Goal: Task Accomplishment & Management: Use online tool/utility

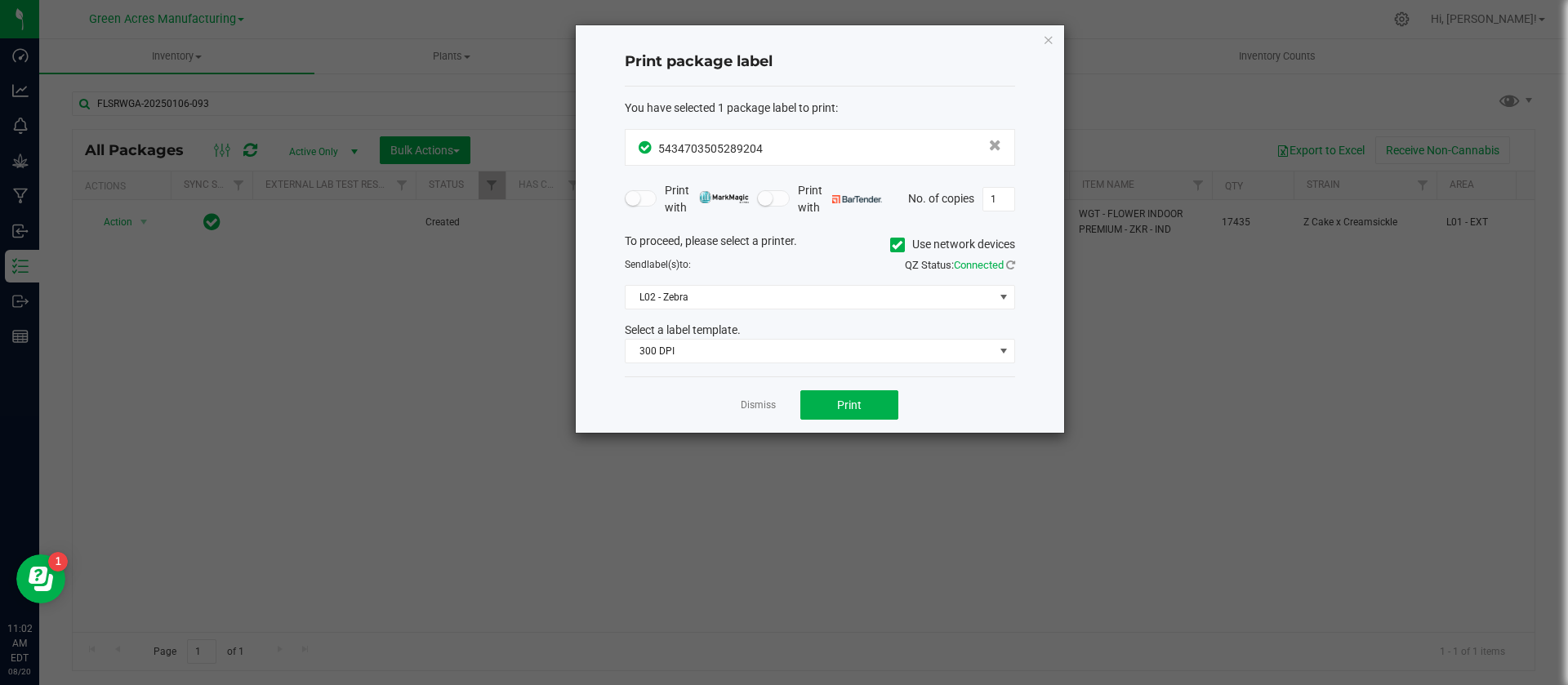
click at [756, 401] on link "Dismiss" at bounding box center [758, 405] width 35 height 14
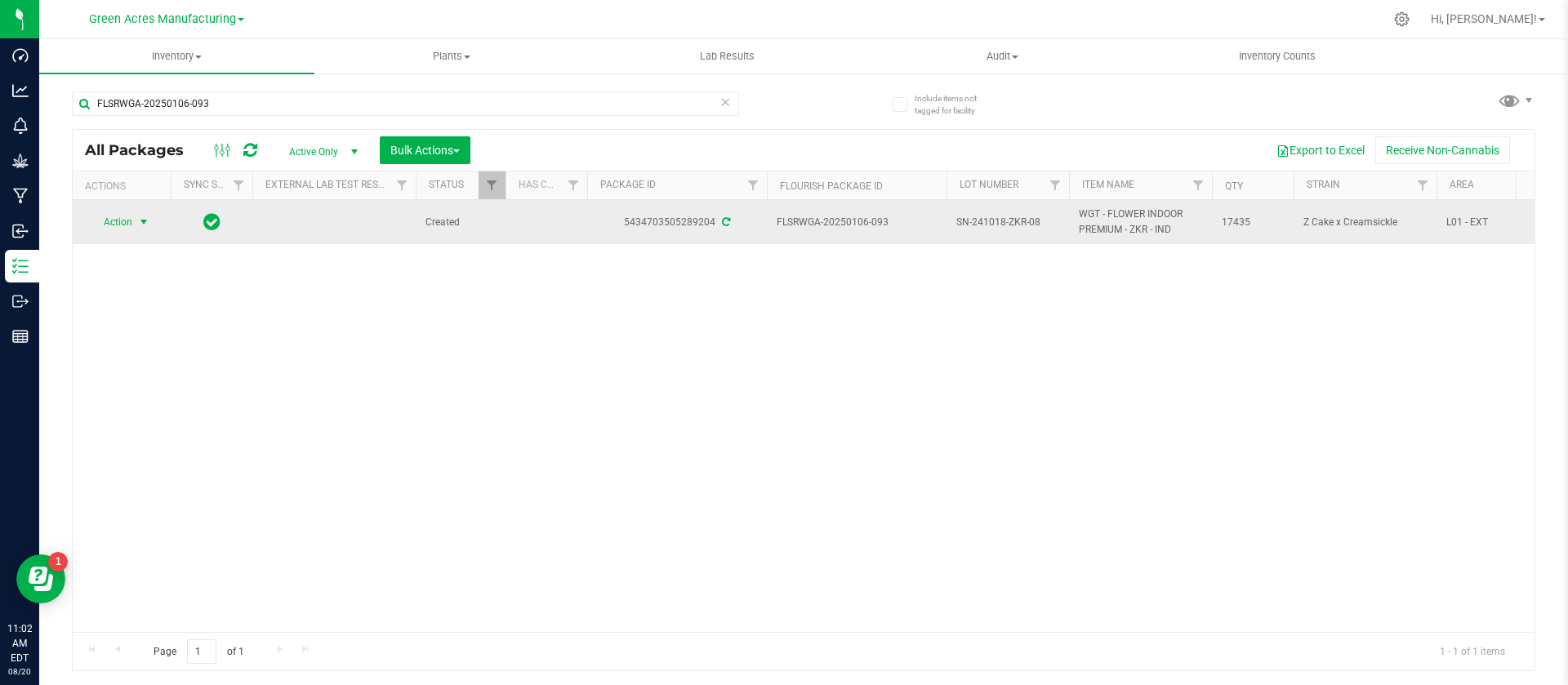
click at [117, 223] on span "Action" at bounding box center [111, 221] width 44 height 23
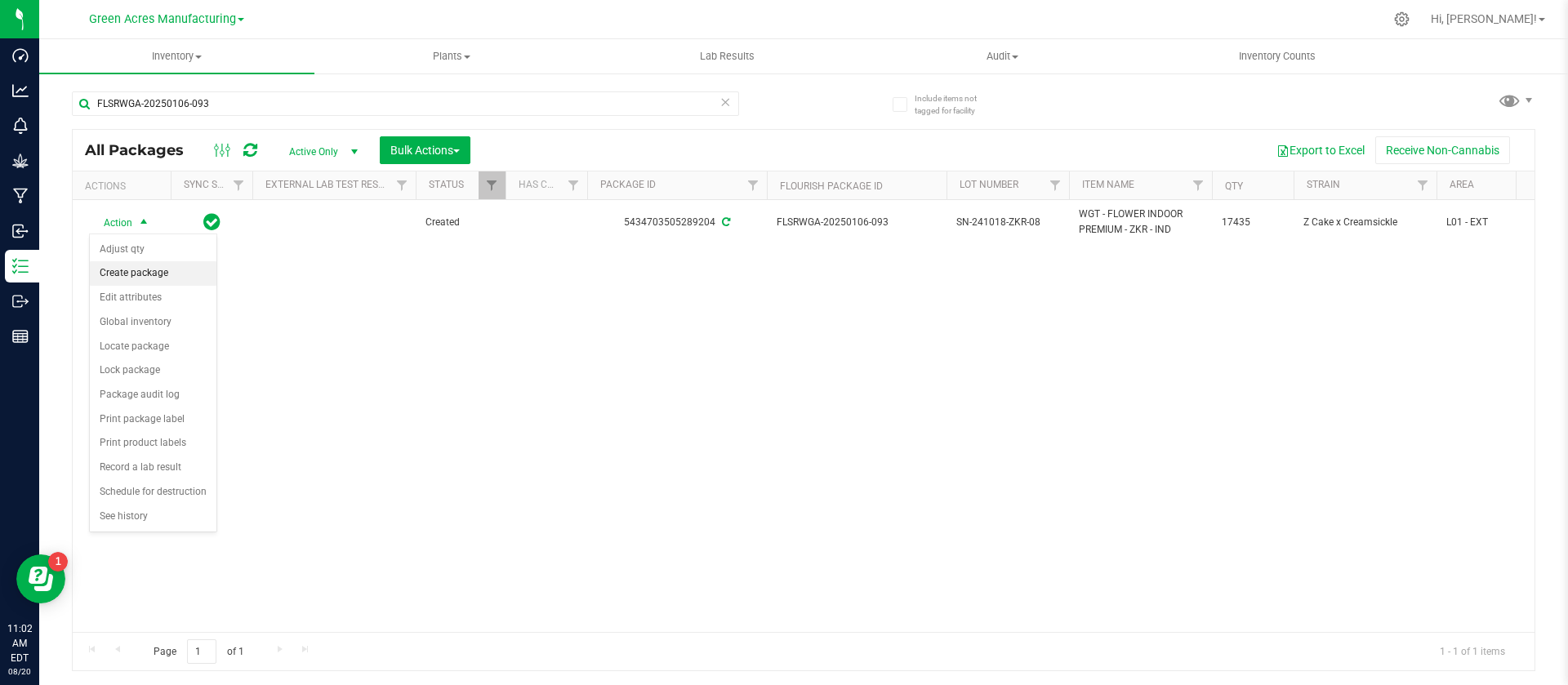
click at [119, 278] on li "Create package" at bounding box center [153, 273] width 126 height 25
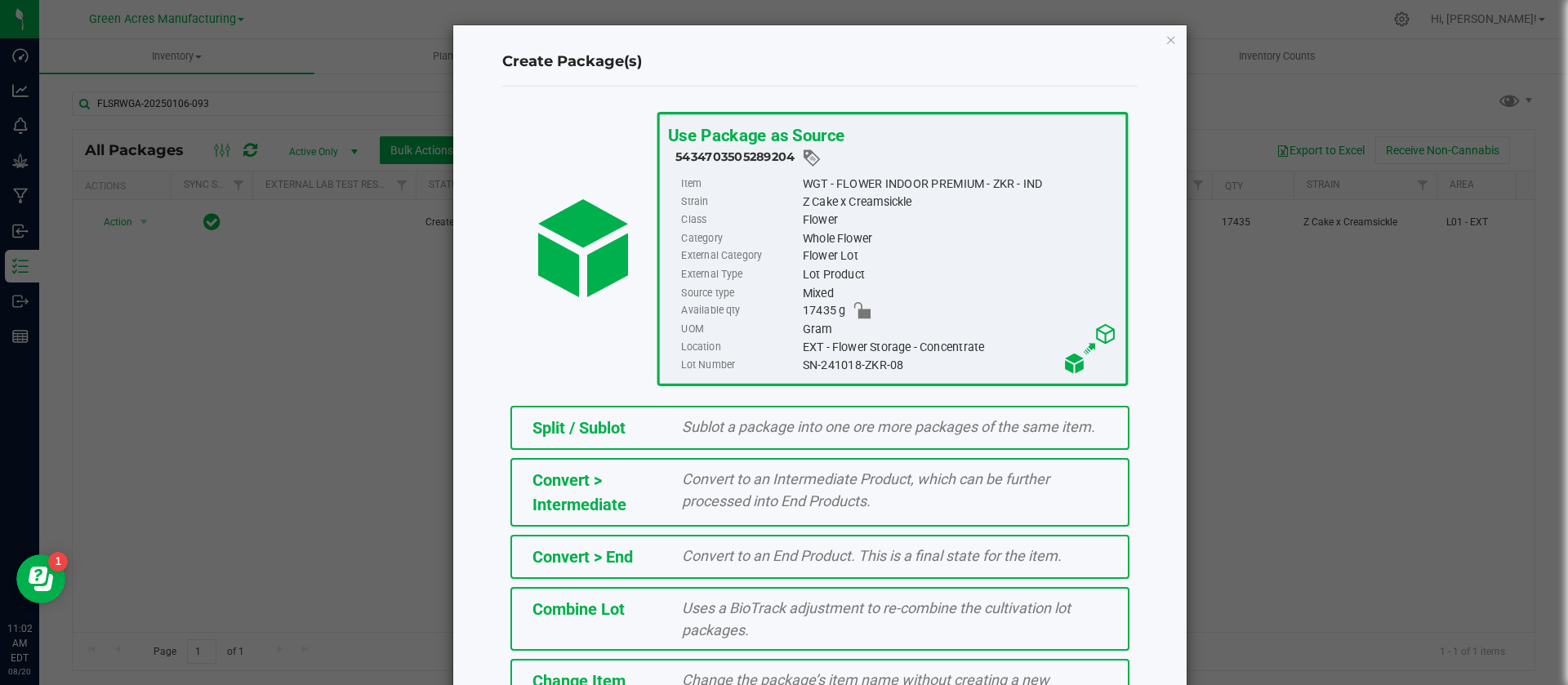
drag, startPoint x: 1562, startPoint y: 214, endPoint x: 1552, endPoint y: 448, distance: 234.2
click at [1552, 448] on ngb-modal-window "Create Package(s) Use Package as Source 5434703505289204 Item WGT - FLOWER INDO…" at bounding box center [790, 342] width 1581 height 685
click at [1532, 316] on ngb-modal-window "Create Package(s) Use Package as Source 5434703505289204 Item WGT - FLOWER INDO…" at bounding box center [790, 342] width 1581 height 685
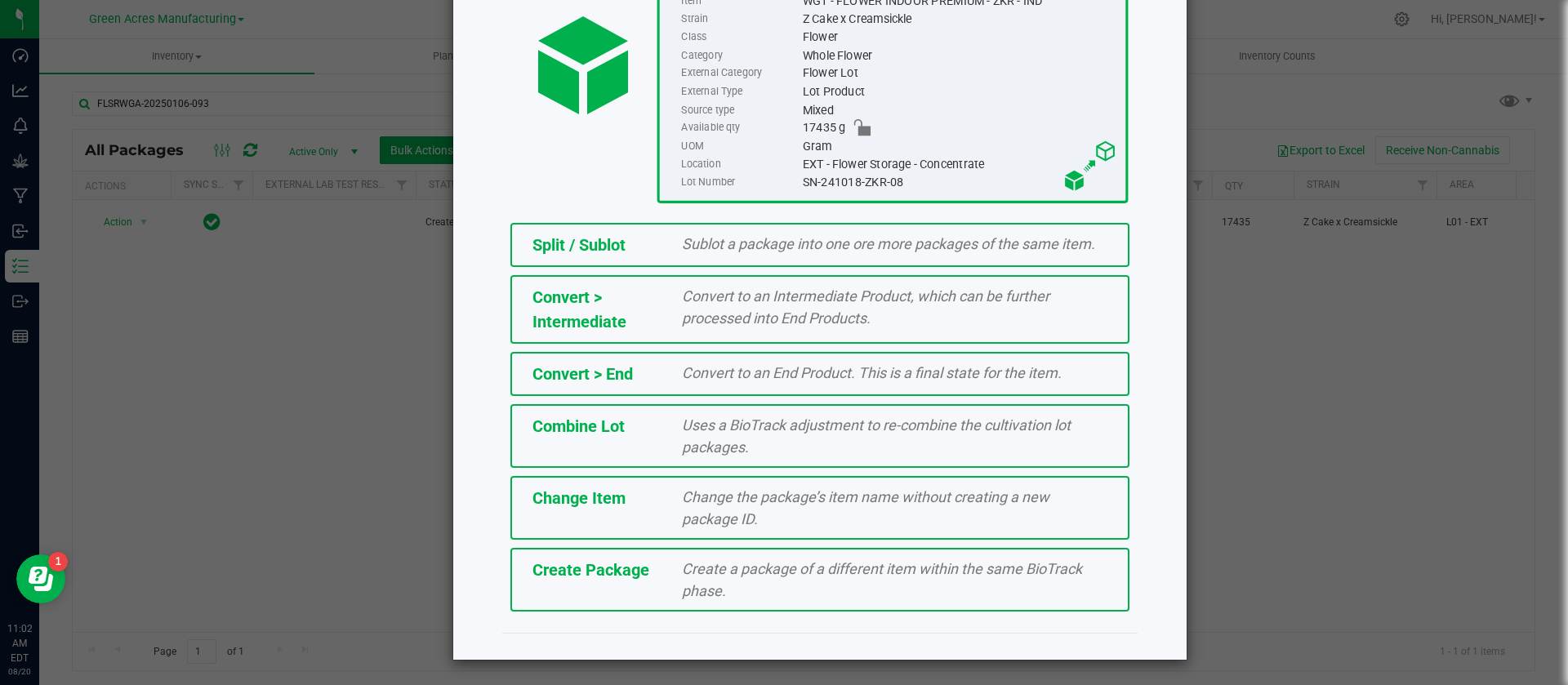
click at [885, 586] on div "Create a package of a different item within the same BioTrack phase." at bounding box center [895, 580] width 450 height 44
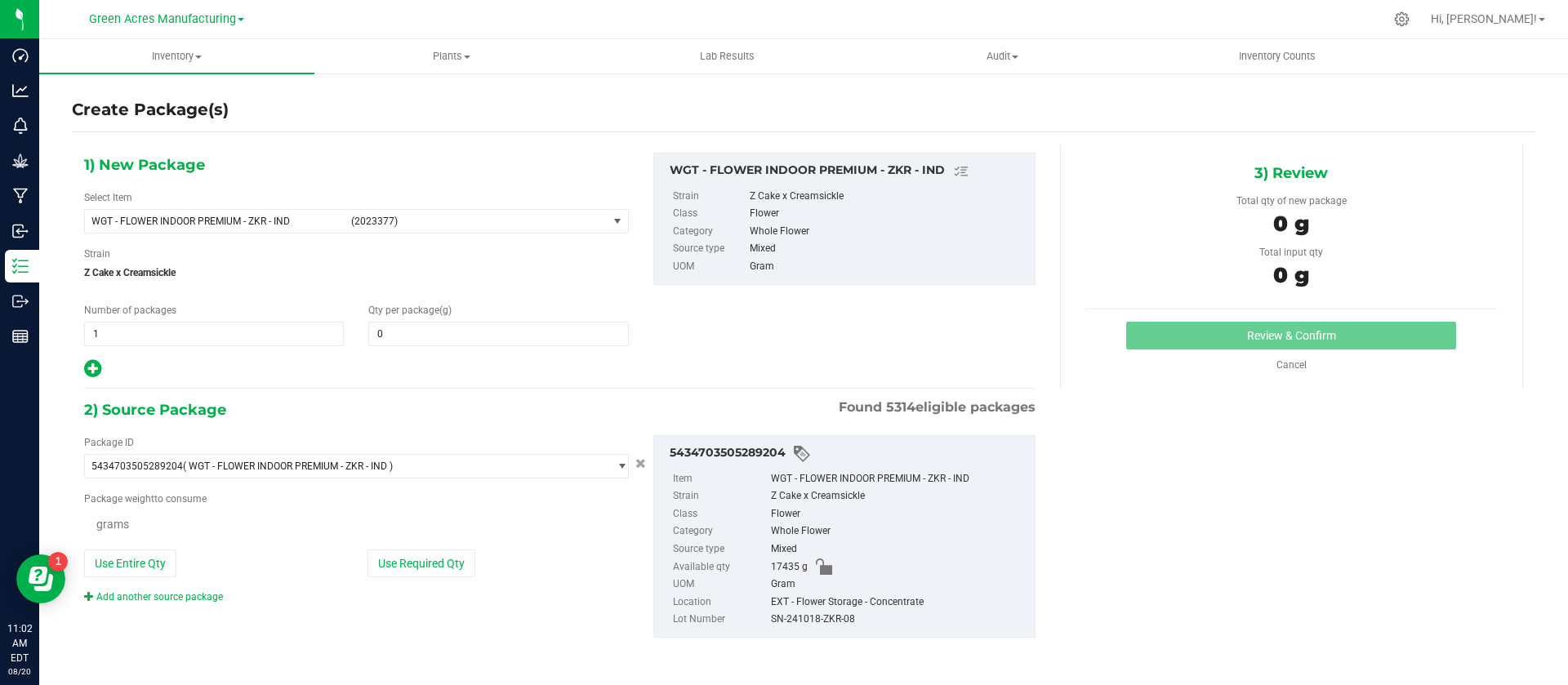
type input "0.0000"
click at [419, 331] on span at bounding box center [499, 334] width 260 height 25
paste input "text"
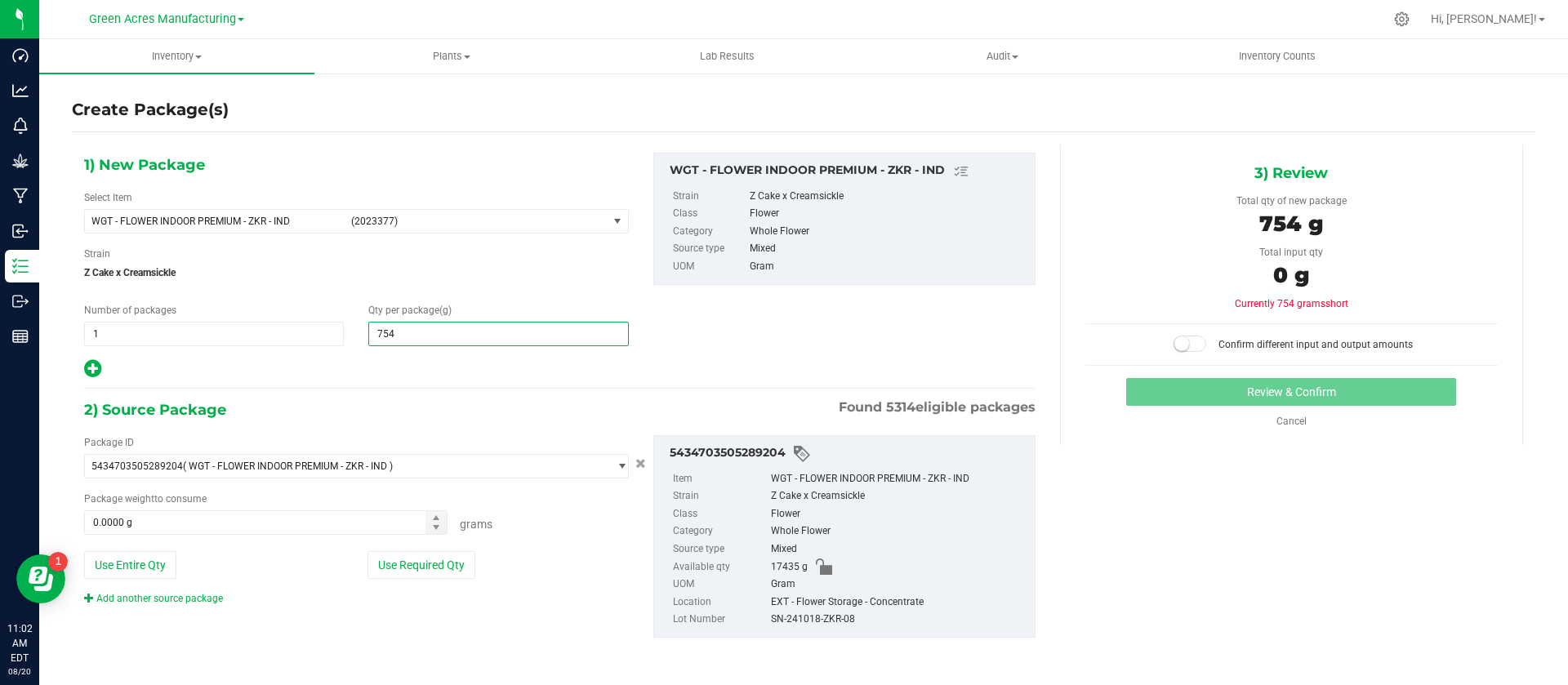
type input "7545"
type input "7,545.0000"
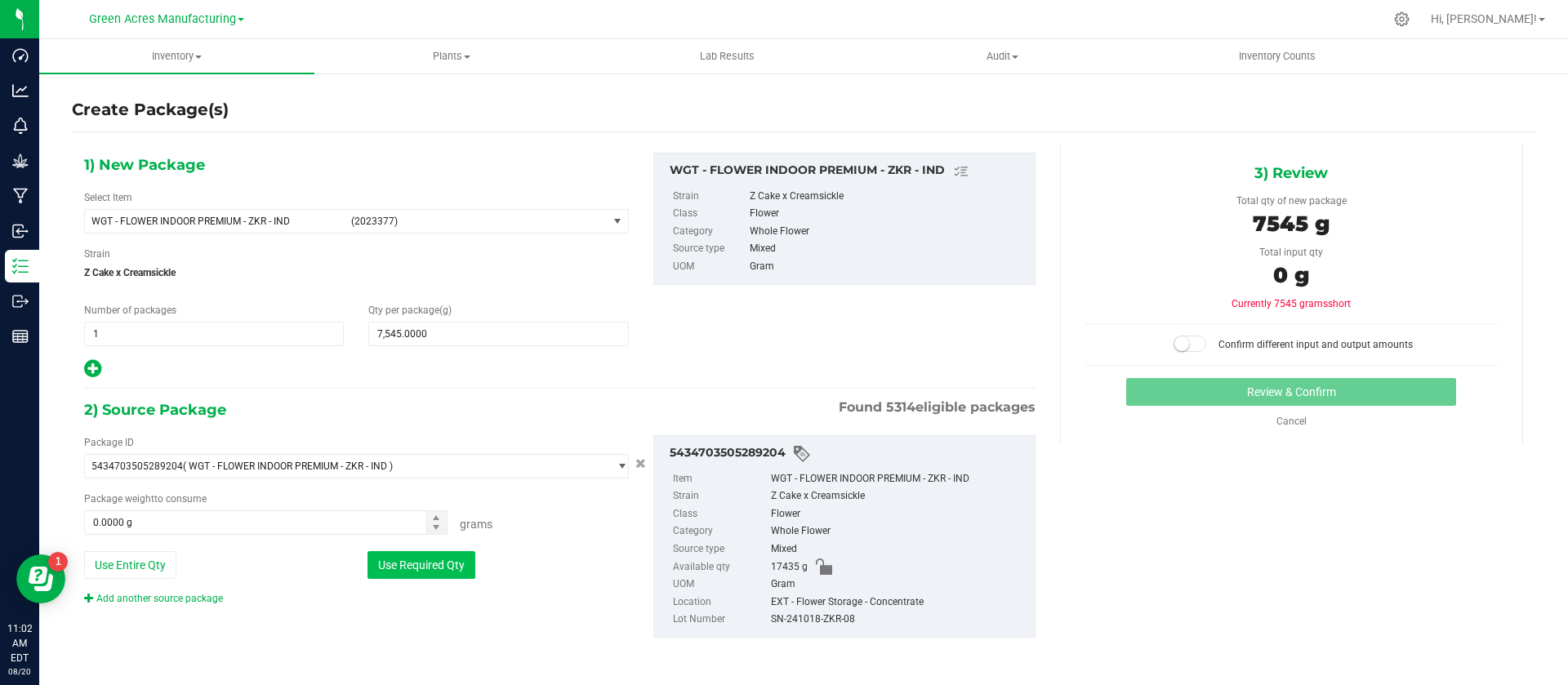
click at [415, 562] on button "Use Required Qty" at bounding box center [422, 565] width 108 height 27
type input "7545.0000 g"
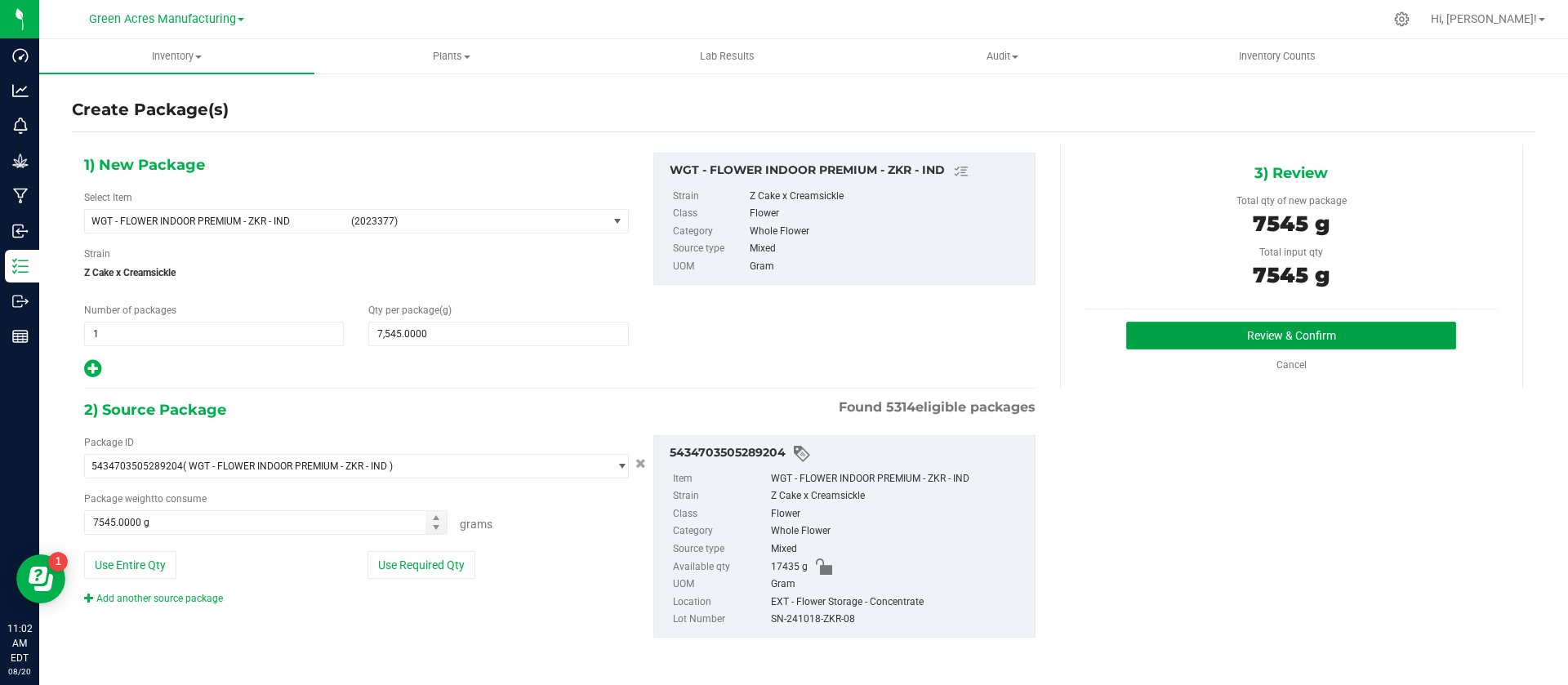
click at [1271, 327] on button "Review & Confirm" at bounding box center [1291, 336] width 330 height 27
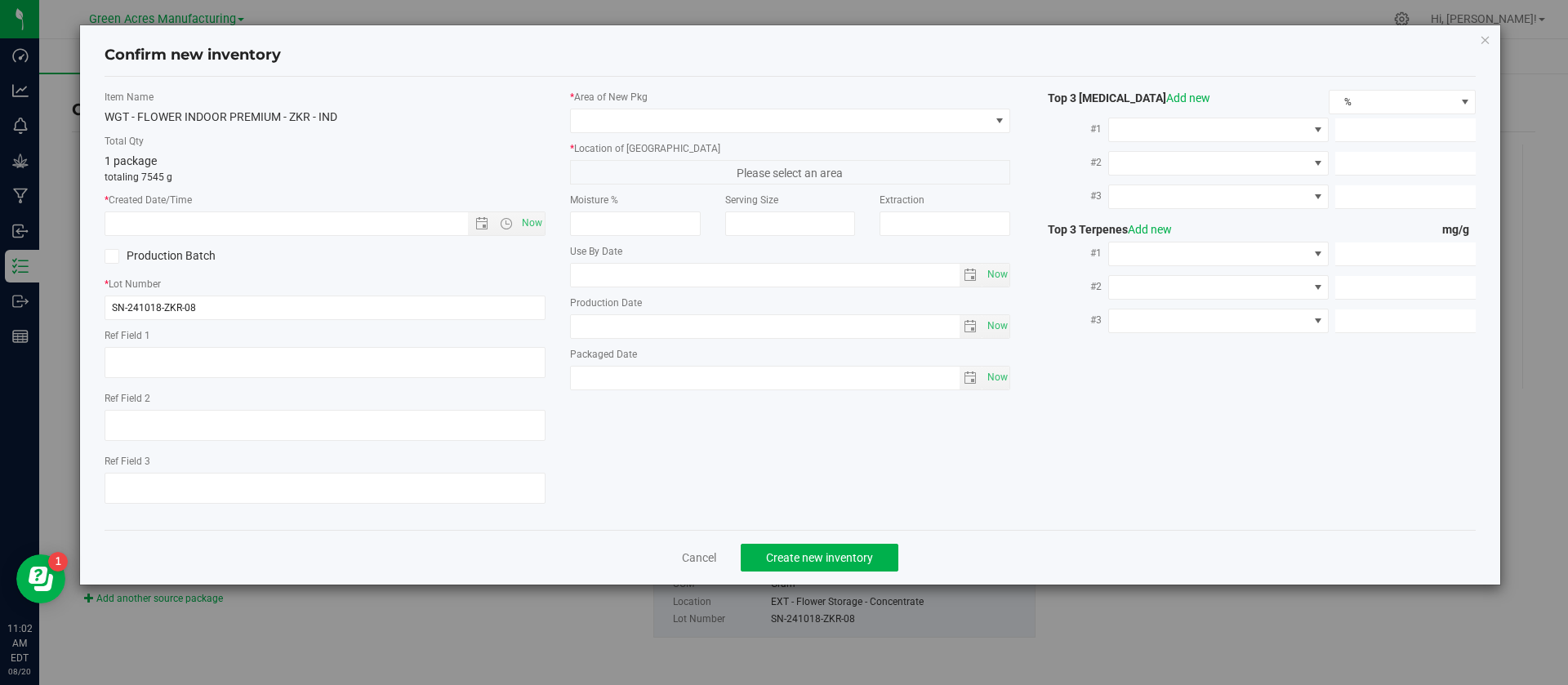
type textarea "21.3%/2.12% Terps"
type textarea ".172"
click at [531, 222] on span "Now" at bounding box center [532, 223] width 27 height 24
type input "8/20/2025 11:02 AM"
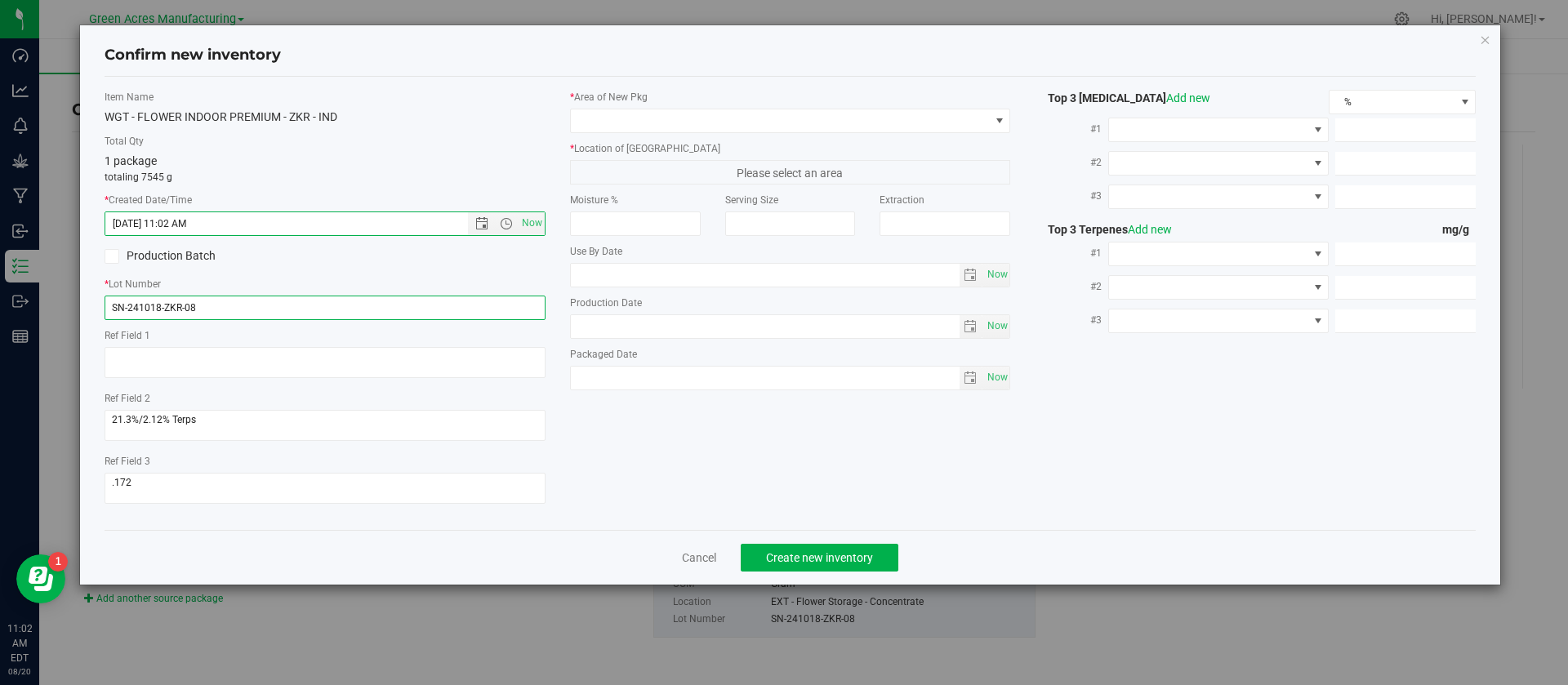
click at [317, 310] on input "SN-241018-ZKR-08" at bounding box center [325, 307] width 441 height 25
paste input "GA-250820-CV-ZKR-D-THCA12"
type input "GA-250820-CV-ZKR-D-THCA12"
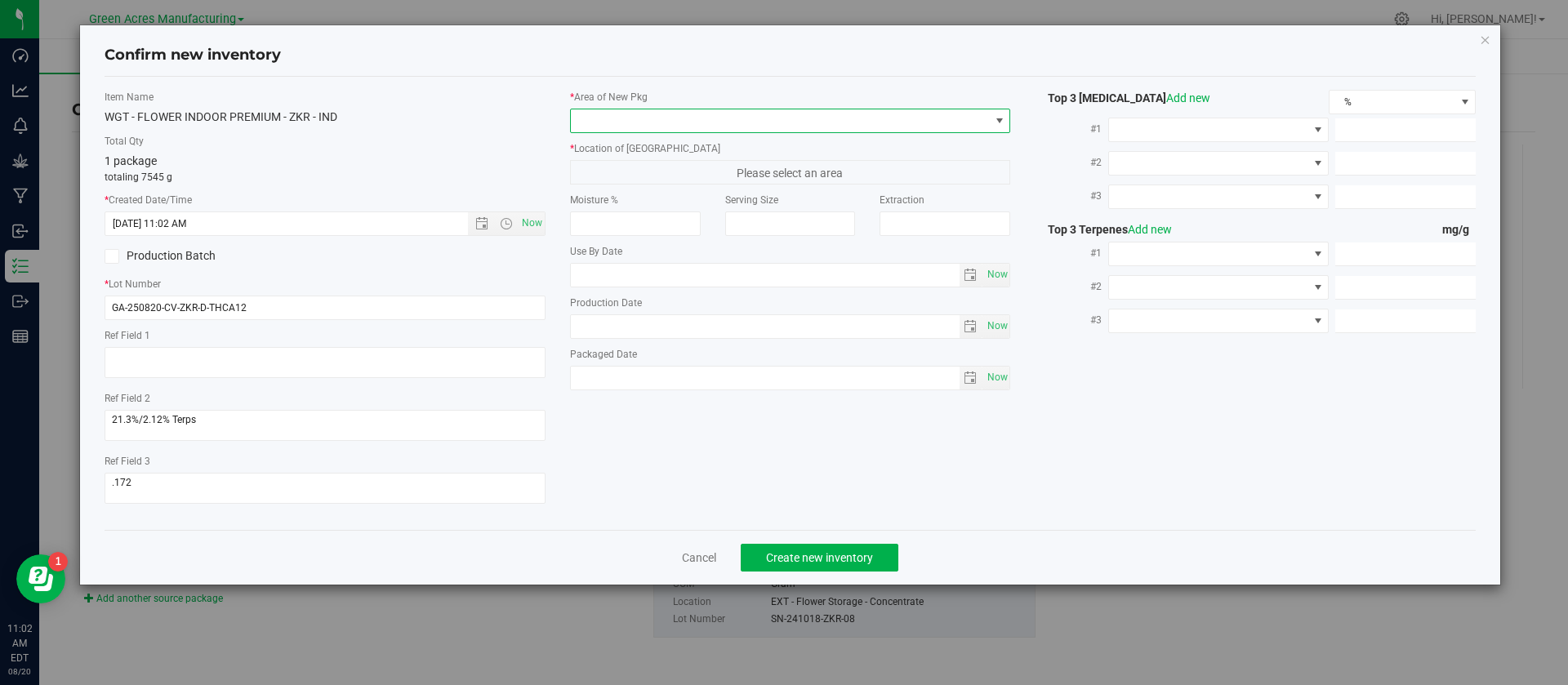
click at [595, 111] on span at bounding box center [780, 121] width 419 height 23
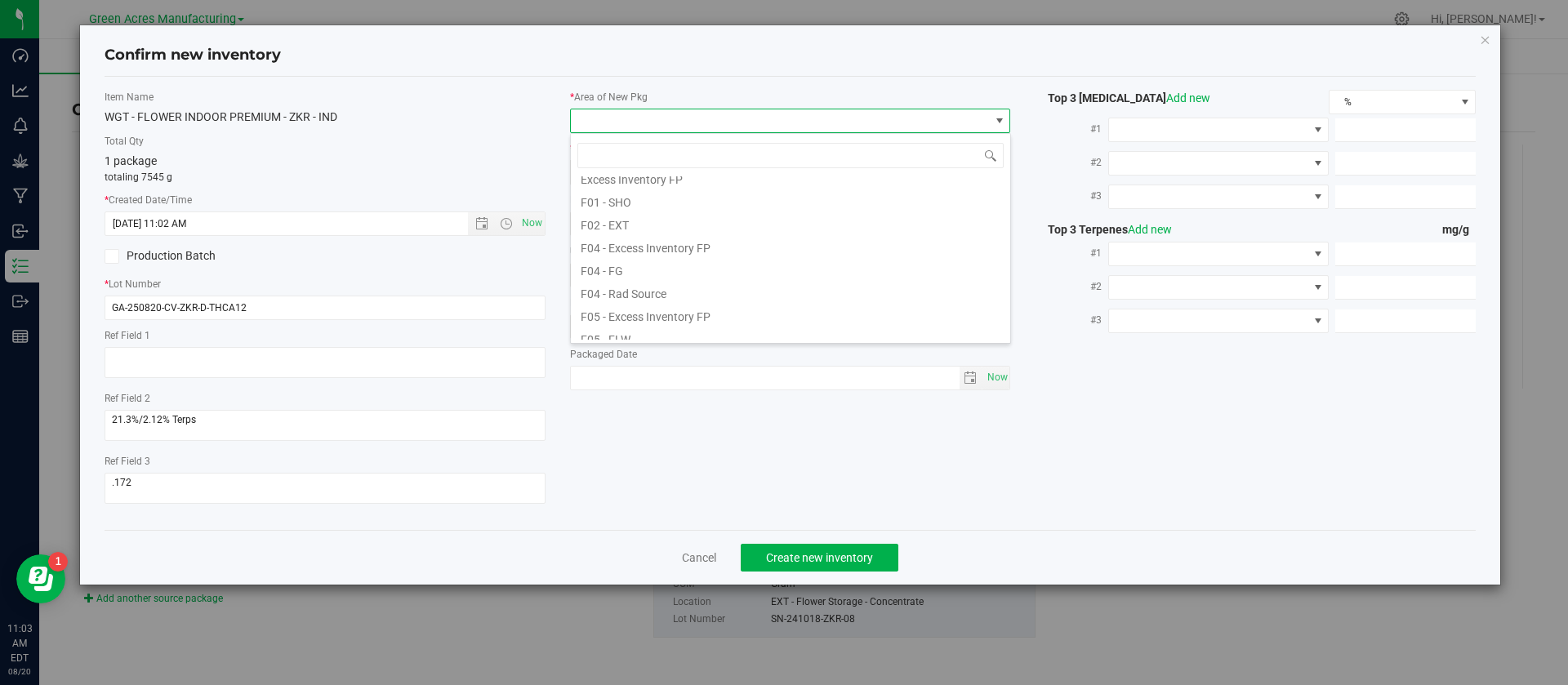
scroll to position [49, 0]
click at [644, 230] on li "F02 - EXT" at bounding box center [790, 230] width 439 height 23
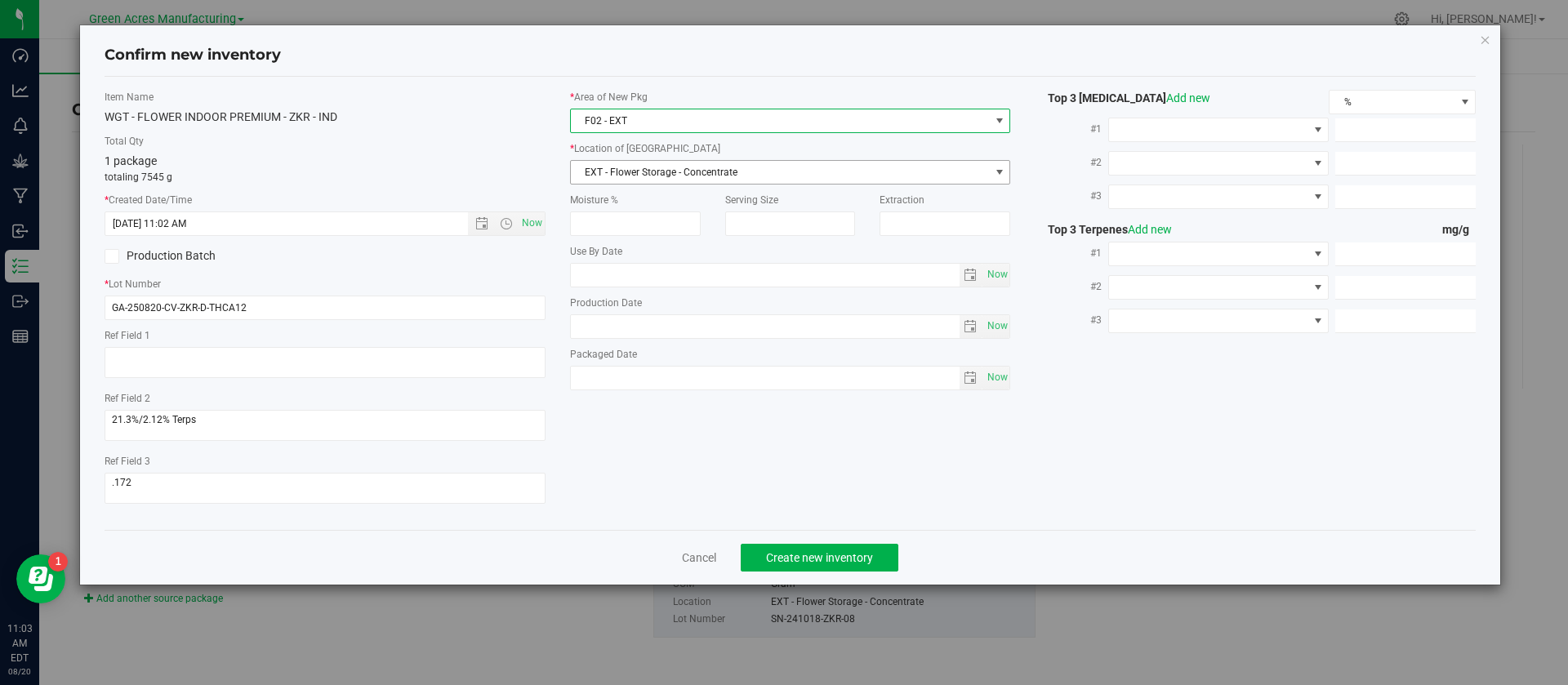
click at [630, 179] on span "EXT - Flower Storage - Concentrate" at bounding box center [780, 172] width 419 height 23
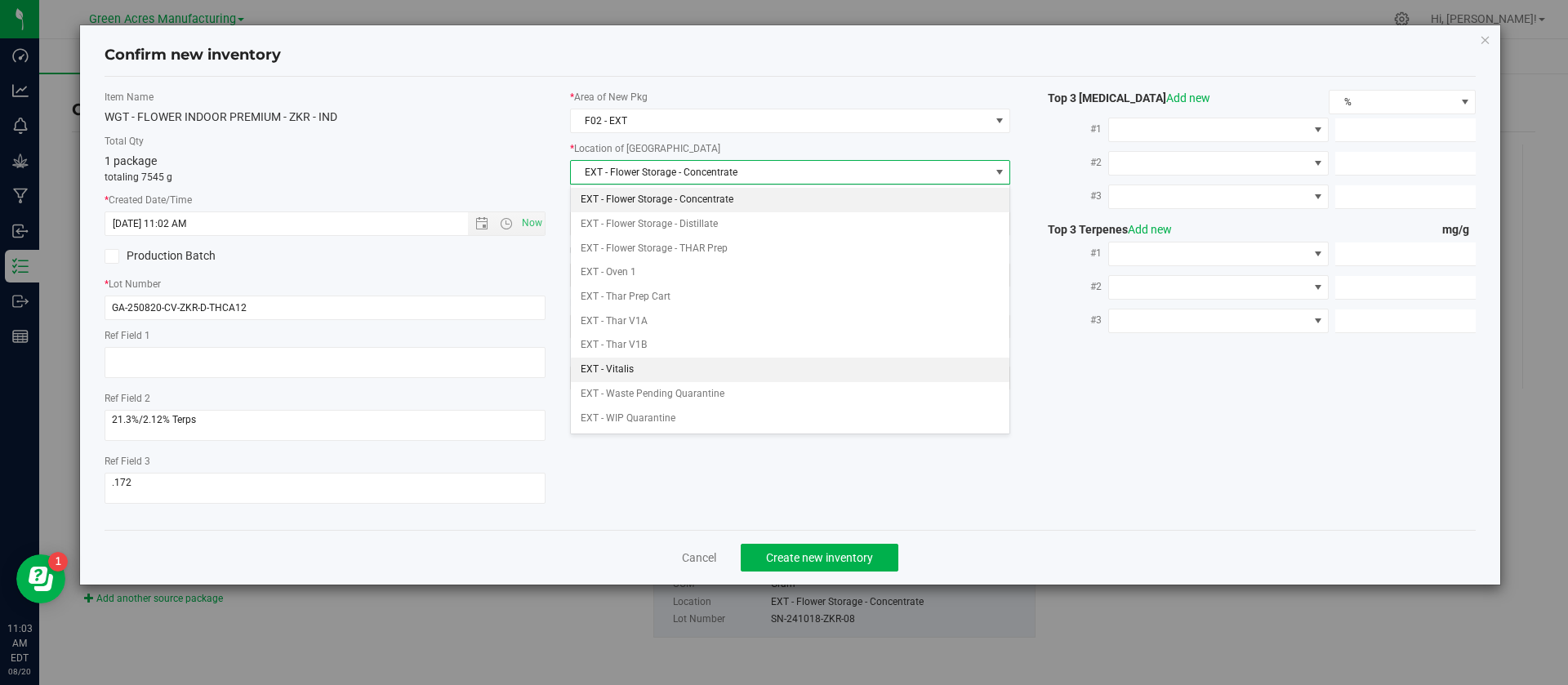
click at [637, 364] on li "EXT - Vitalis" at bounding box center [790, 369] width 439 height 25
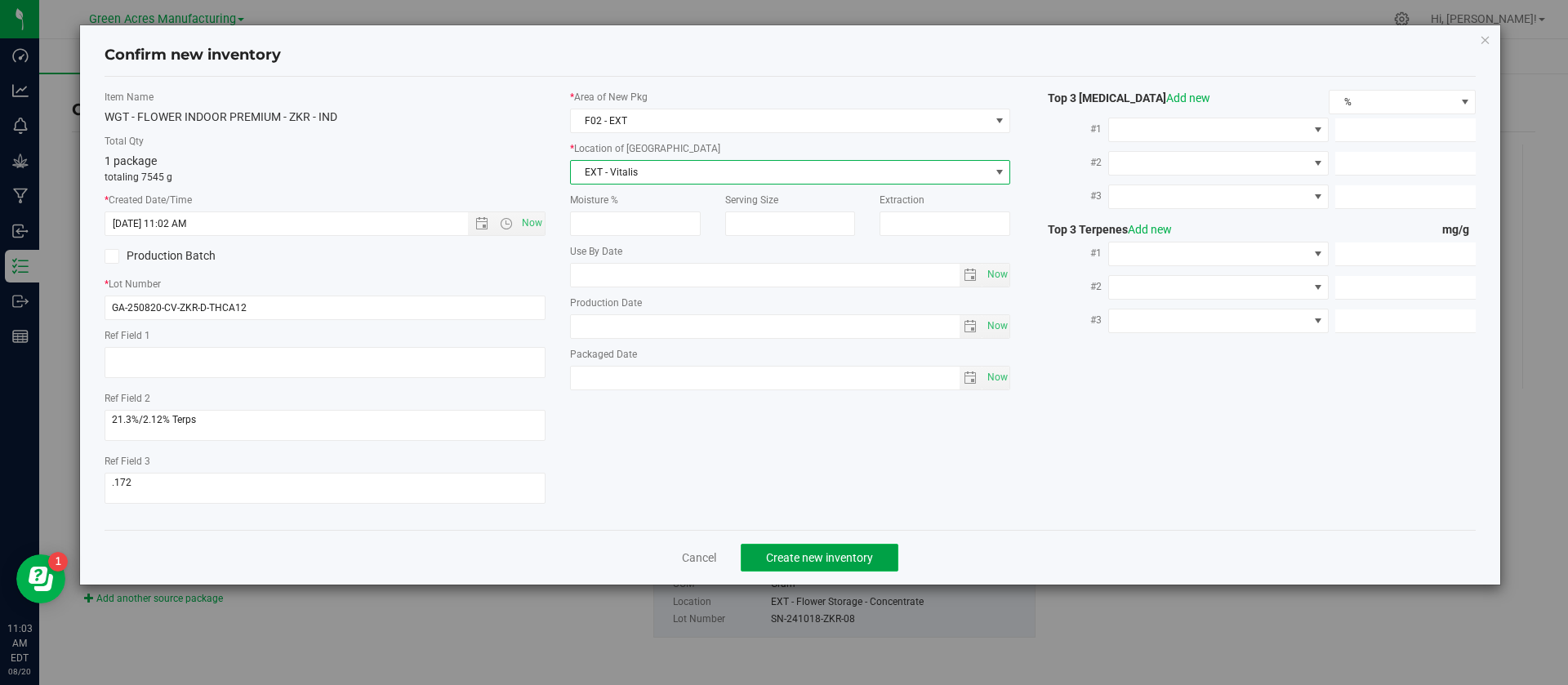
click at [799, 545] on button "Create new inventory" at bounding box center [820, 558] width 157 height 27
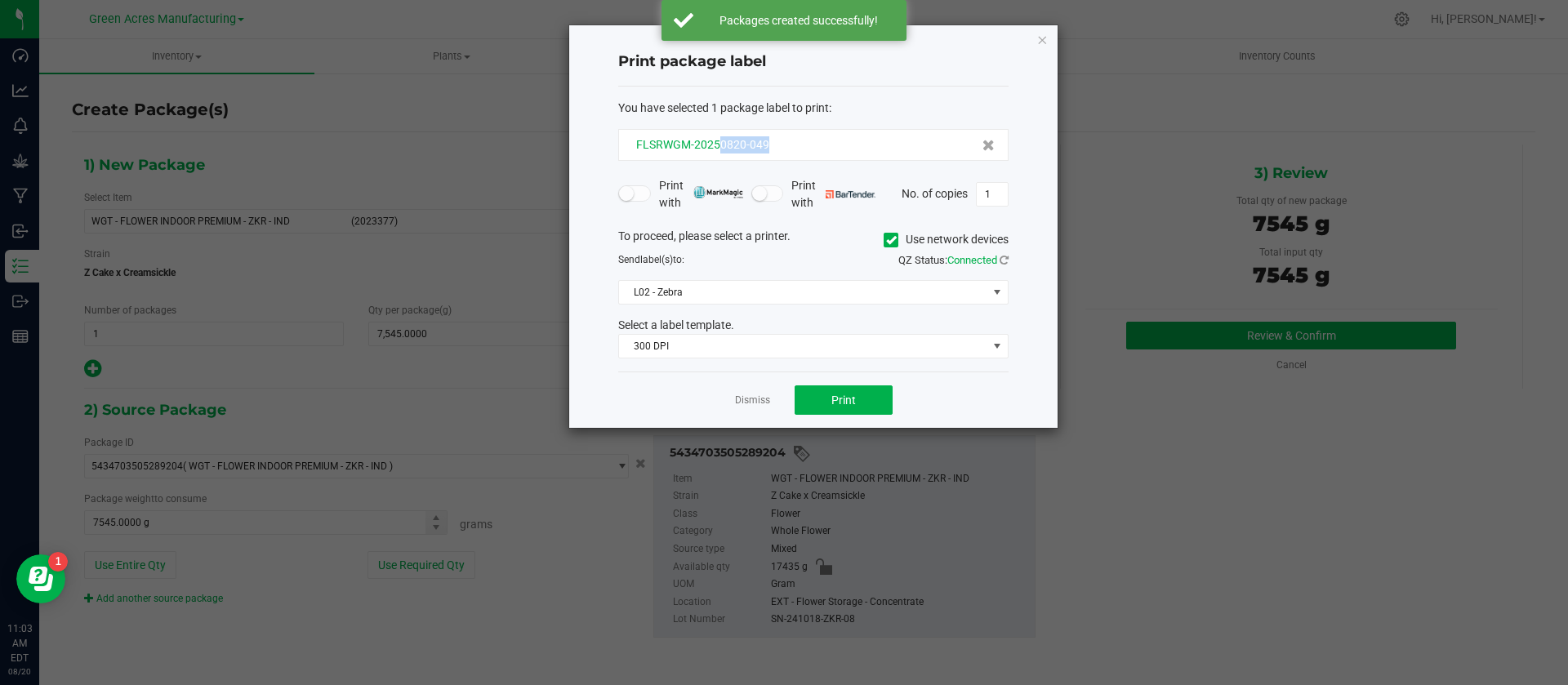
drag, startPoint x: 799, startPoint y: 144, endPoint x: 720, endPoint y: 148, distance: 79.1
click at [720, 148] on div "FLSRWGM-20250820-049" at bounding box center [813, 144] width 362 height 17
copy span "0820-049"
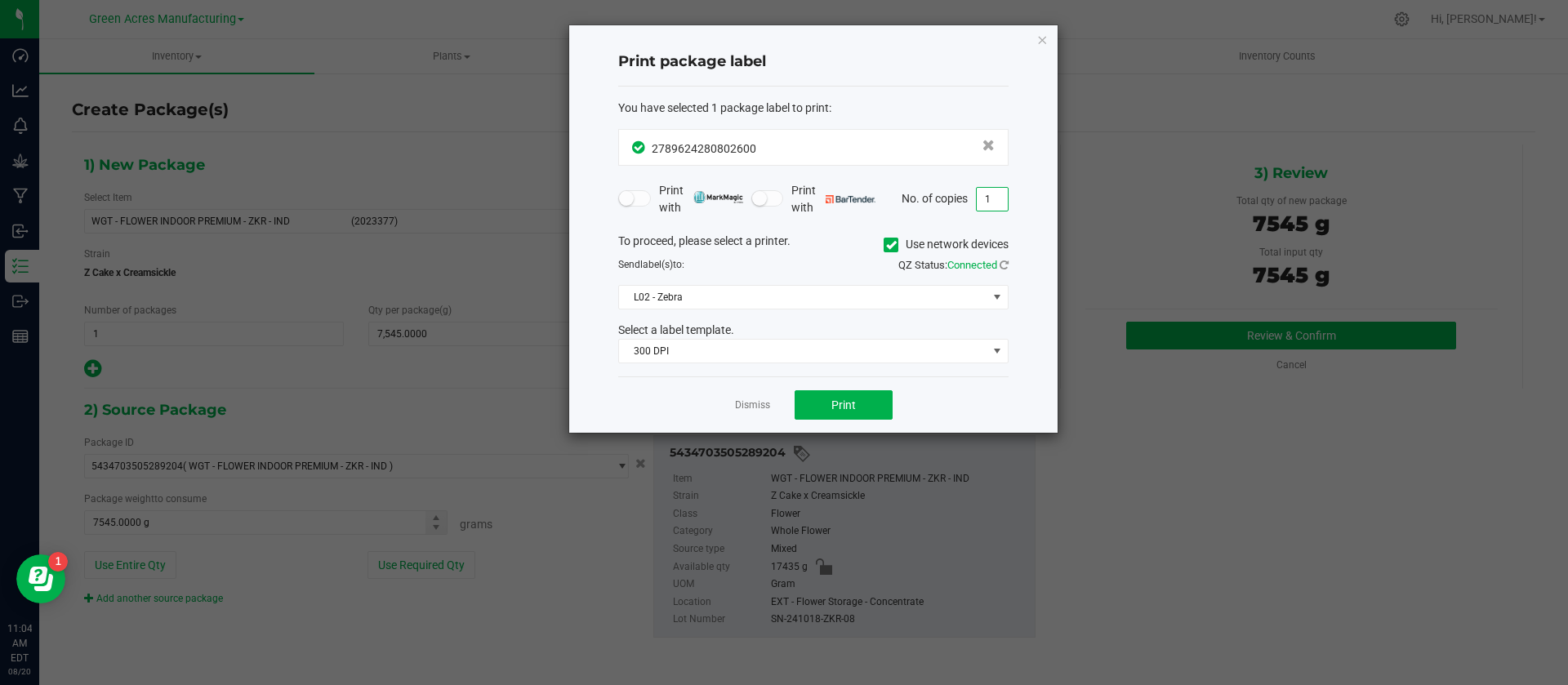
click at [1001, 197] on input "1" at bounding box center [993, 198] width 31 height 23
type input "3"
click at [835, 399] on span "Print" at bounding box center [843, 405] width 25 height 13
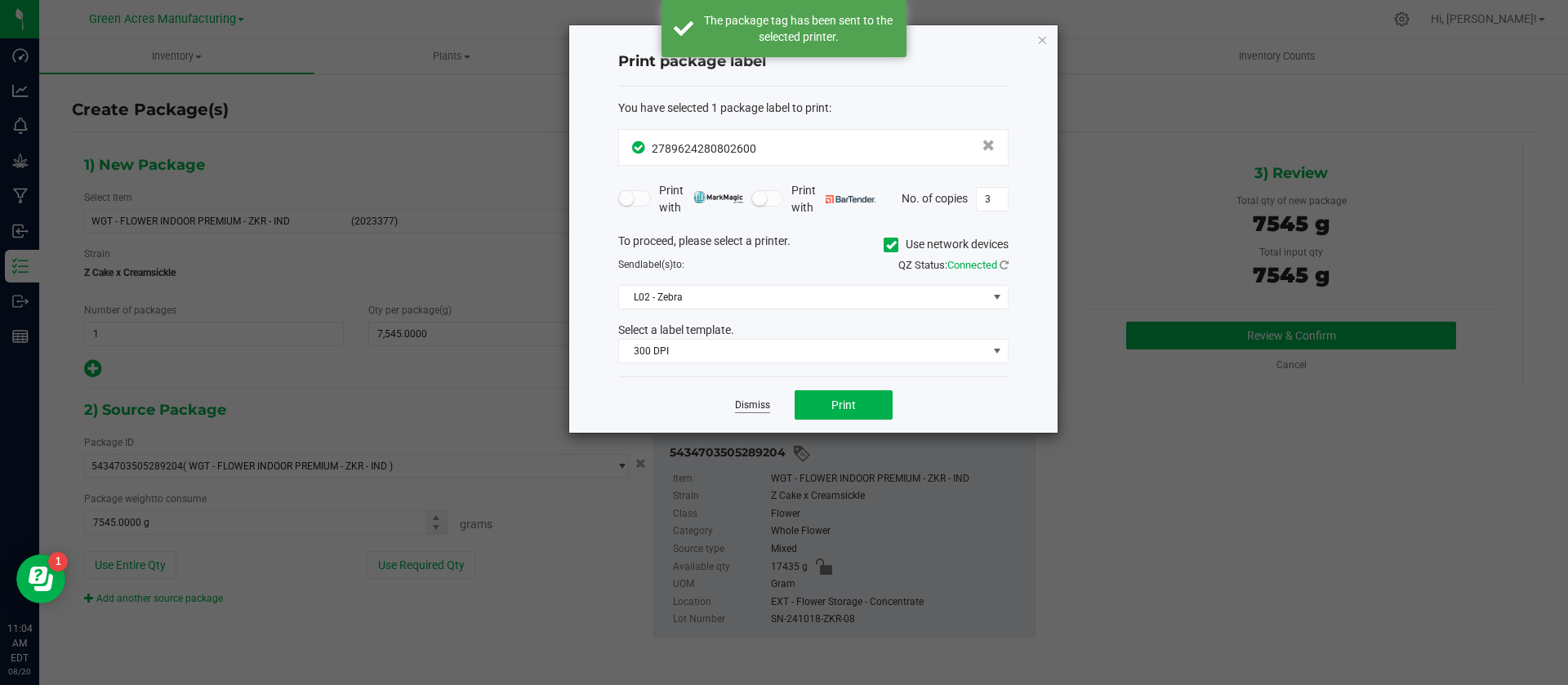
click at [736, 408] on link "Dismiss" at bounding box center [753, 405] width 35 height 14
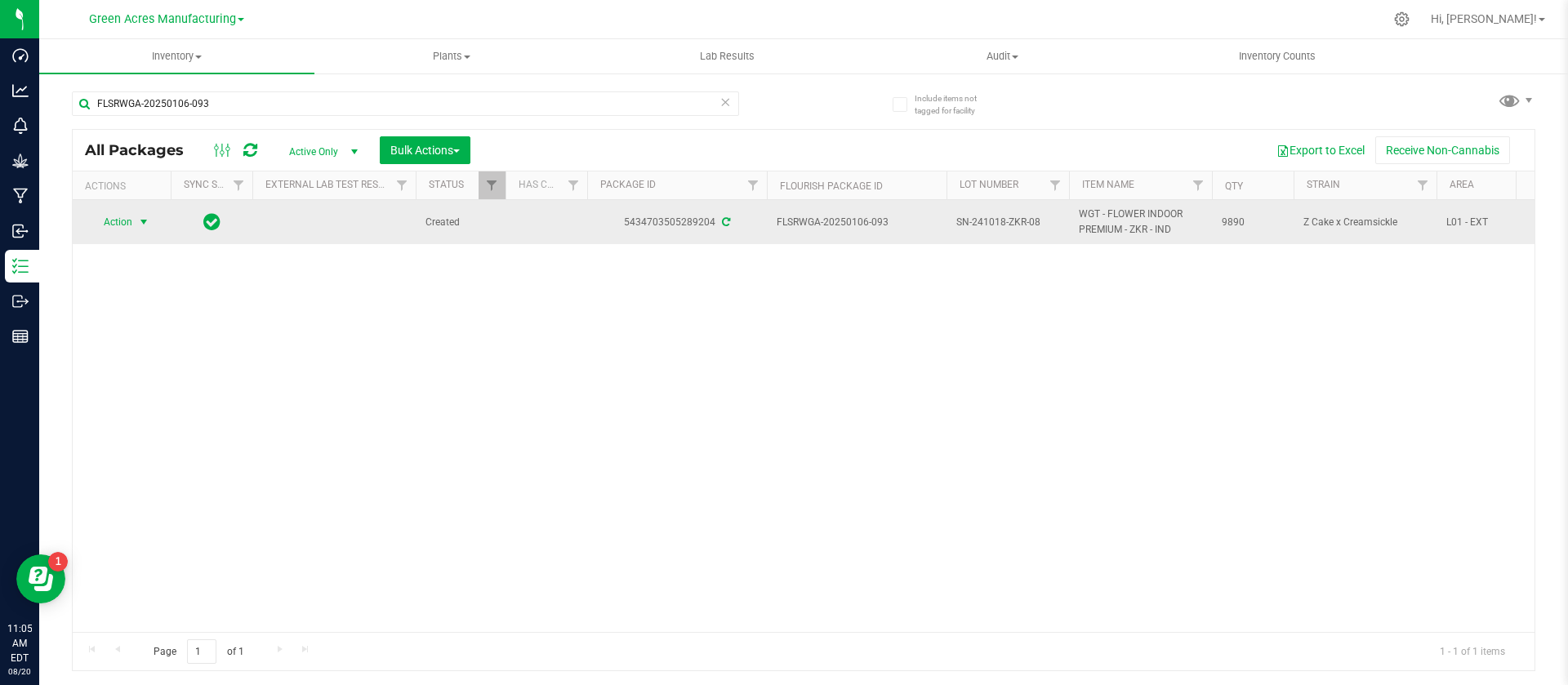
click at [142, 219] on span "select" at bounding box center [144, 222] width 13 height 13
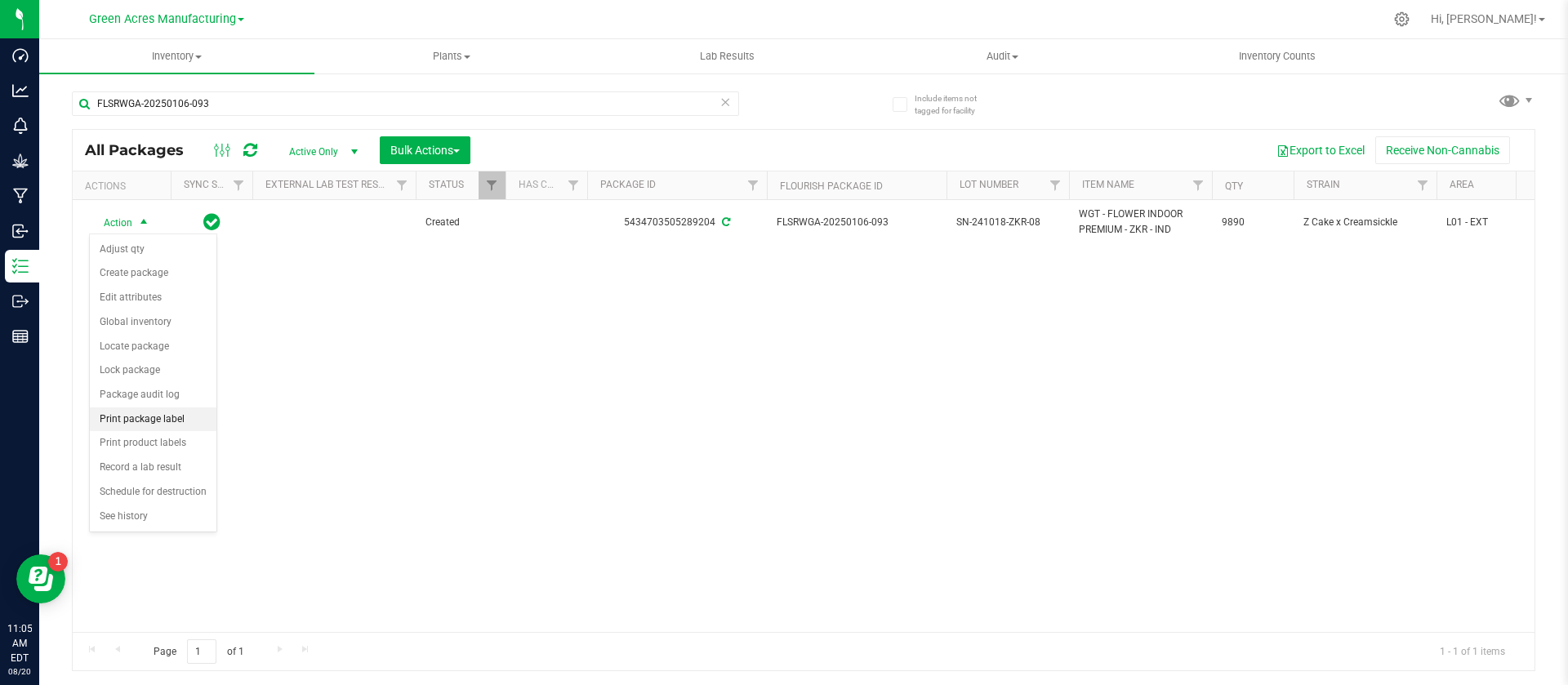
click at [185, 418] on li "Print package label" at bounding box center [153, 420] width 126 height 25
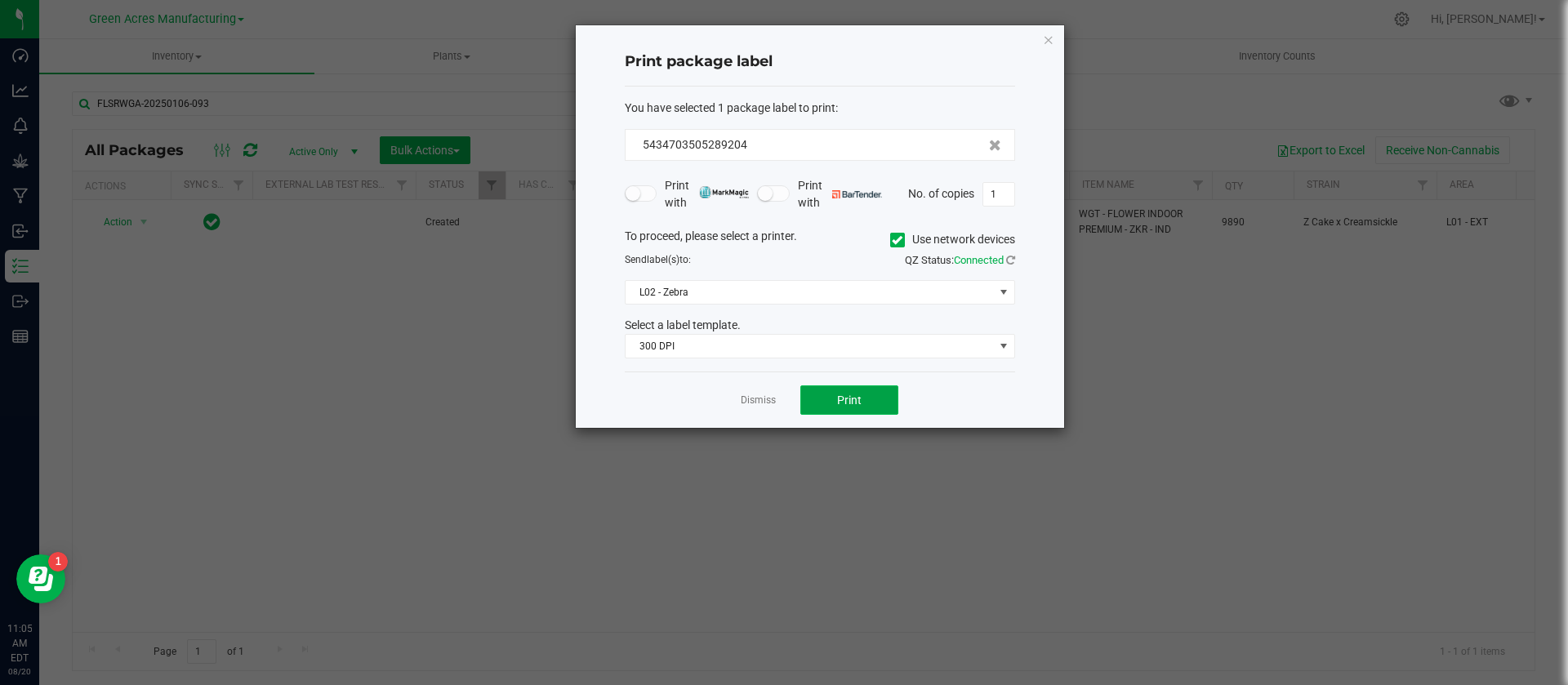
click at [864, 404] on button "Print" at bounding box center [849, 400] width 98 height 29
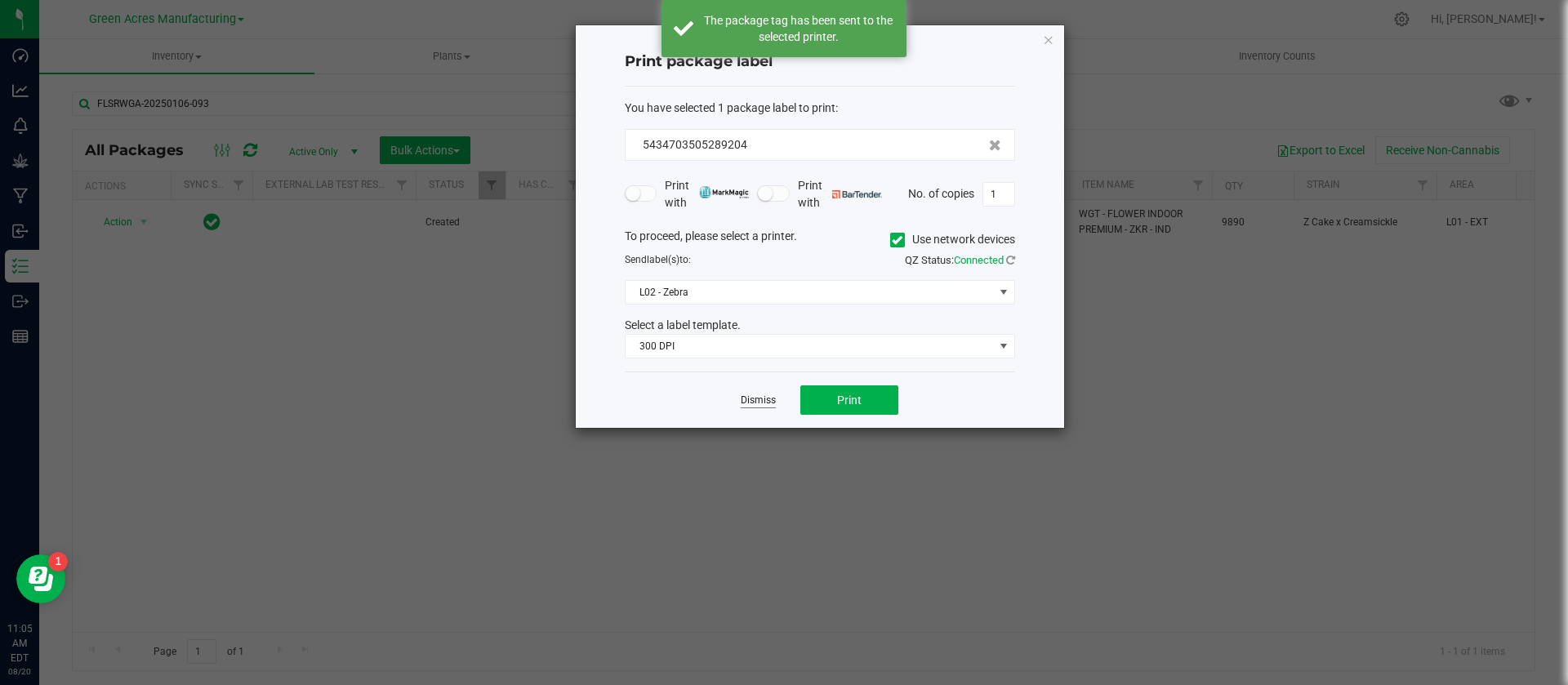
click at [751, 397] on link "Dismiss" at bounding box center [758, 400] width 35 height 14
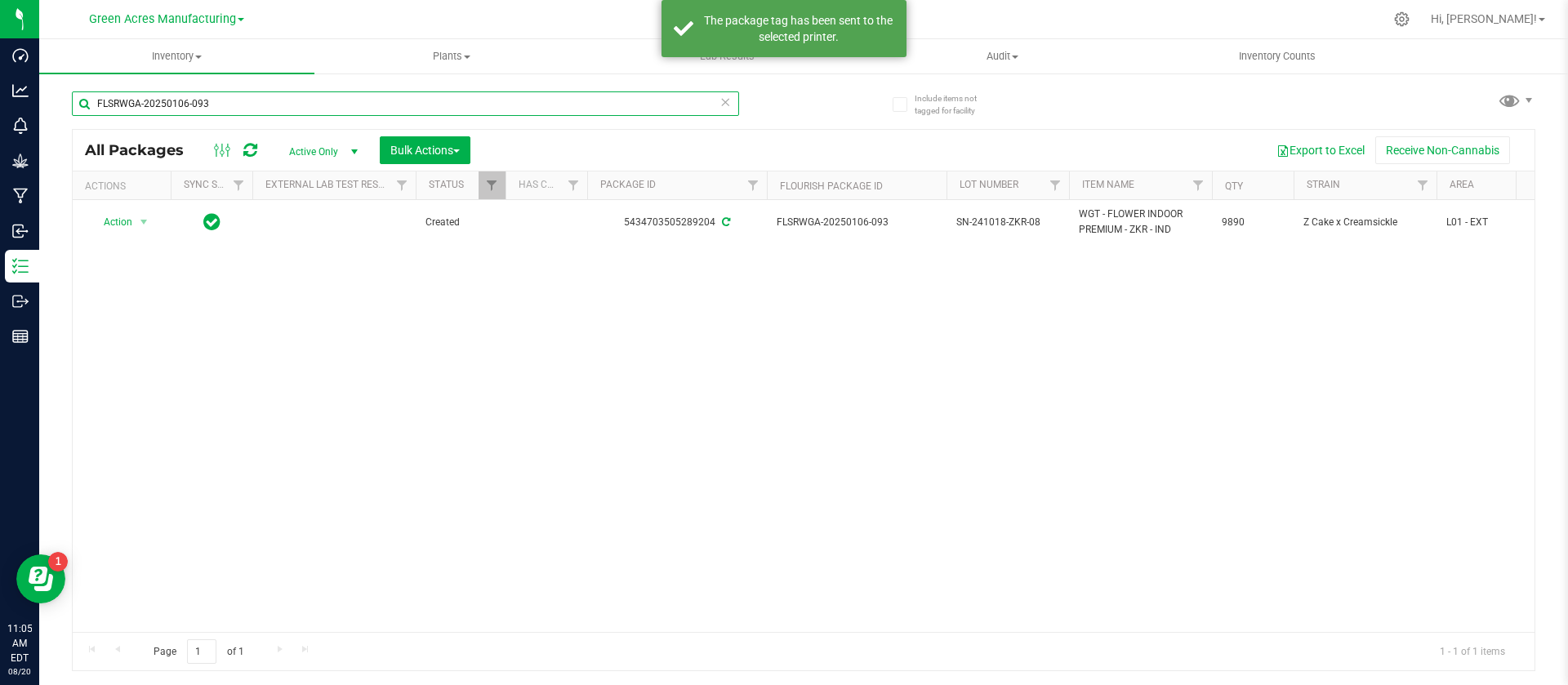
click at [282, 106] on input "FLSRWGA-20250106-093" at bounding box center [405, 103] width 667 height 25
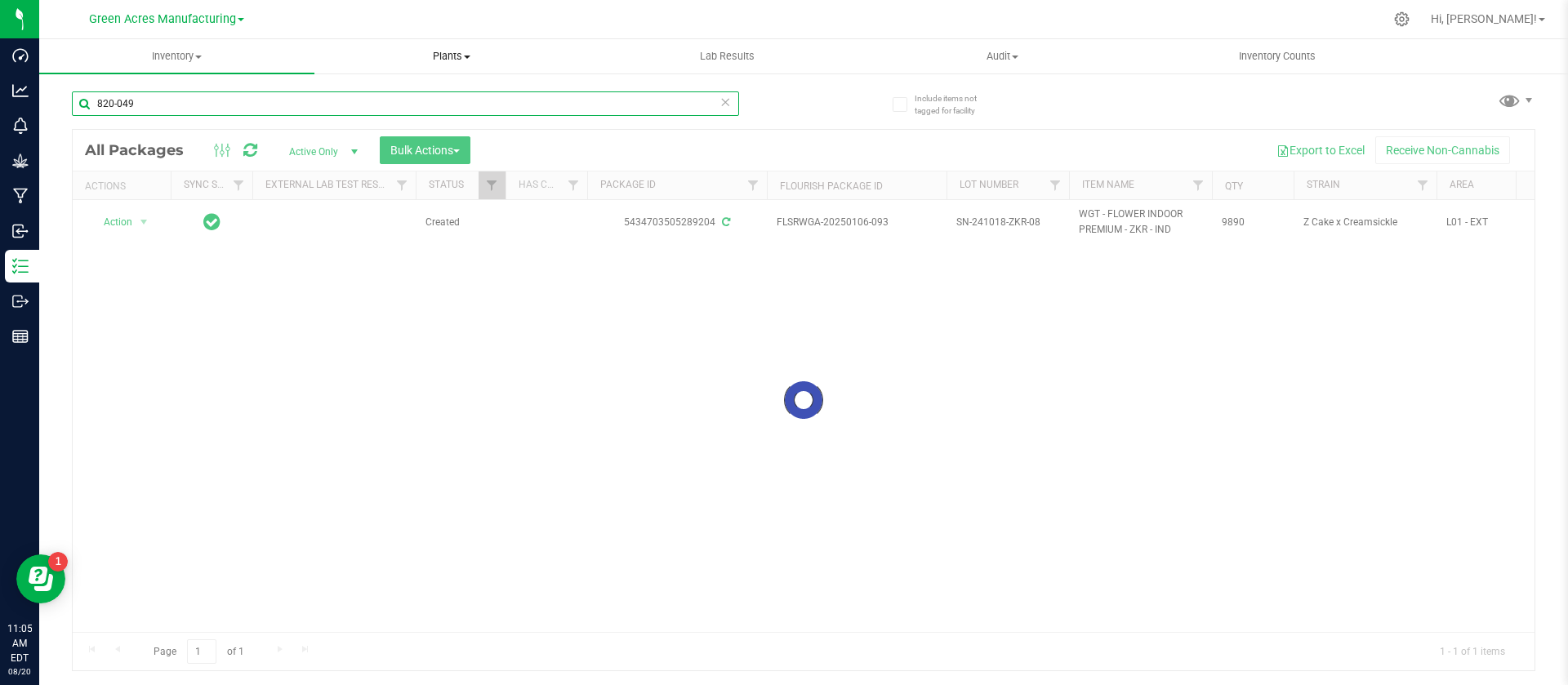
type input "820-049"
click at [321, 111] on input "FLSRWSH-20241211-034" at bounding box center [405, 103] width 667 height 25
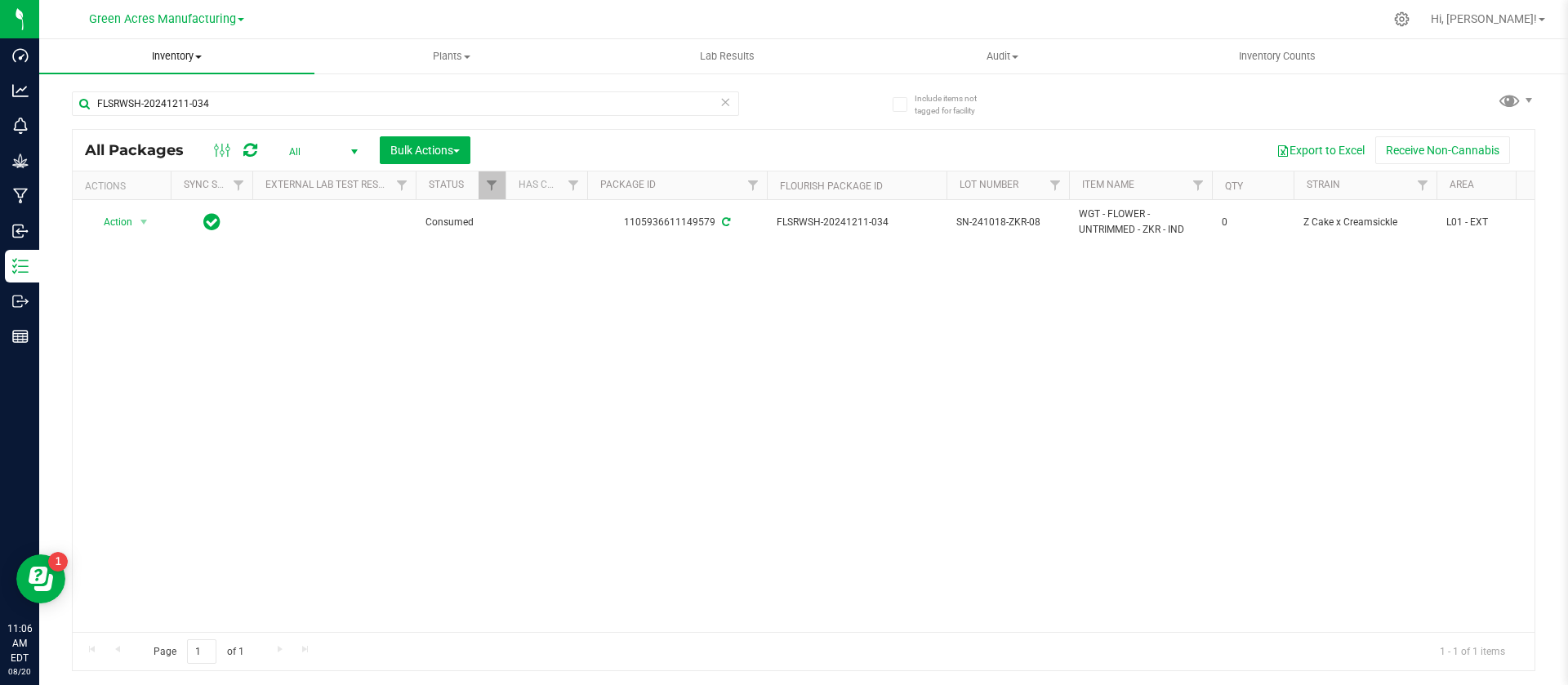
click at [165, 49] on span "Inventory" at bounding box center [177, 57] width 275 height 15
click at [109, 91] on span "All packages" at bounding box center [95, 98] width 112 height 14
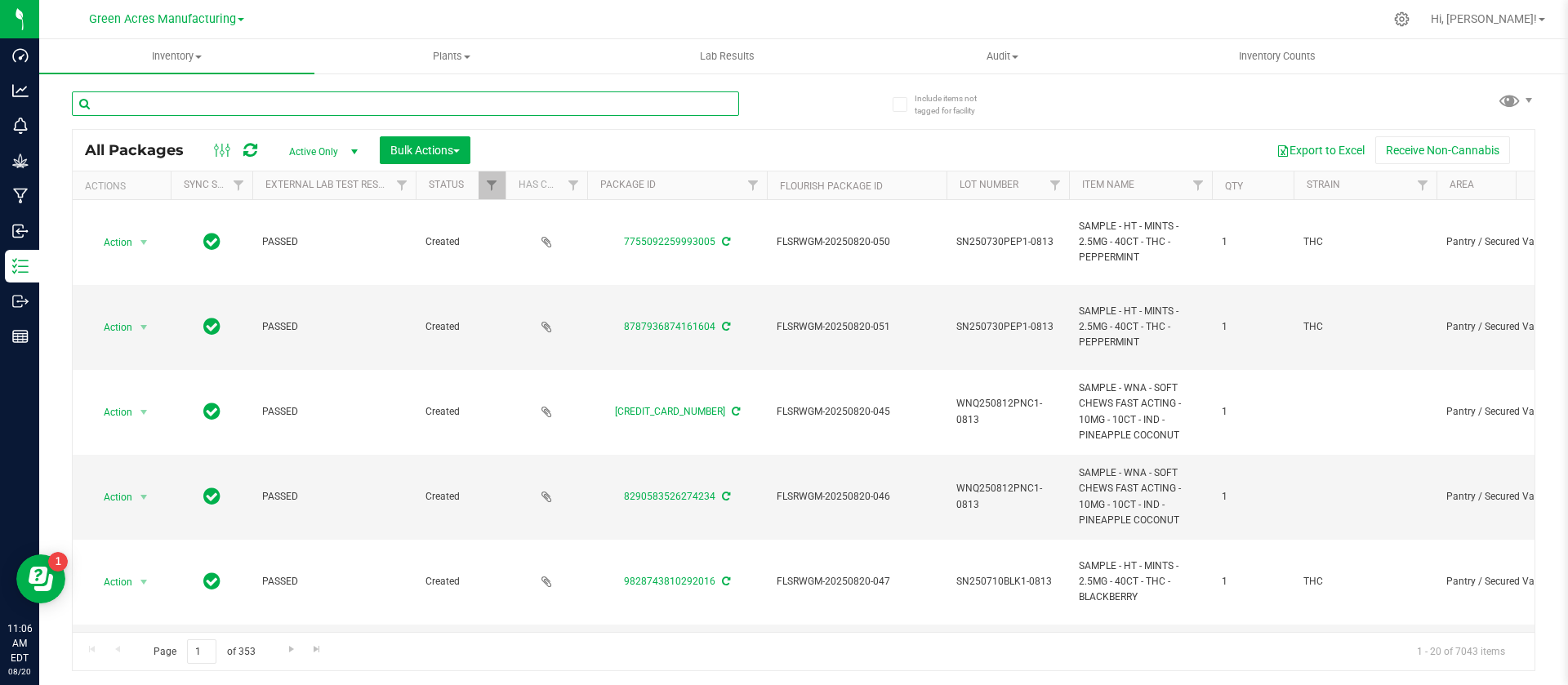
click at [598, 98] on input "text" at bounding box center [405, 103] width 667 height 25
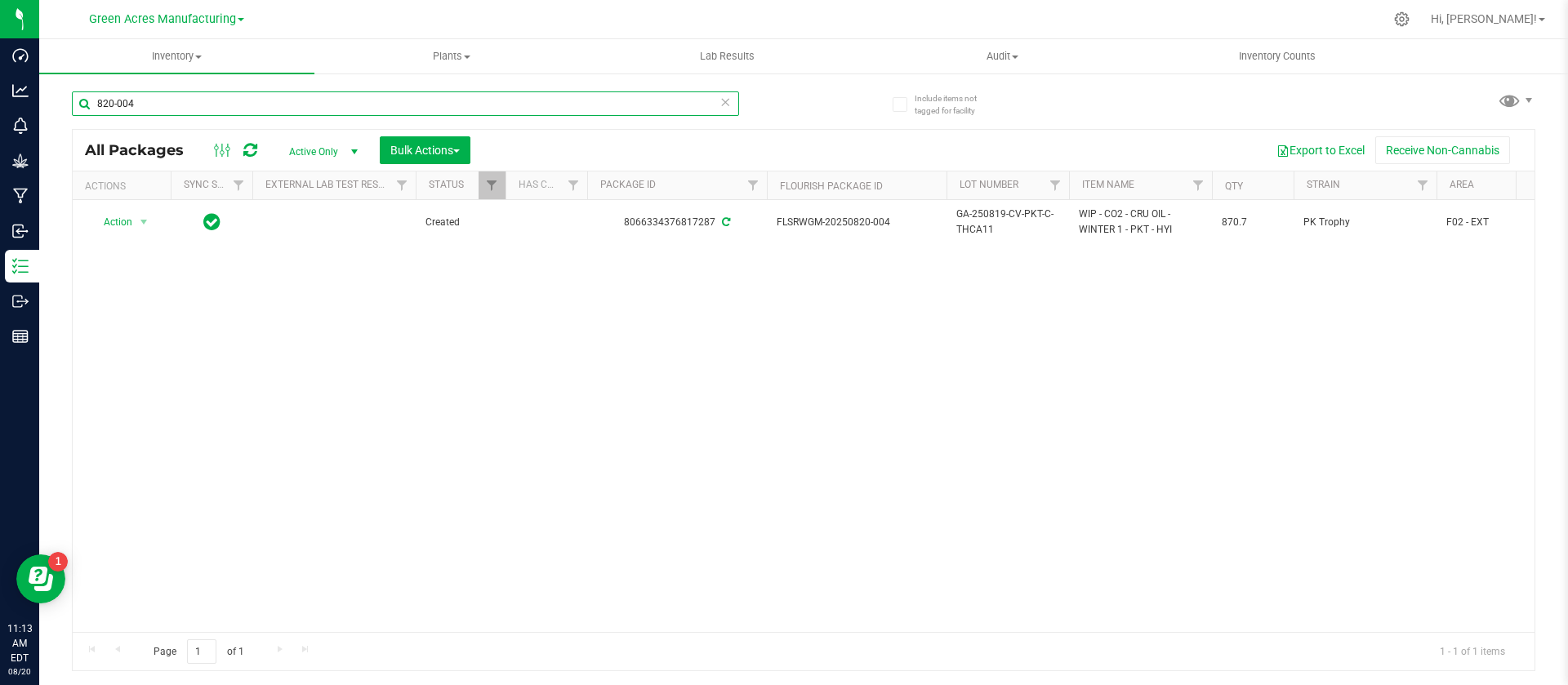
type input "820-004"
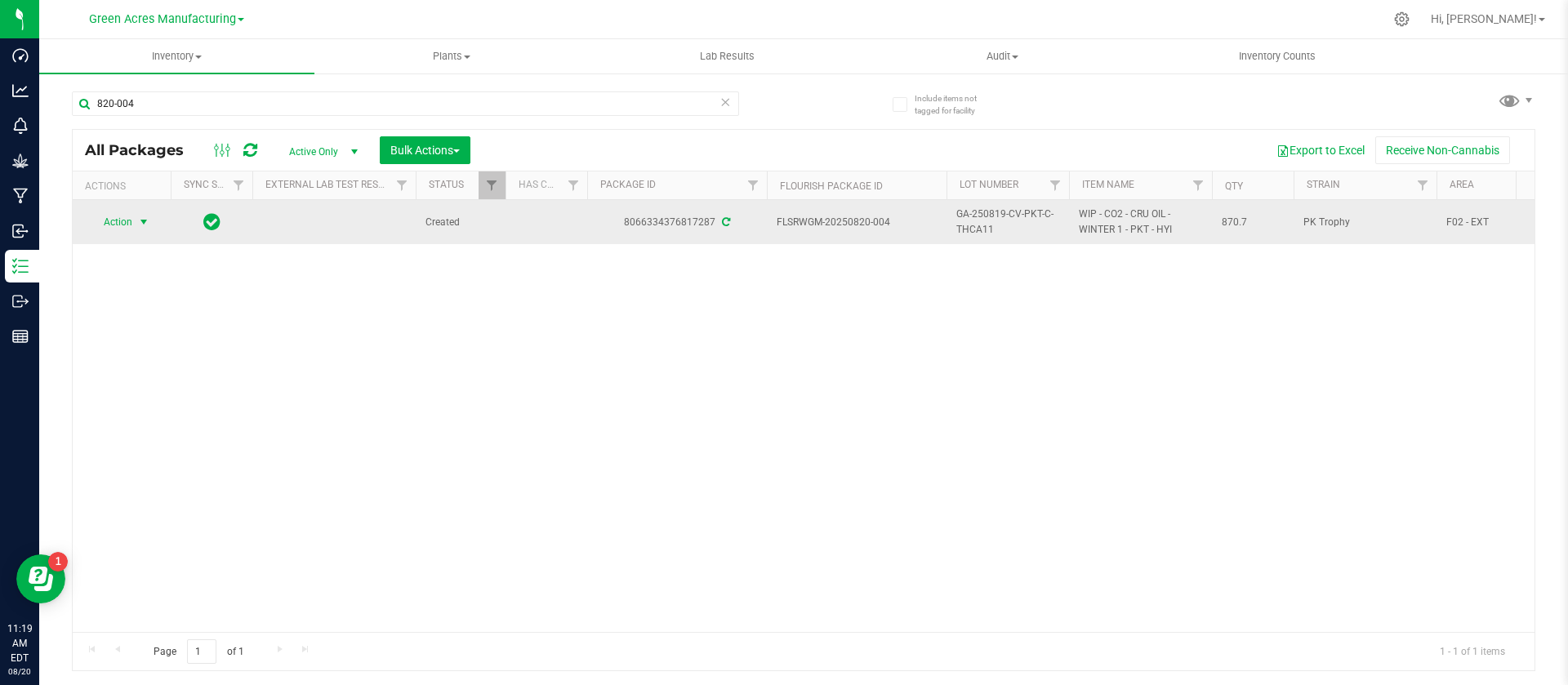
click at [102, 229] on span "Action" at bounding box center [111, 221] width 44 height 23
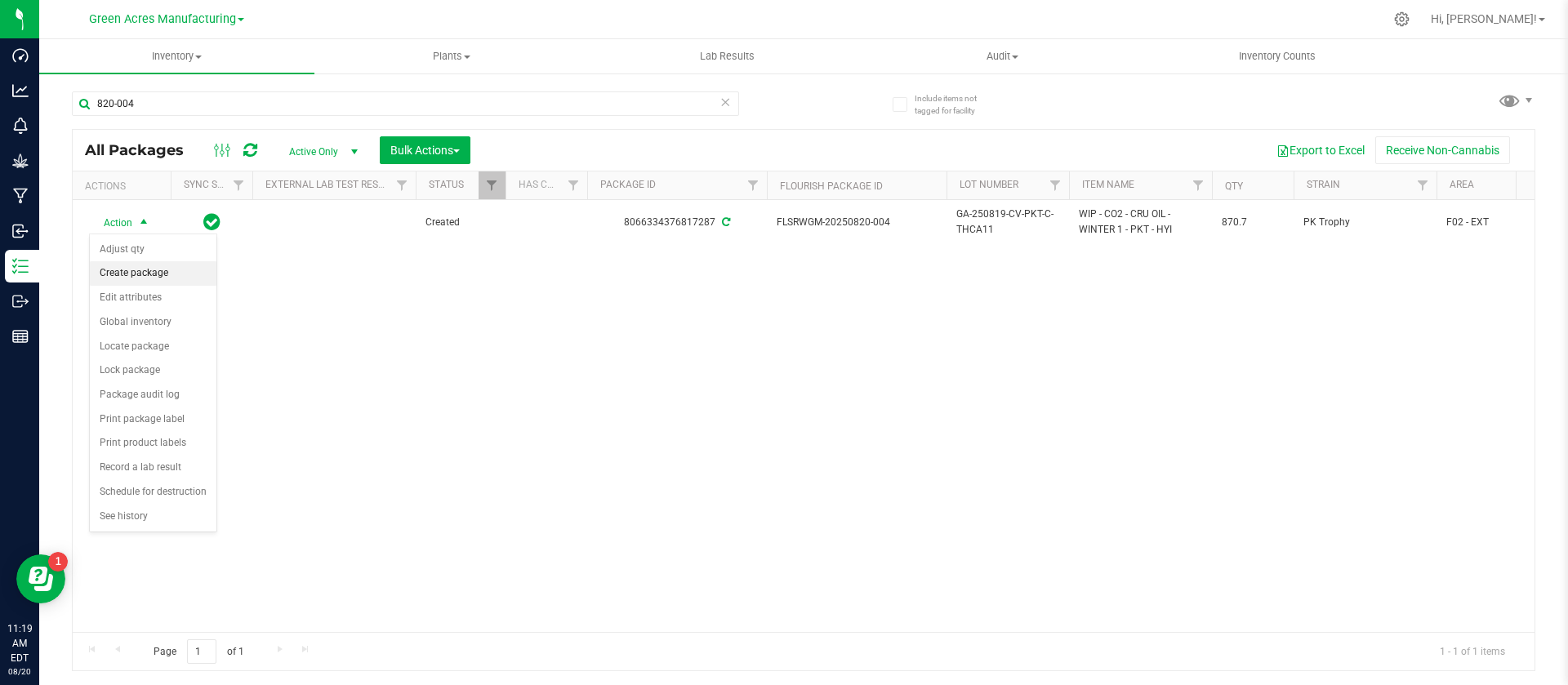
click at [168, 273] on li "Create package" at bounding box center [153, 273] width 126 height 25
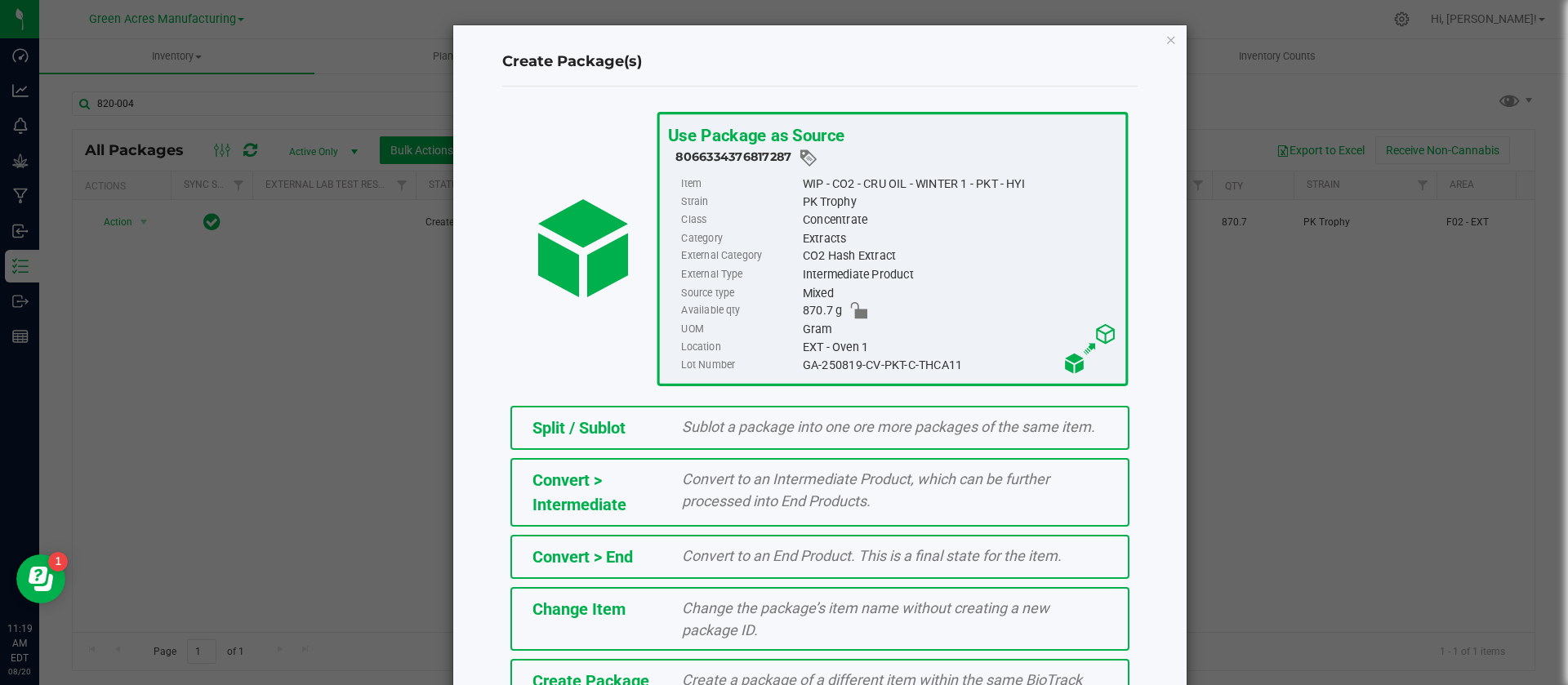
scroll to position [111, 0]
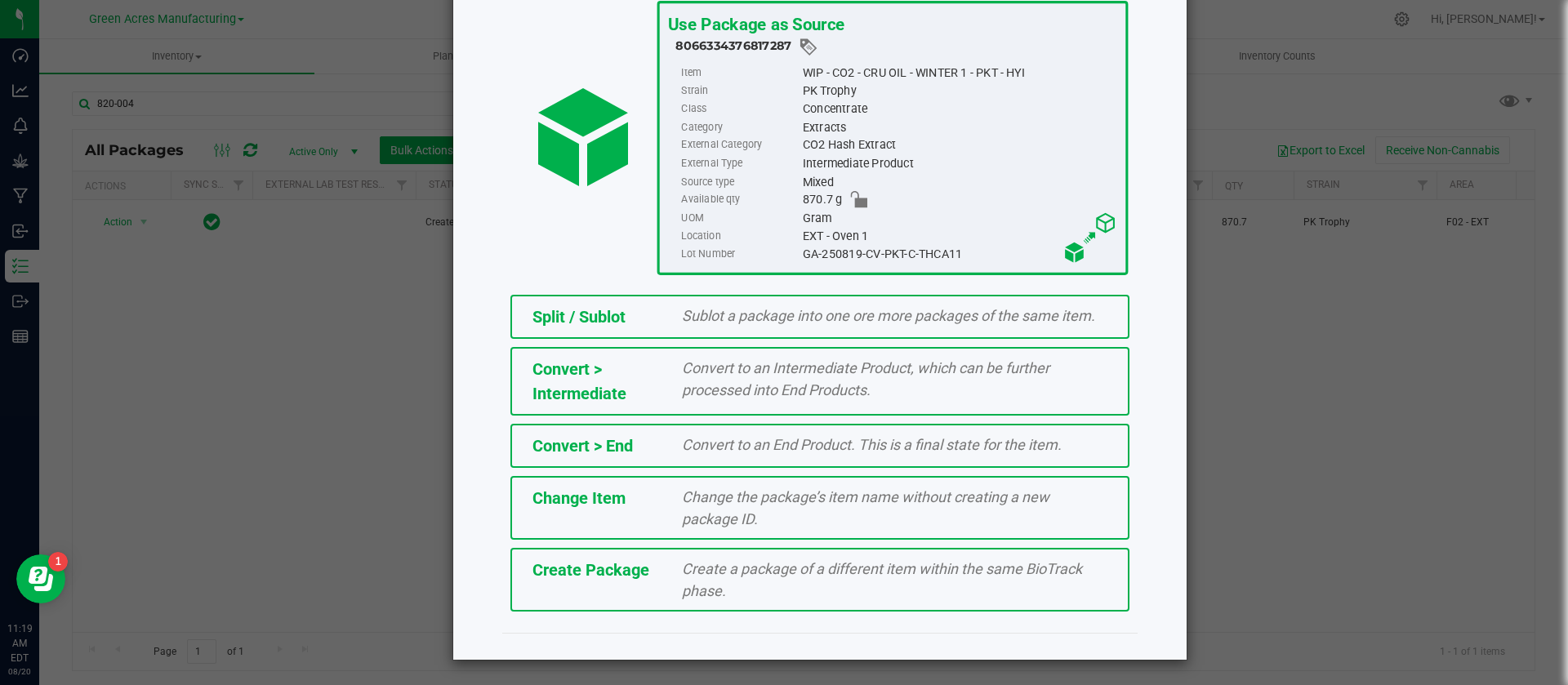
click at [908, 573] on span "Create a package of a different item within the same BioTrack phase." at bounding box center [882, 579] width 400 height 39
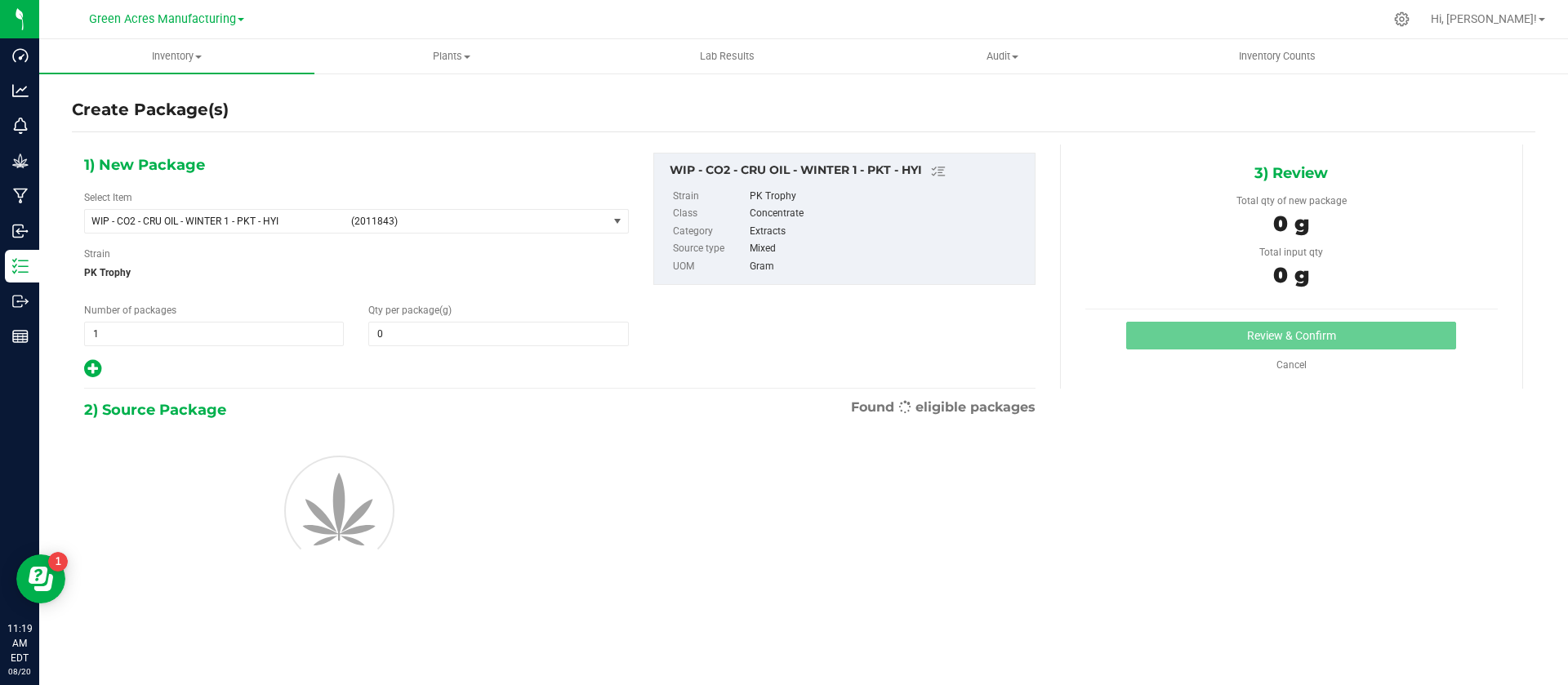
type input "0.0000"
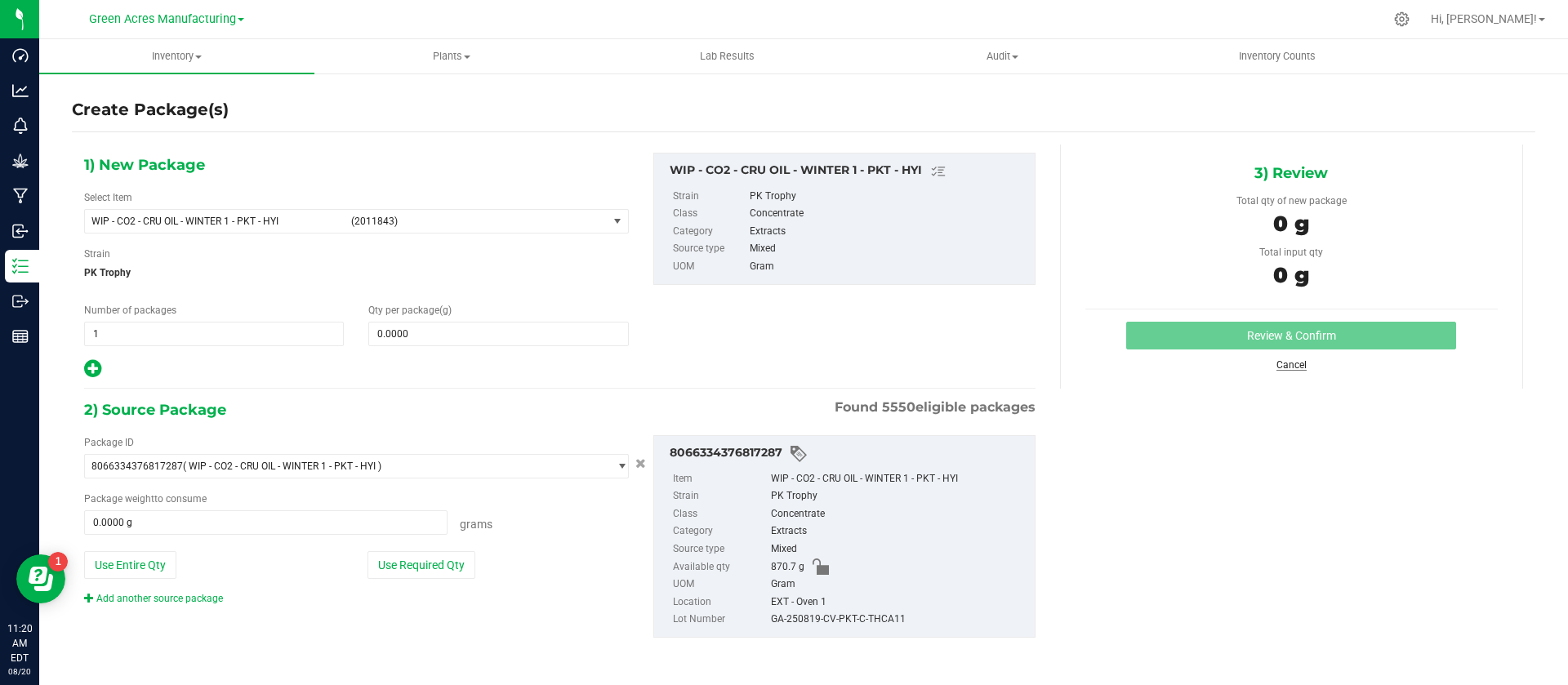
click at [1295, 359] on link "Cancel" at bounding box center [1292, 365] width 30 height 11
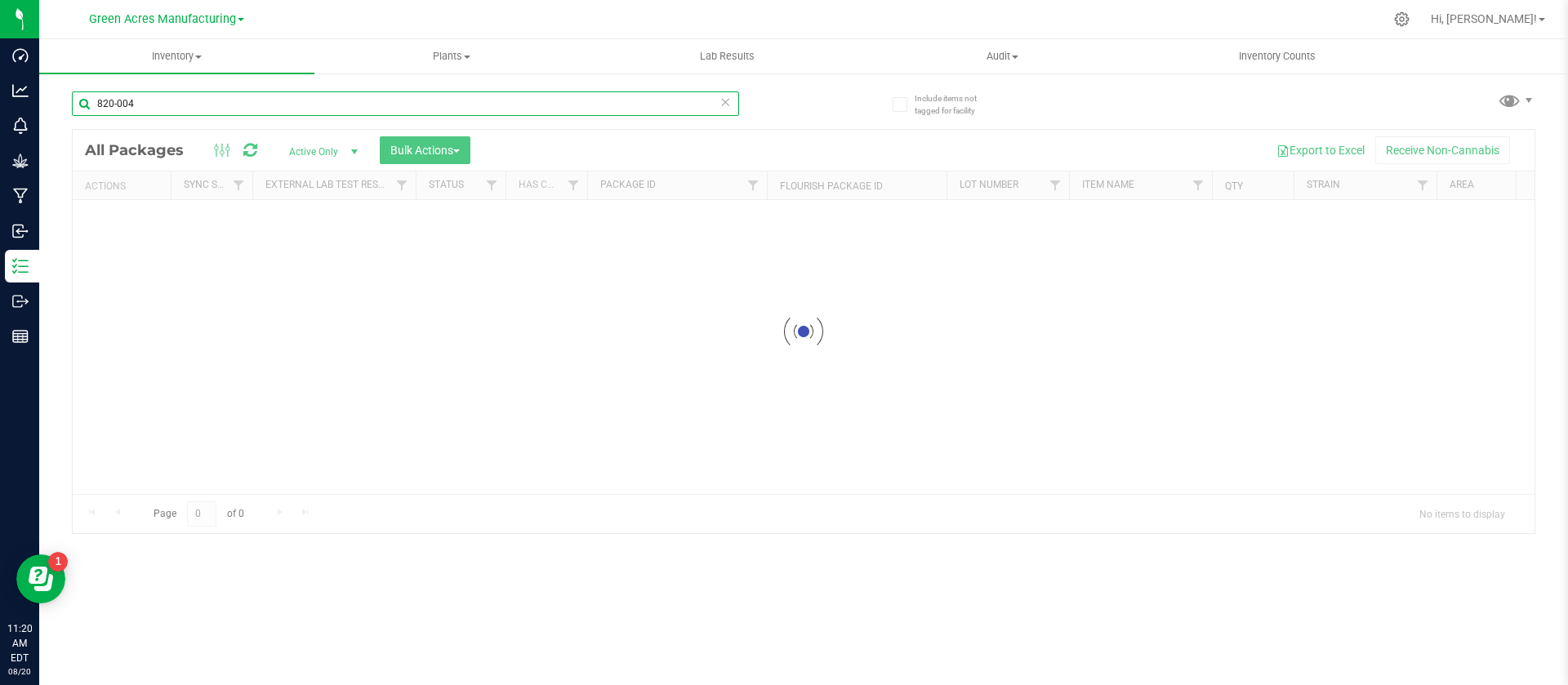
click at [142, 98] on input "820-004" at bounding box center [405, 103] width 667 height 25
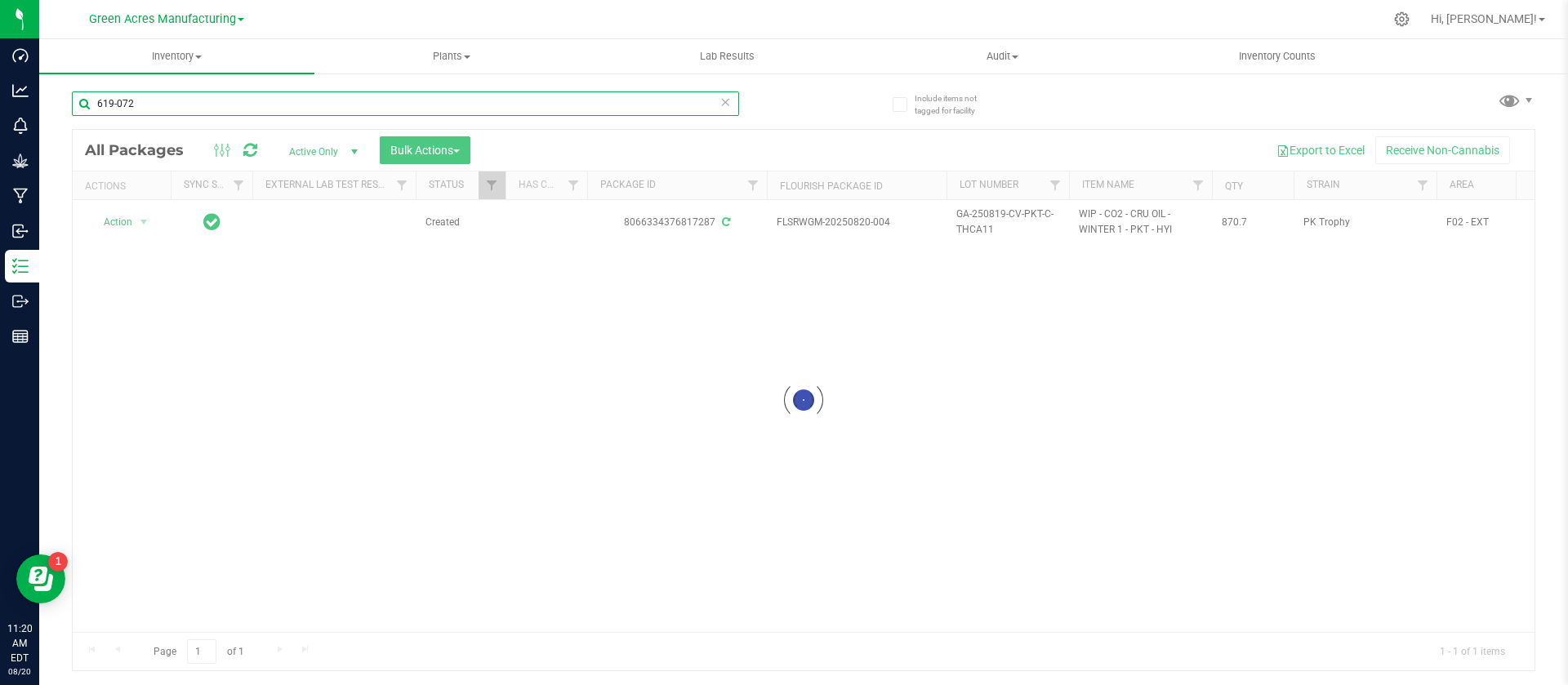
type input "619-072"
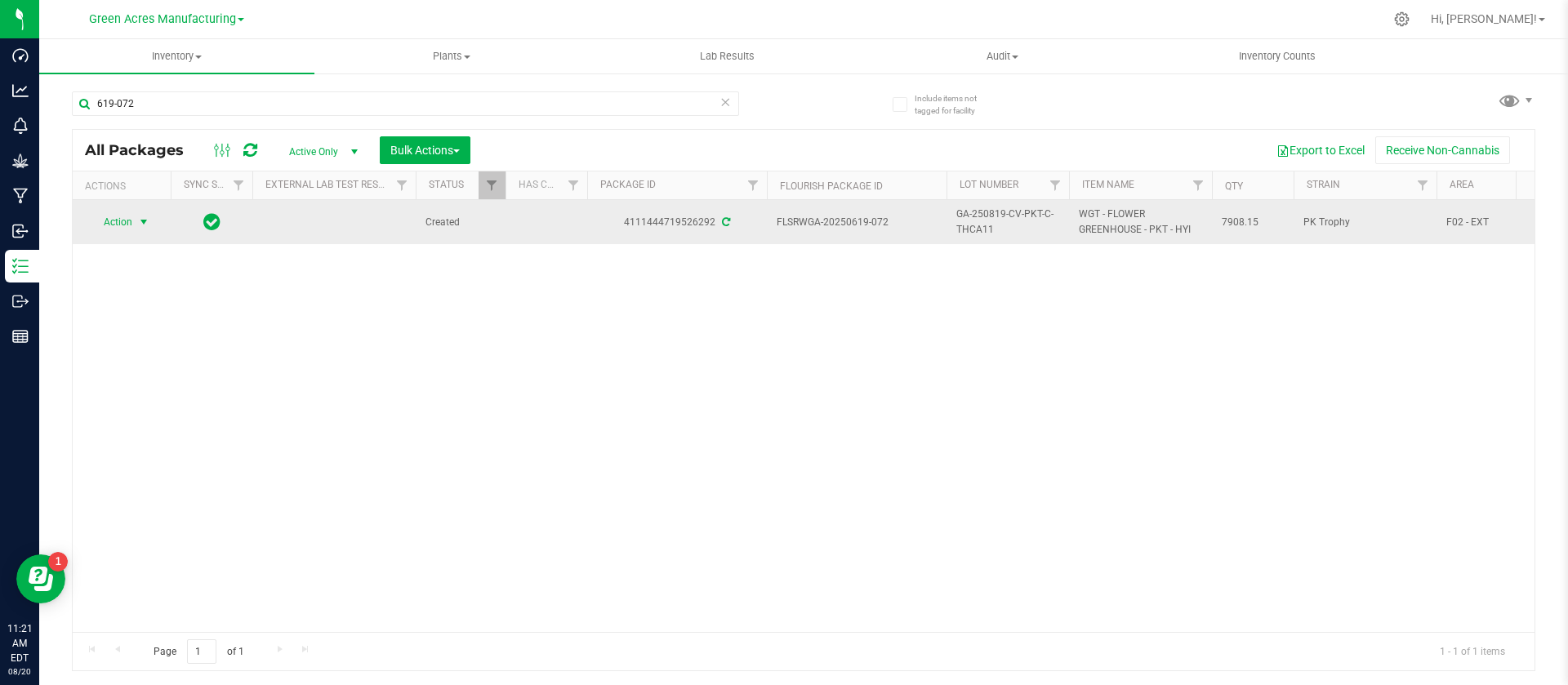
click at [103, 221] on span "Action" at bounding box center [111, 221] width 44 height 23
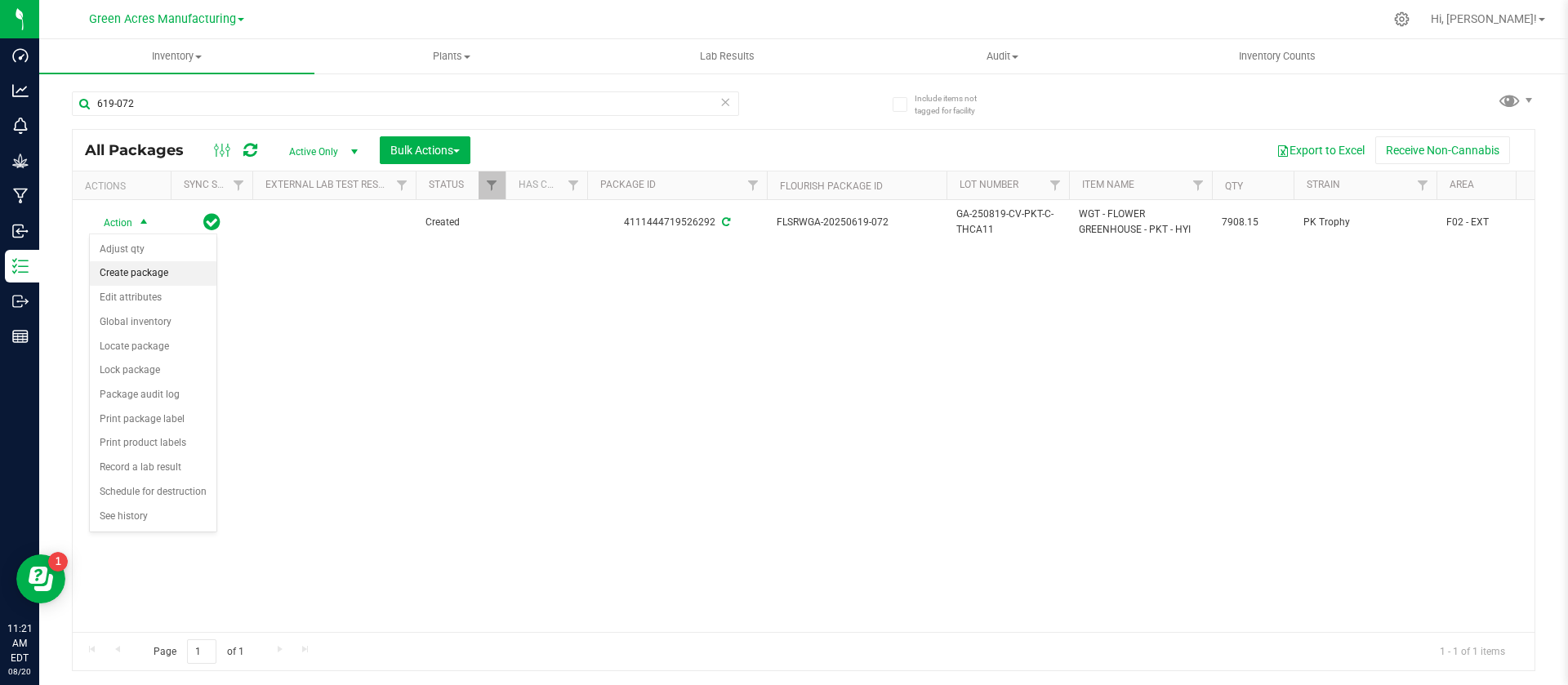
click at [125, 277] on li "Create package" at bounding box center [153, 273] width 126 height 25
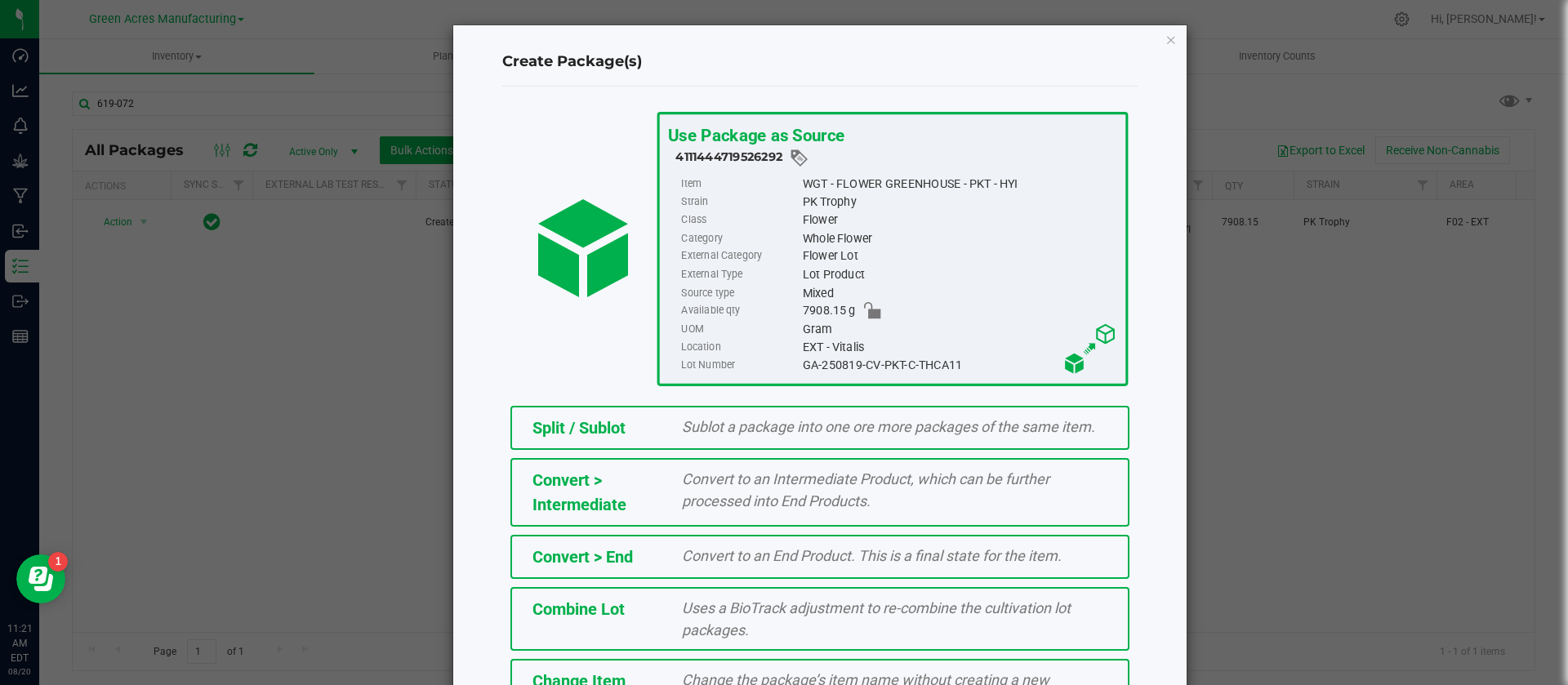
scroll to position [183, 0]
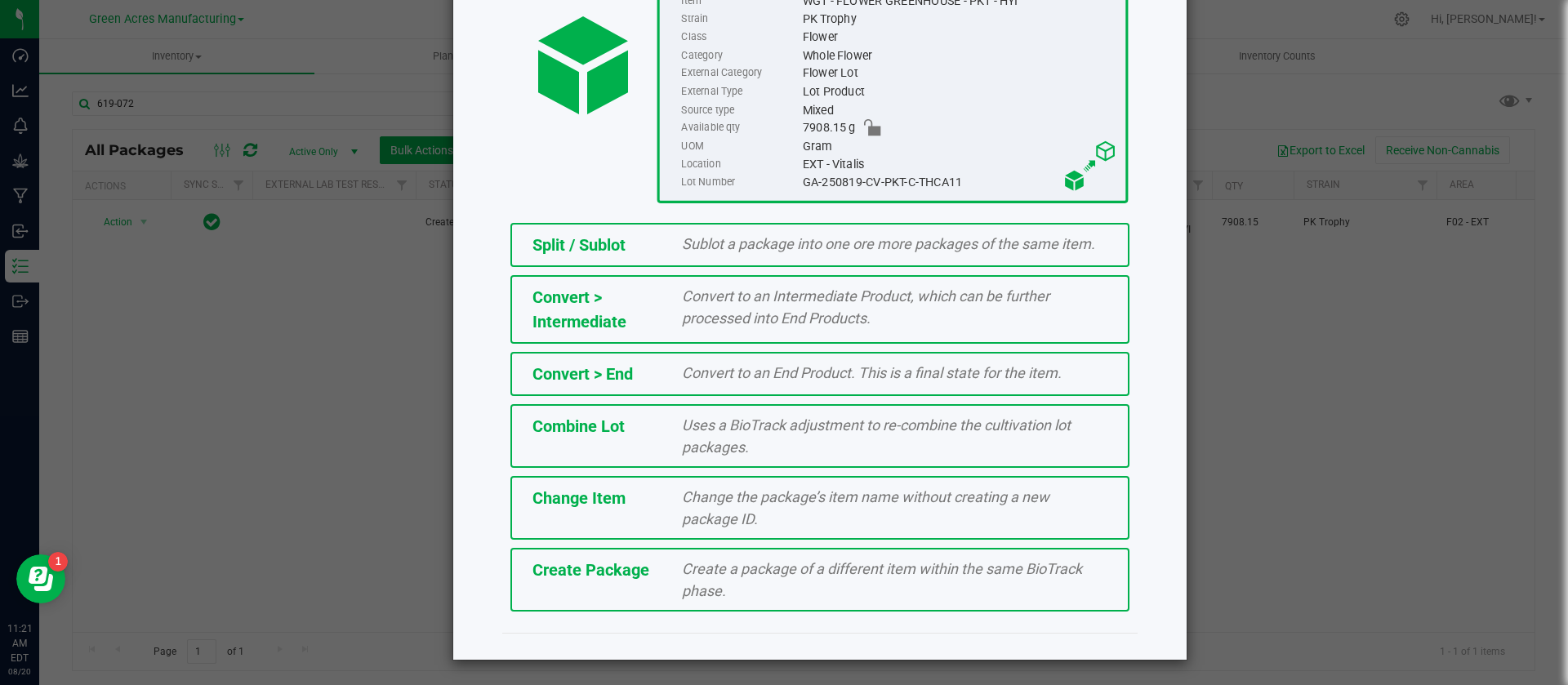
click at [616, 575] on span "Create Package" at bounding box center [591, 569] width 117 height 19
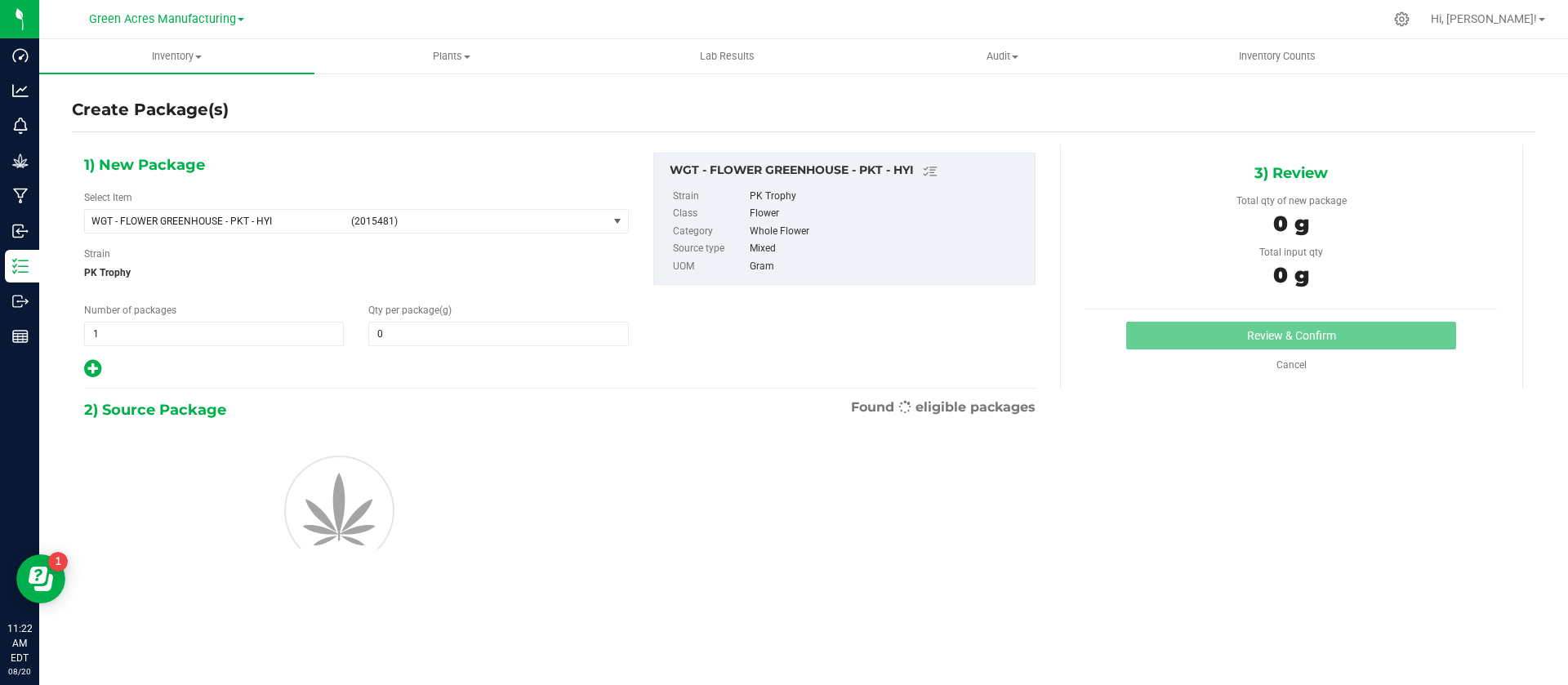
type input "0.0000"
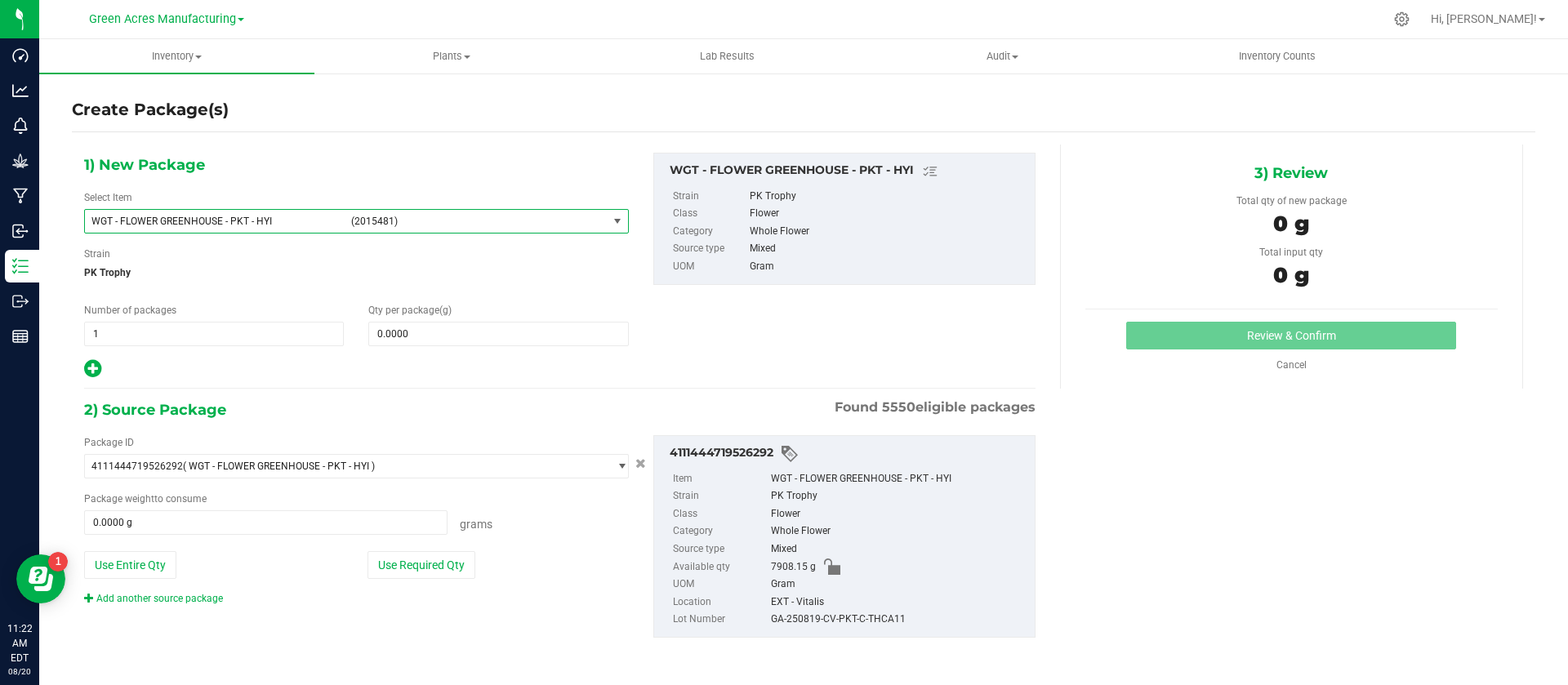
click at [192, 232] on span "WGT - FLOWER GREENHOUSE - PKT - HYI (2015481)" at bounding box center [346, 220] width 522 height 23
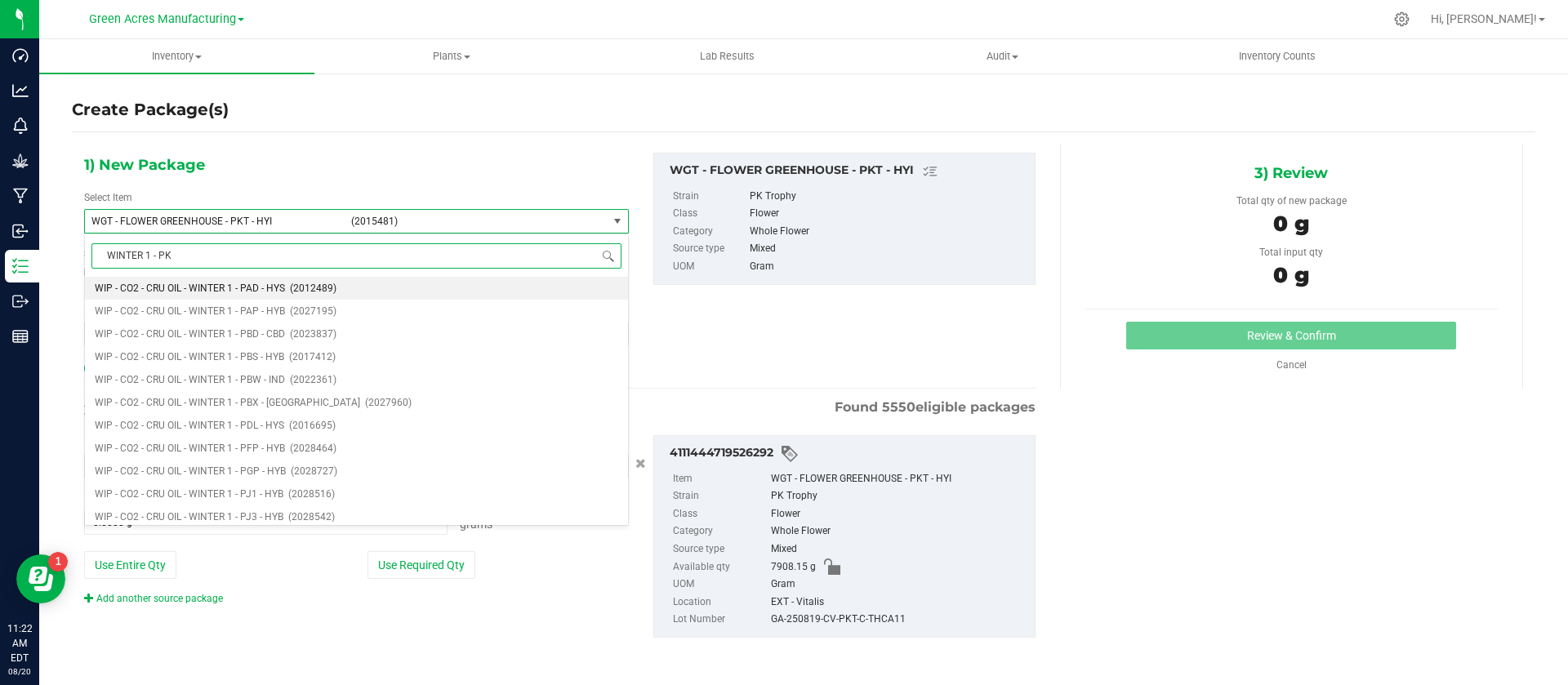
type input "WINTER 1 - PKT"
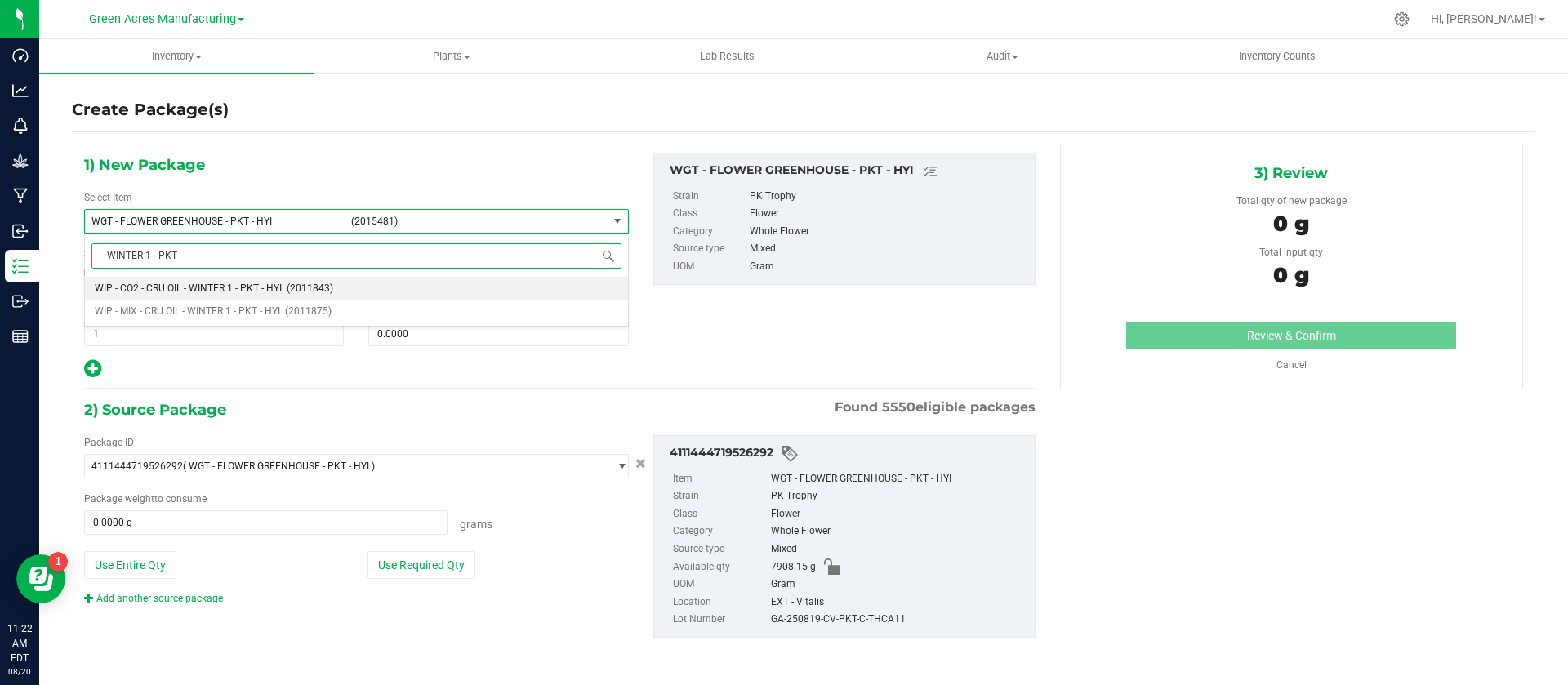
click at [192, 281] on li "WIP - CO2 - CRU OIL - WINTER 1 - PKT - HYI (2011843)" at bounding box center [357, 288] width 543 height 23
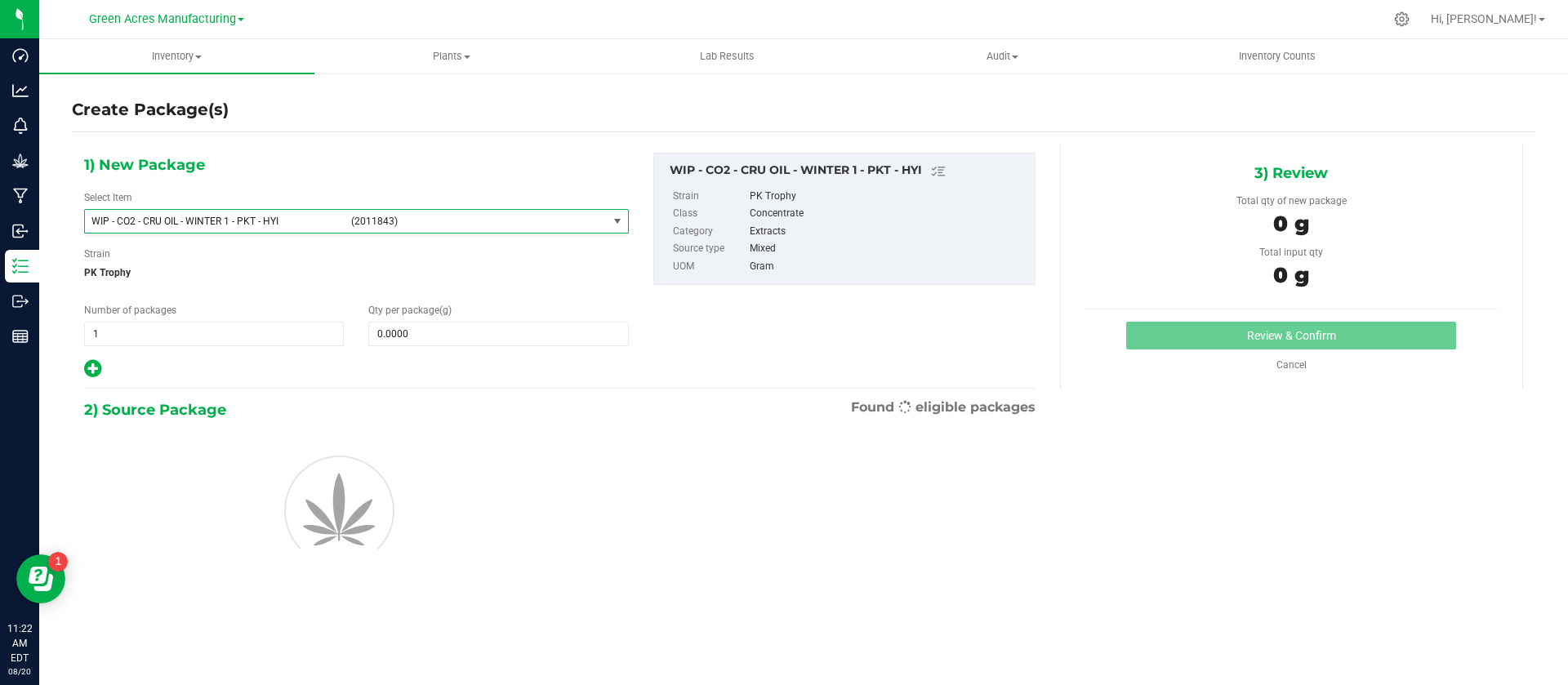
type input "0.0000"
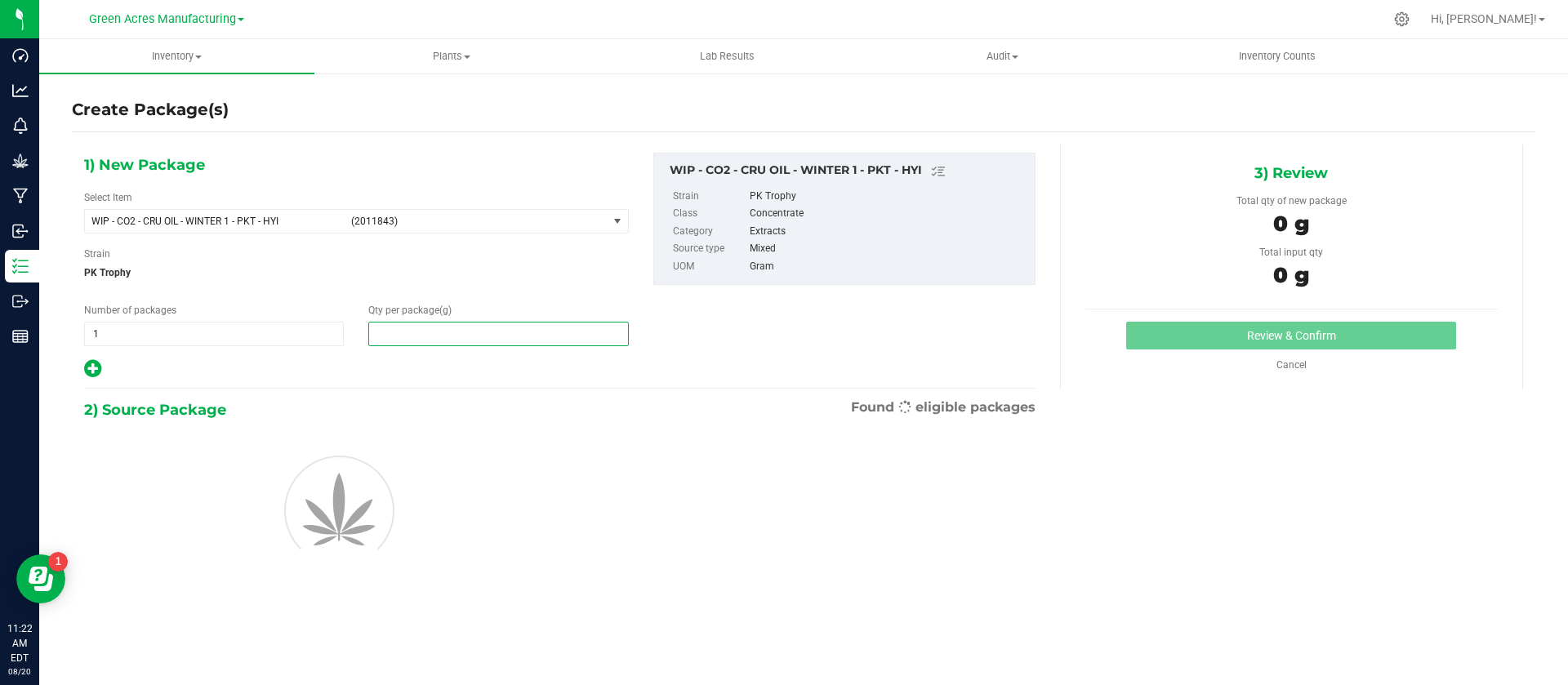
click at [415, 344] on span at bounding box center [499, 334] width 260 height 25
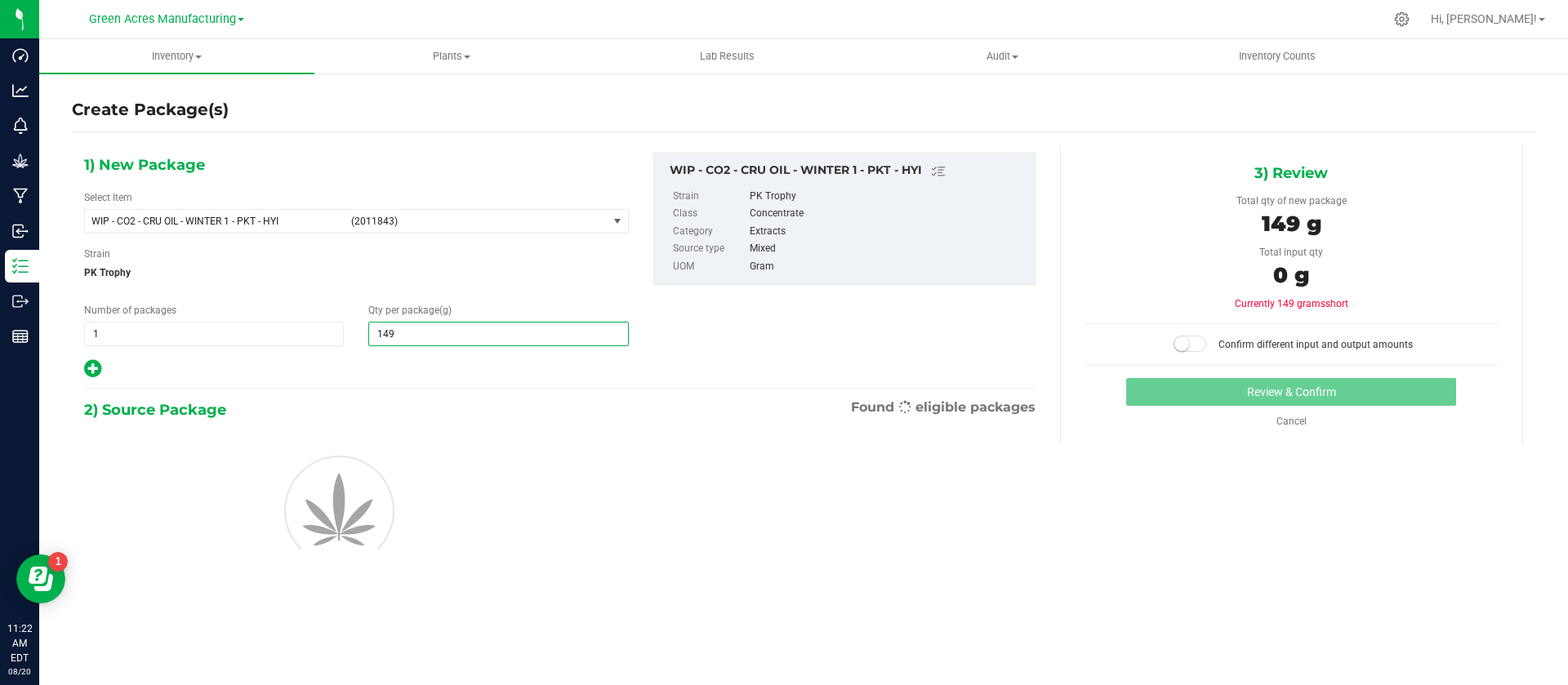
type input "1493"
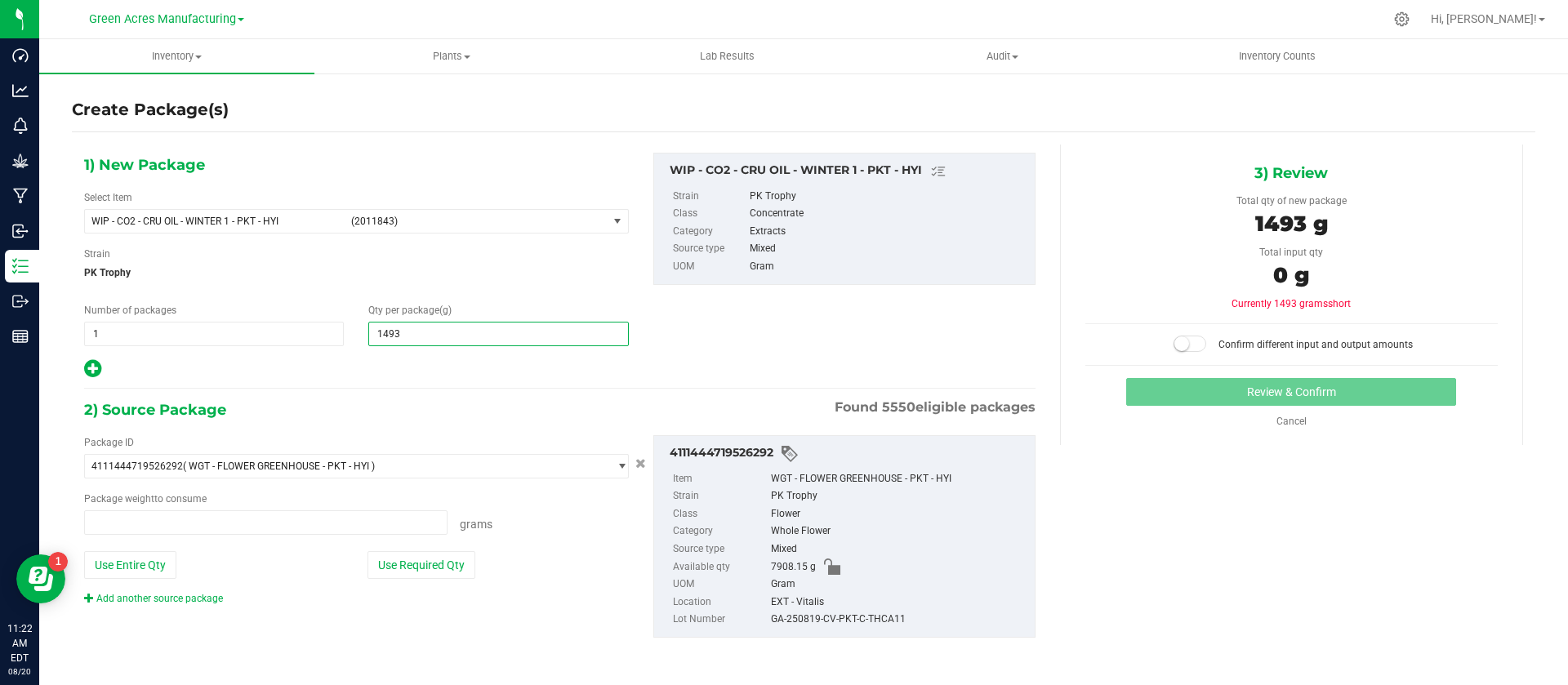
type input "0.0000 g"
type input "1,493.0000"
click at [139, 568] on button "Use Entire Qty" at bounding box center [130, 565] width 92 height 27
type input "7908.1500 g"
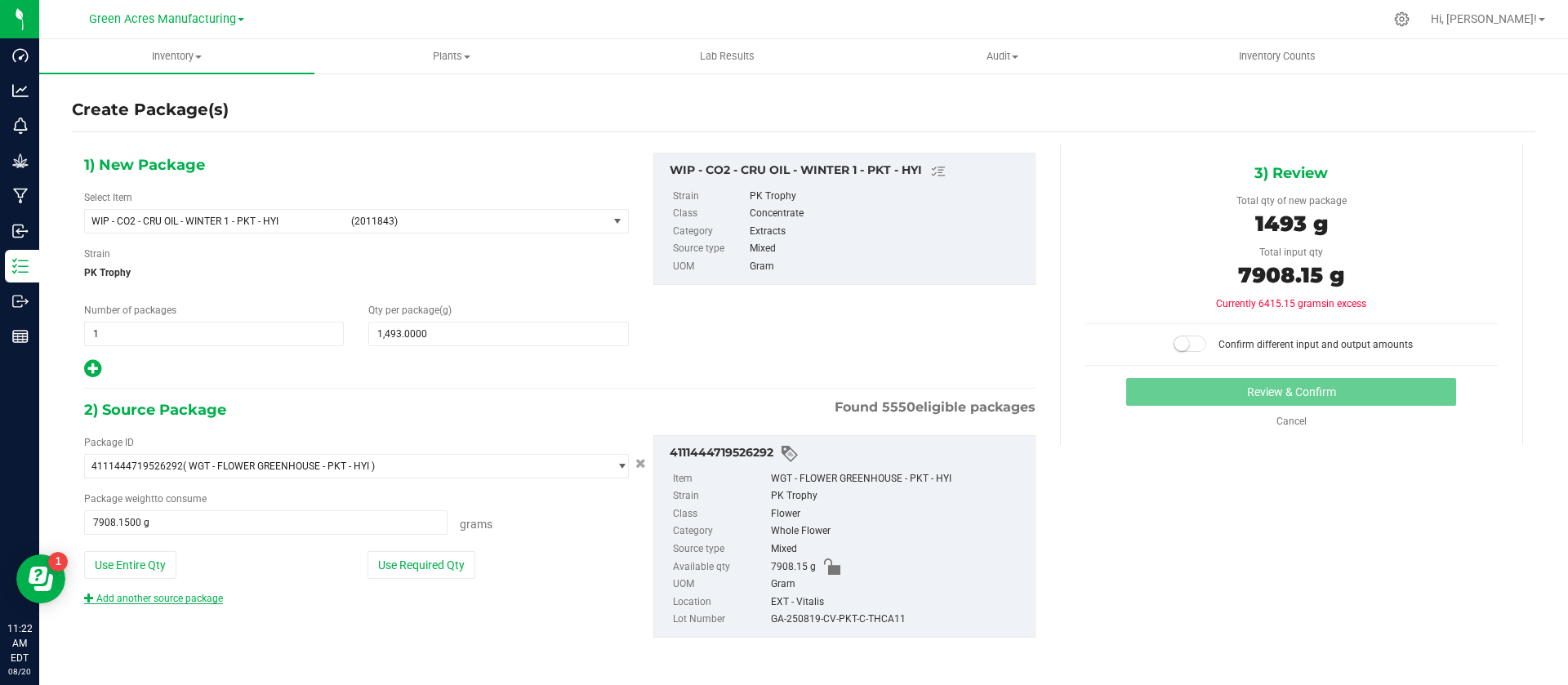
click at [152, 597] on link "Add another source package" at bounding box center [154, 598] width 139 height 11
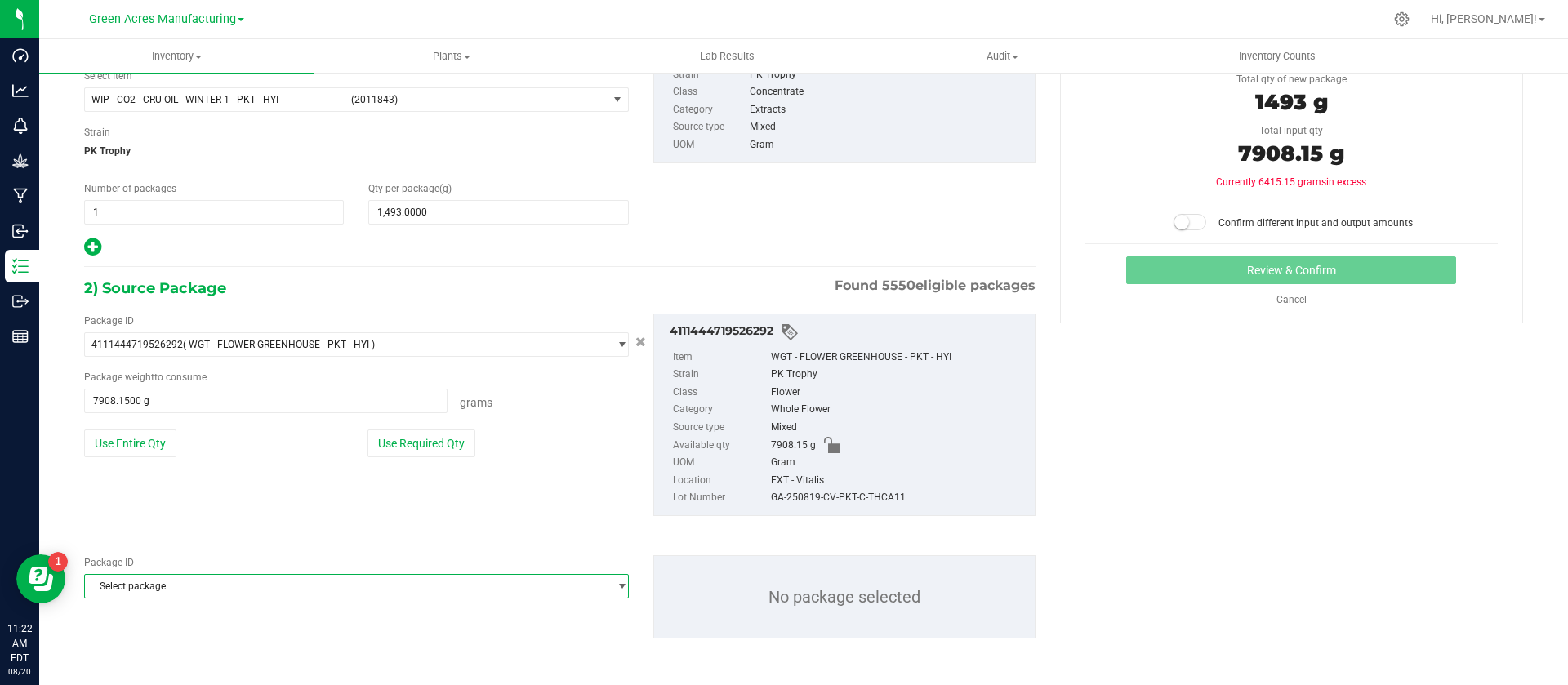
click at [295, 583] on span "Select package" at bounding box center [346, 586] width 522 height 23
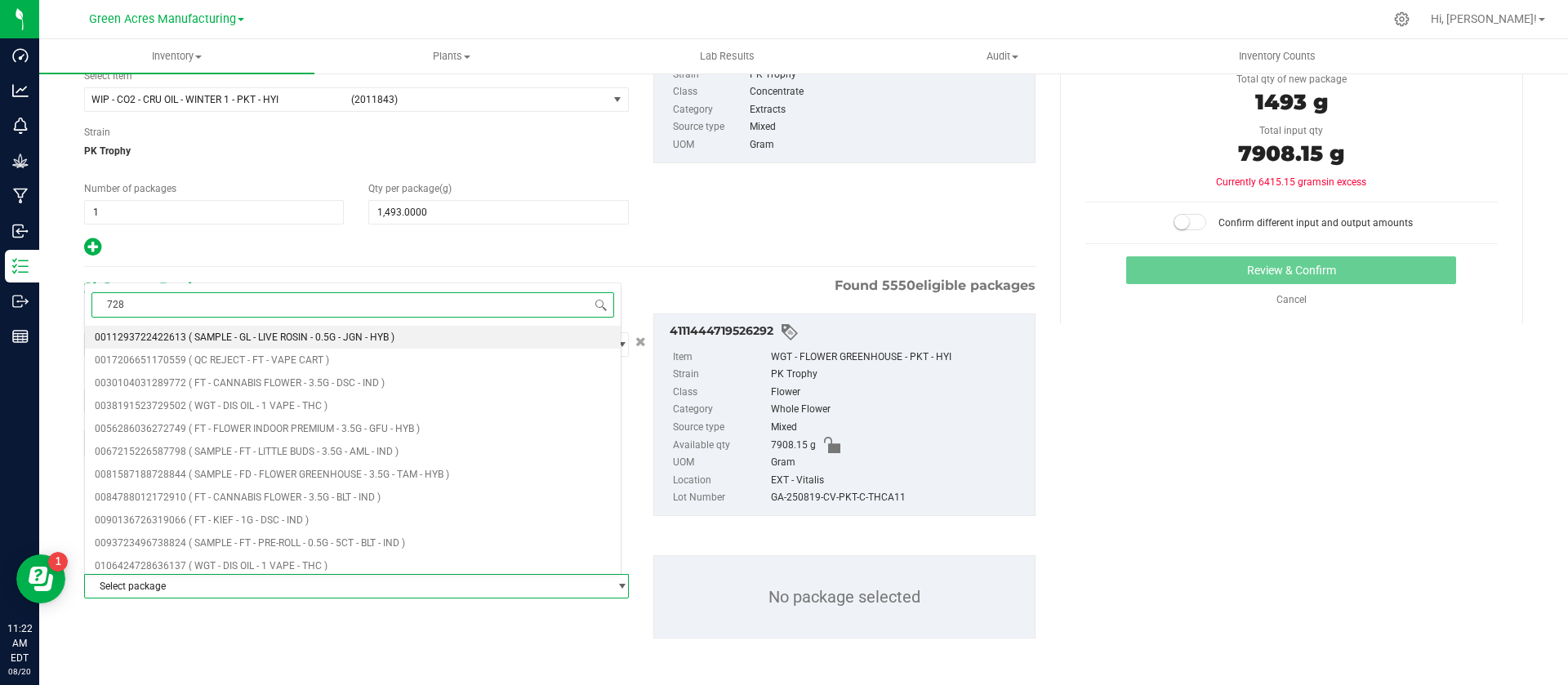
type input "7287"
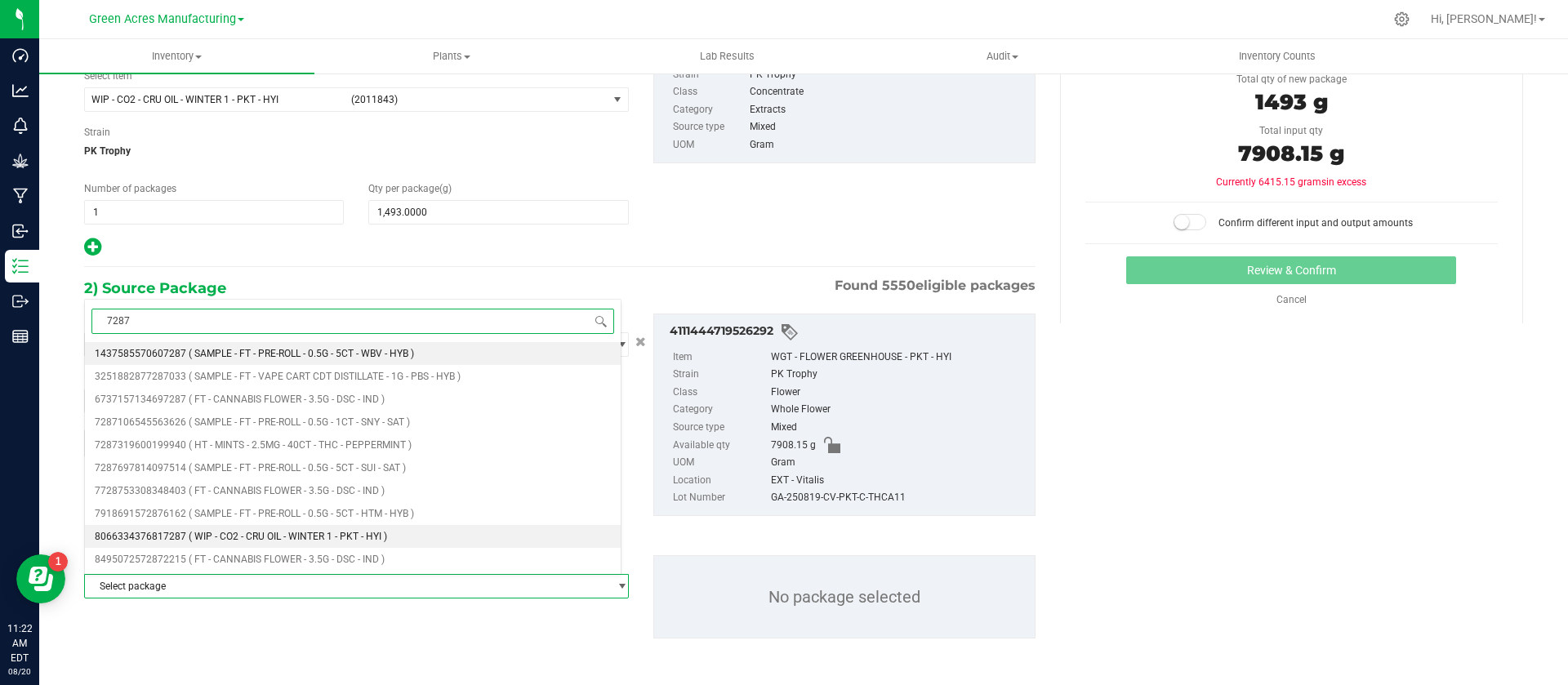
click at [318, 533] on span "( WIP - CO2 - CRU OIL - WINTER 1 - PKT - HYI )" at bounding box center [287, 536] width 199 height 11
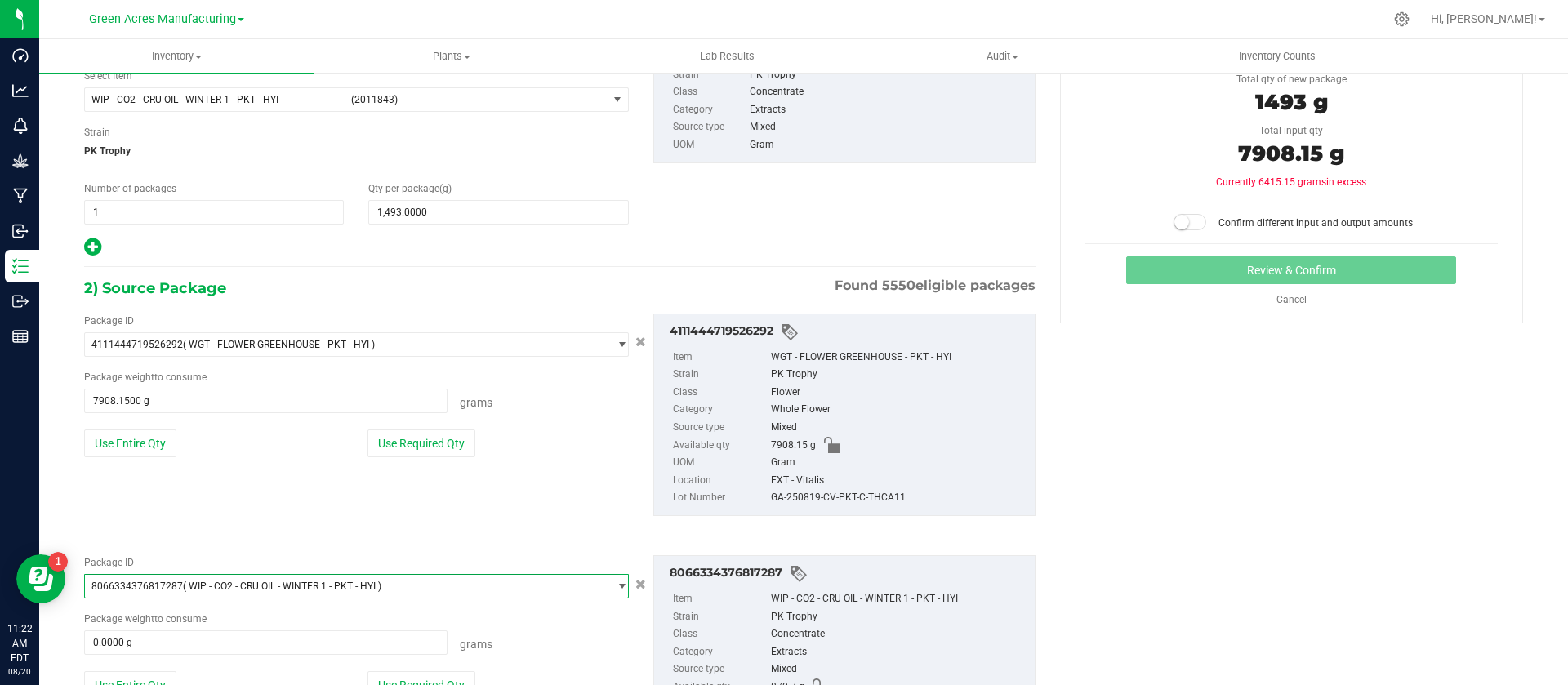
scroll to position [103892, 0]
click at [129, 682] on button "Use Entire Qty" at bounding box center [130, 685] width 92 height 27
type input "870.7000 g"
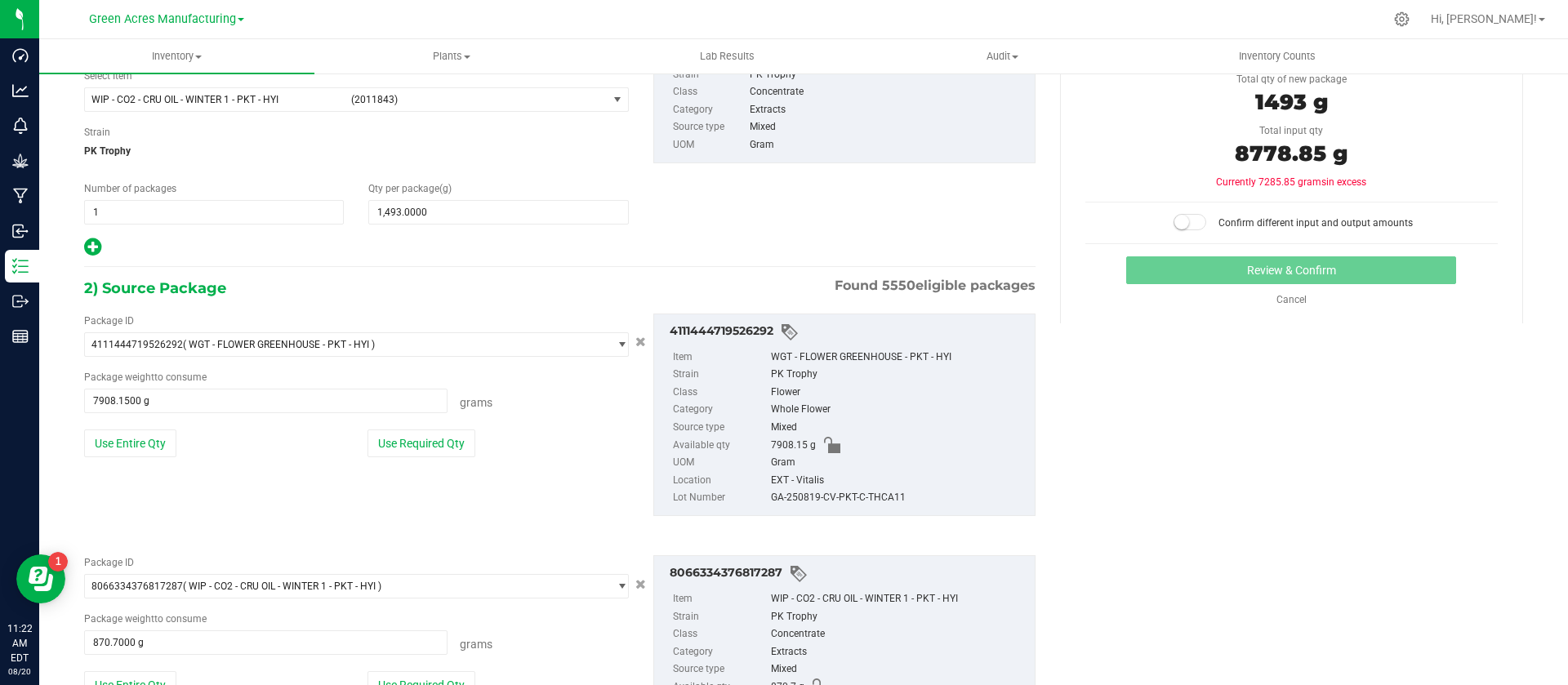
scroll to position [241, 0]
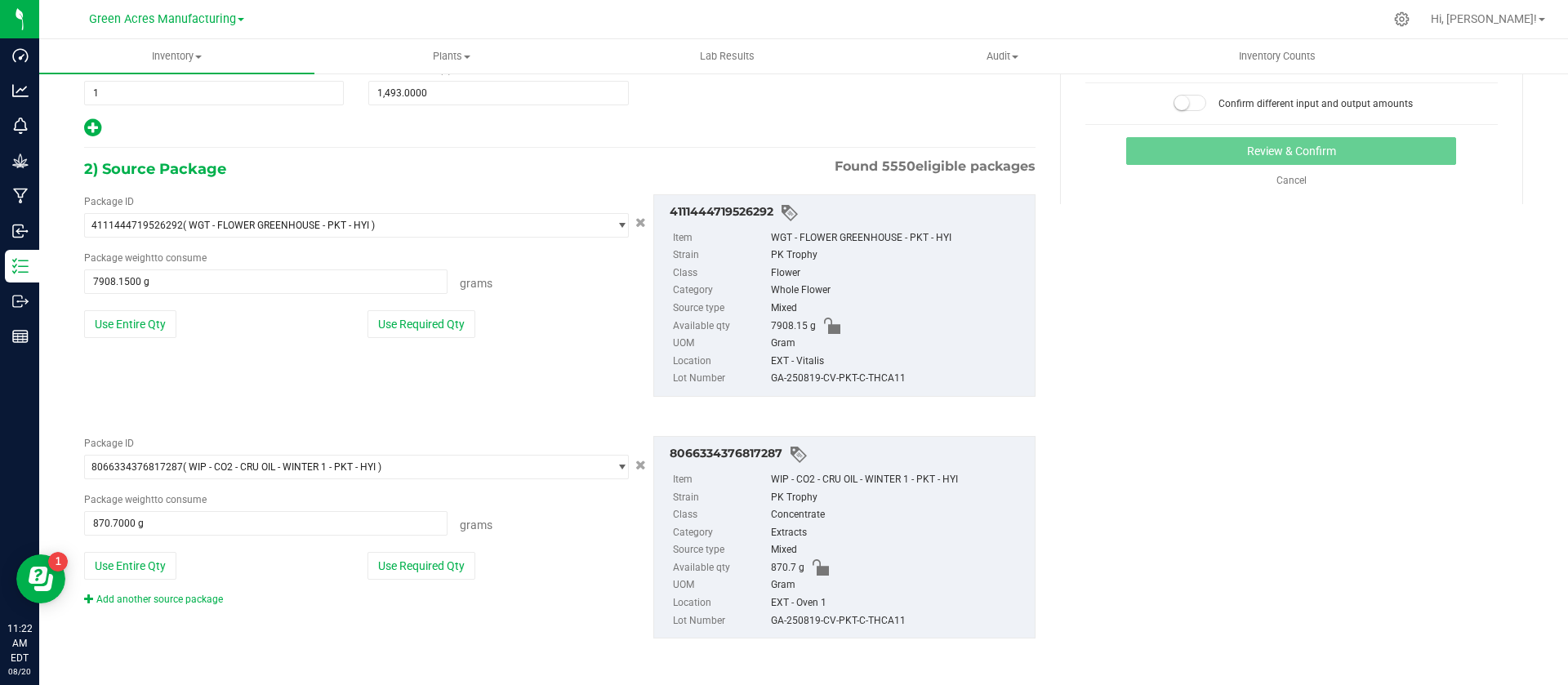
click at [854, 377] on div "GA-250819-CV-PKT-C-THCA11" at bounding box center [898, 379] width 255 height 18
copy div "GA-250819-CV-PKT-C-THCA11"
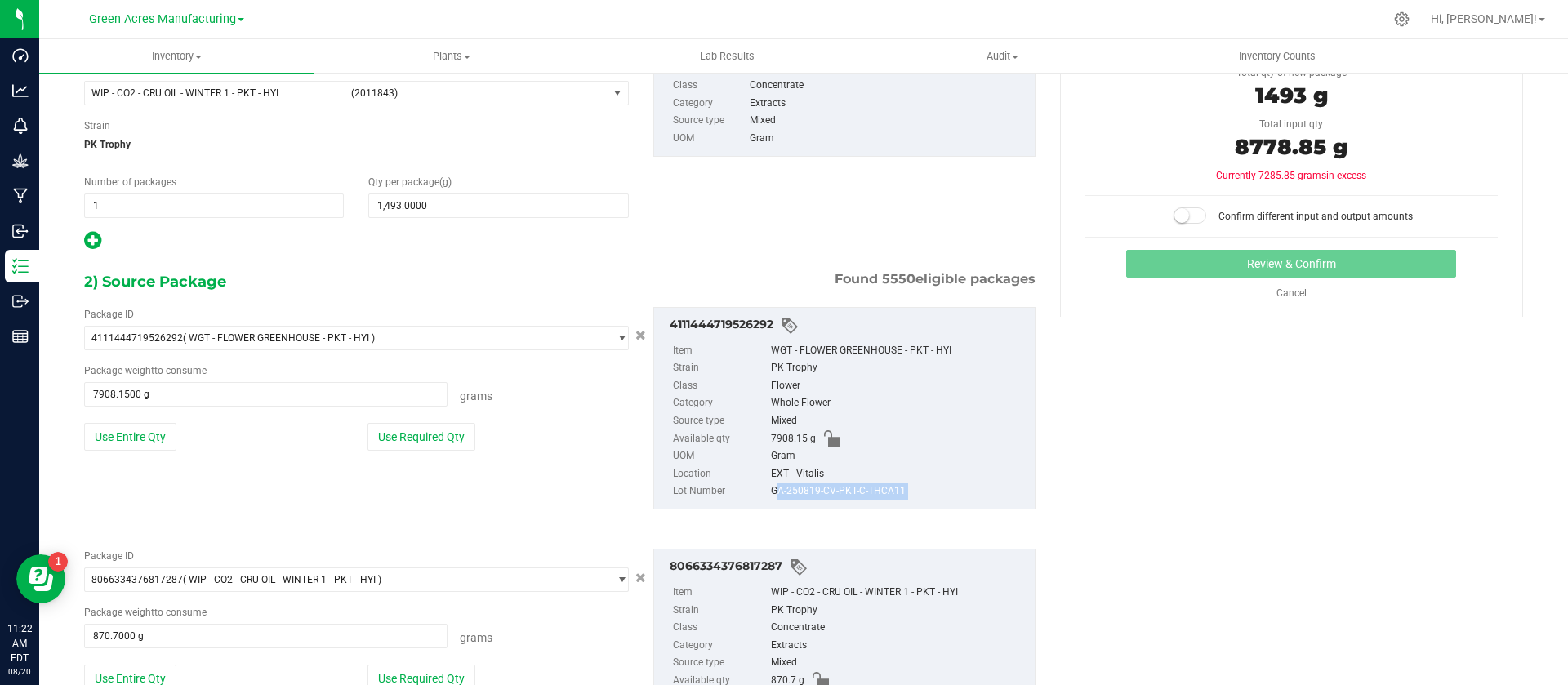
scroll to position [0, 0]
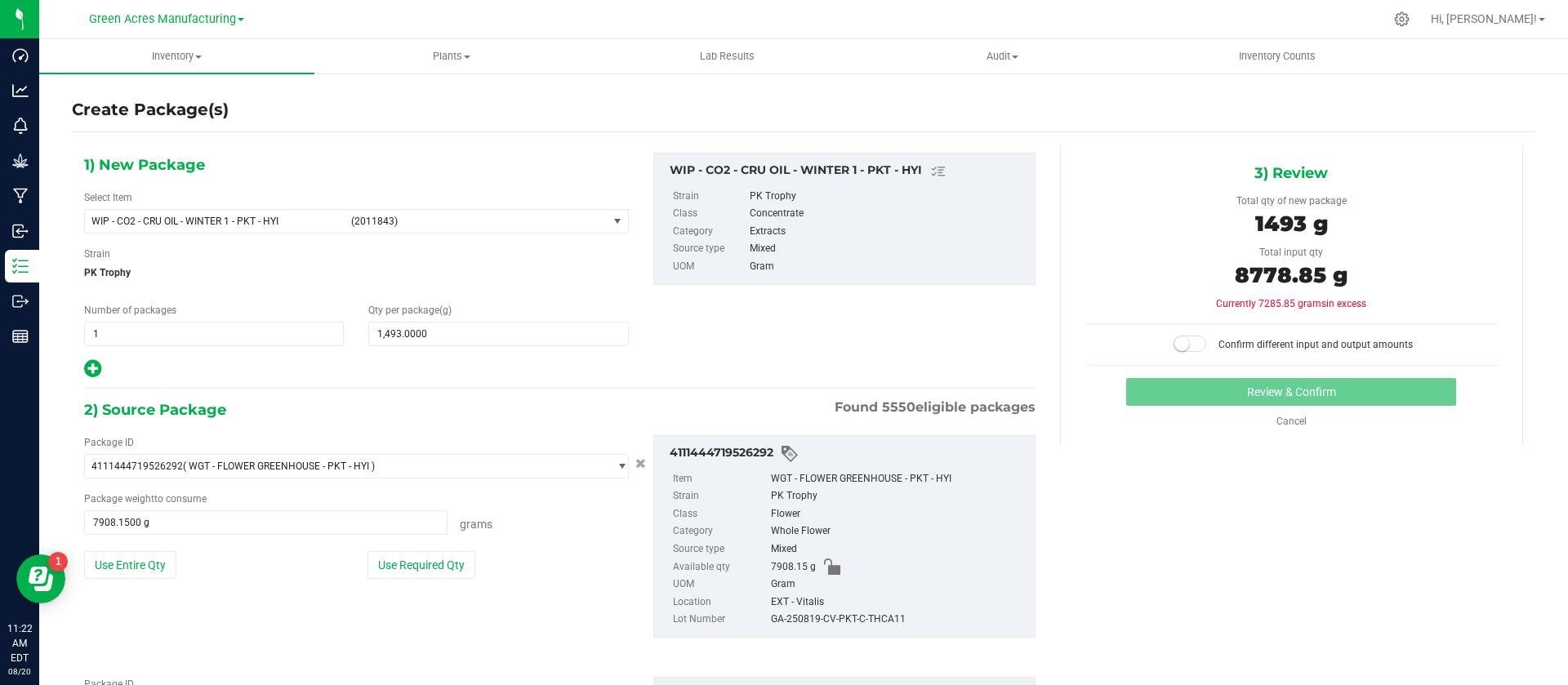
click at [1189, 341] on span at bounding box center [1190, 344] width 33 height 16
click at [1200, 391] on button "Review & Confirm" at bounding box center [1291, 391] width 330 height 27
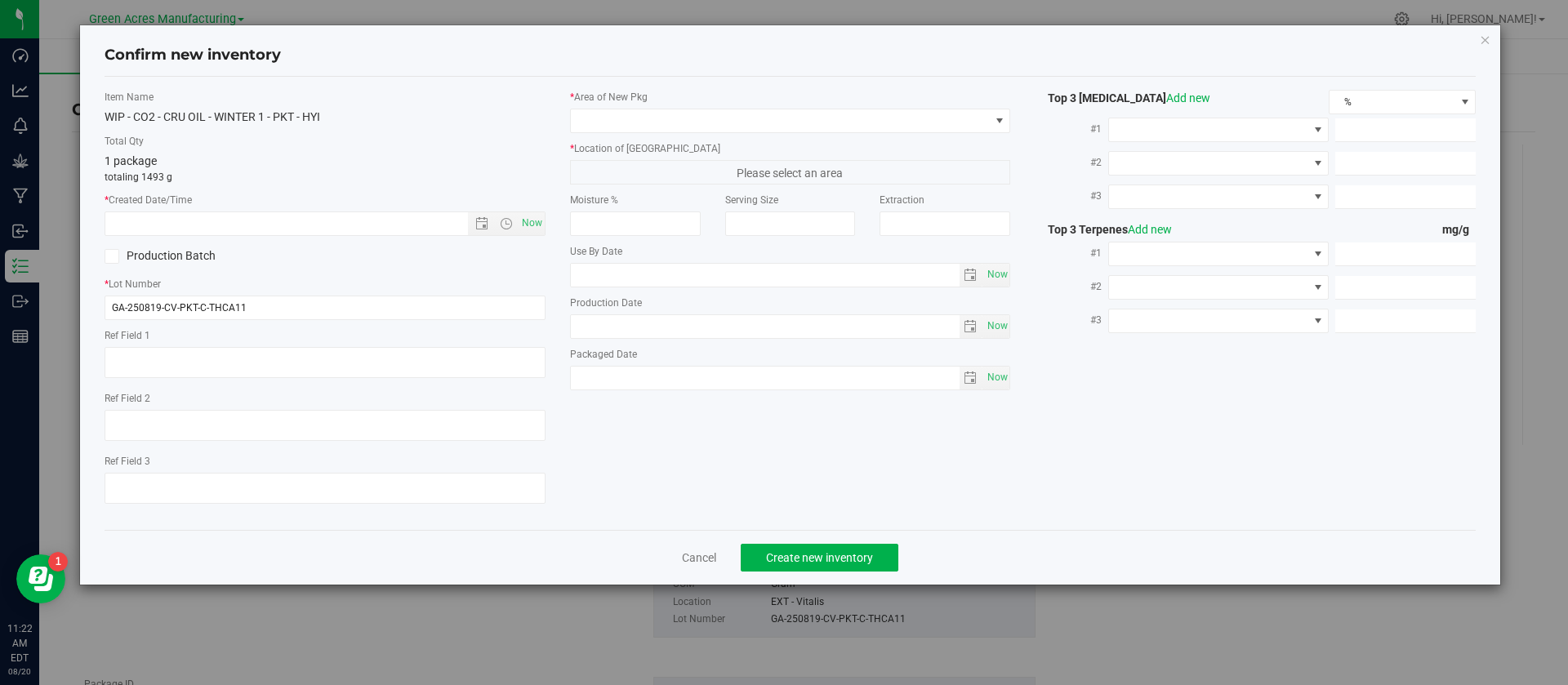
type textarea "DEP"
click at [533, 218] on span "Now" at bounding box center [532, 223] width 27 height 24
type input "[DATE] 11:22 AM"
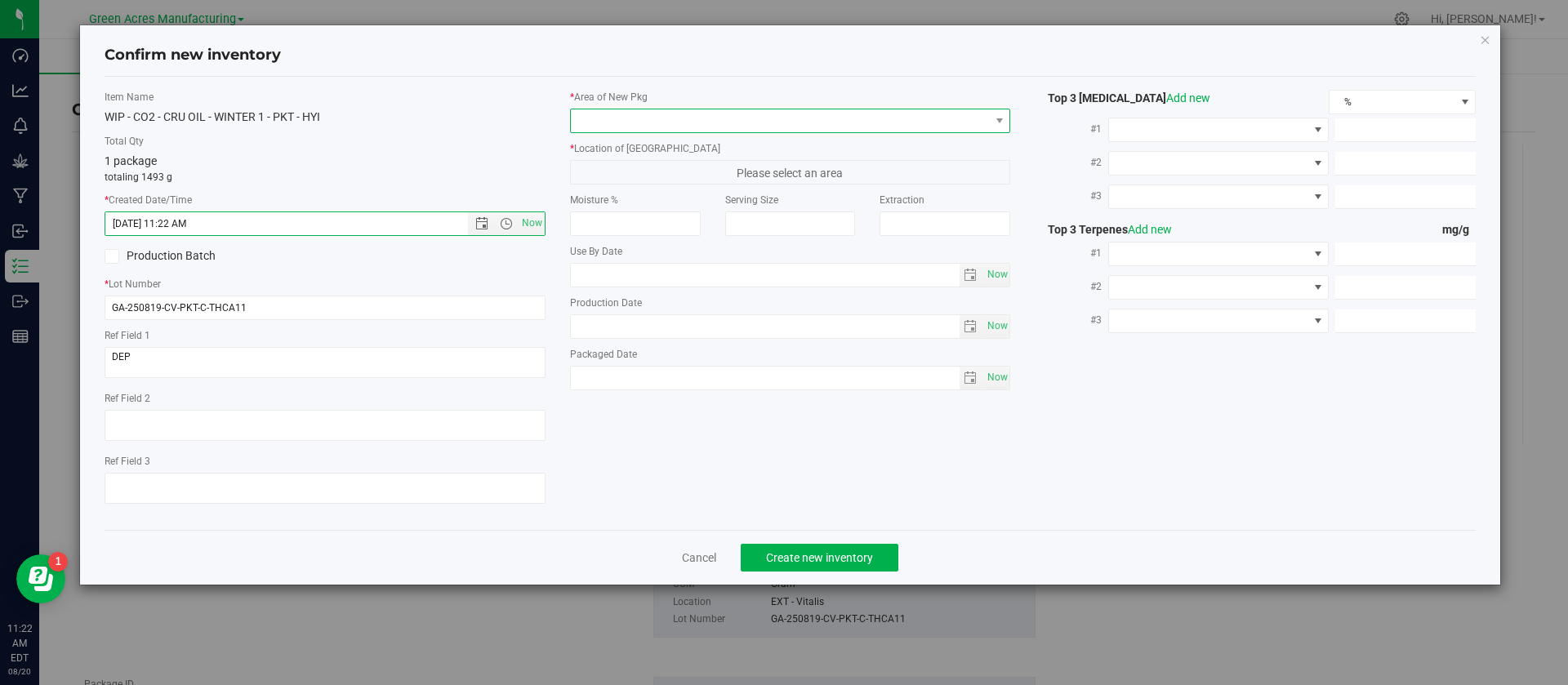
click at [628, 113] on span at bounding box center [780, 121] width 419 height 23
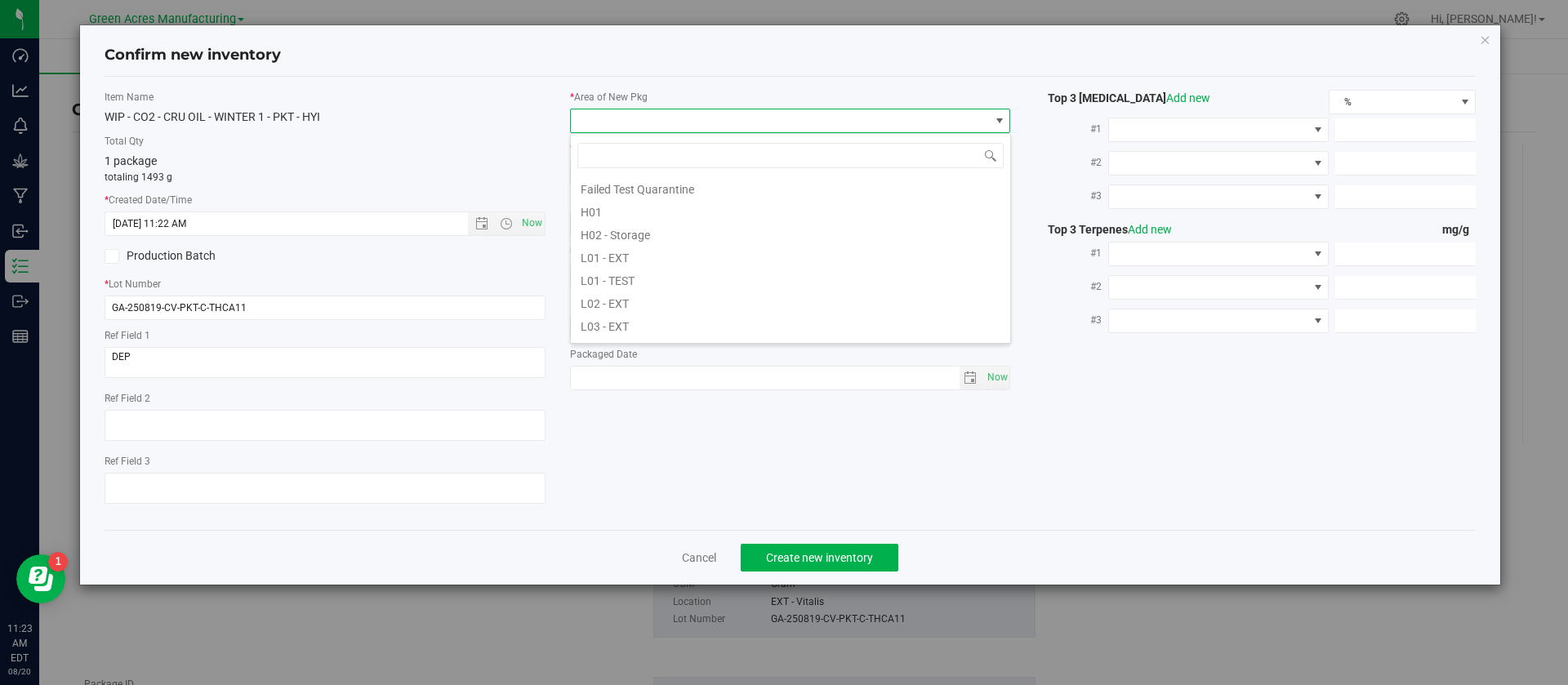
scroll to position [245, 0]
click at [661, 316] on li "L03 - EXT" at bounding box center [790, 308] width 439 height 23
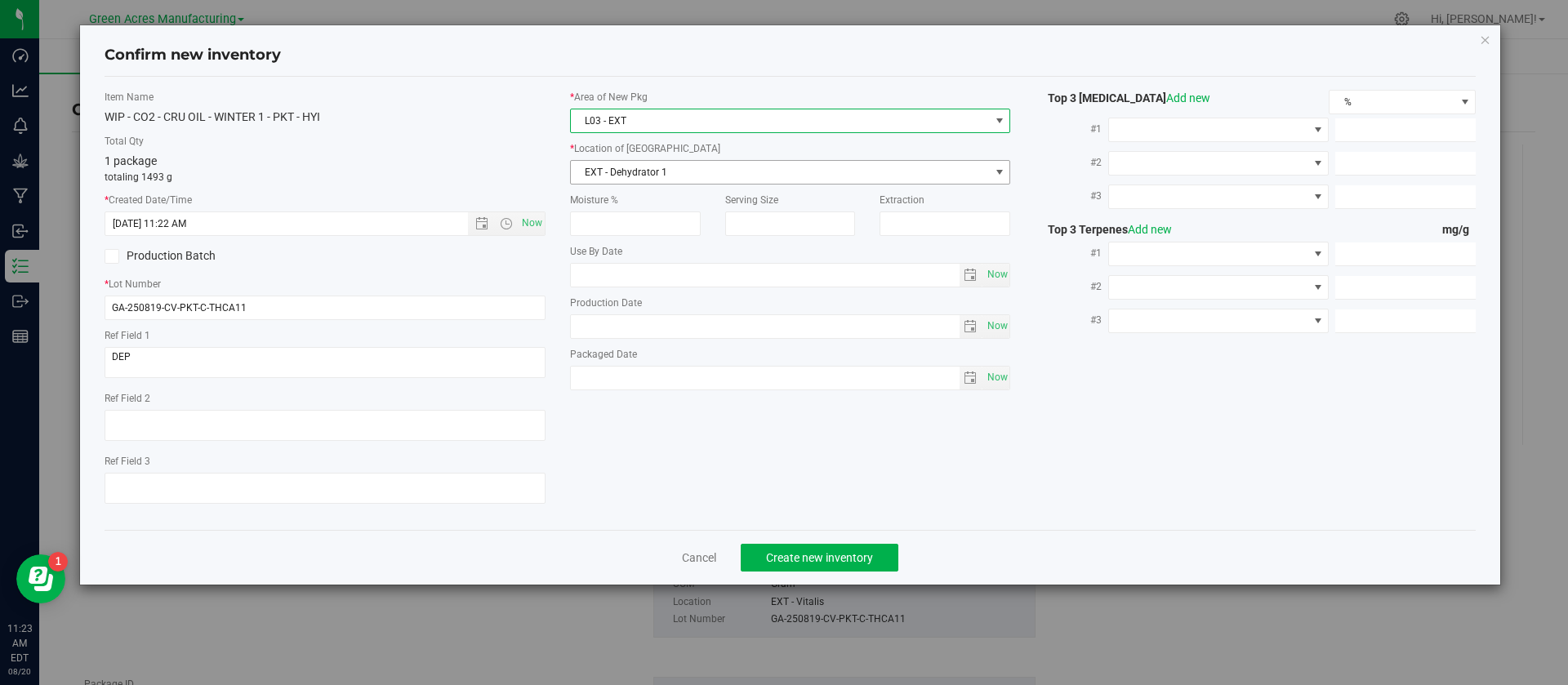
click at [655, 162] on span "EXT - Dehydrator 1" at bounding box center [780, 172] width 419 height 23
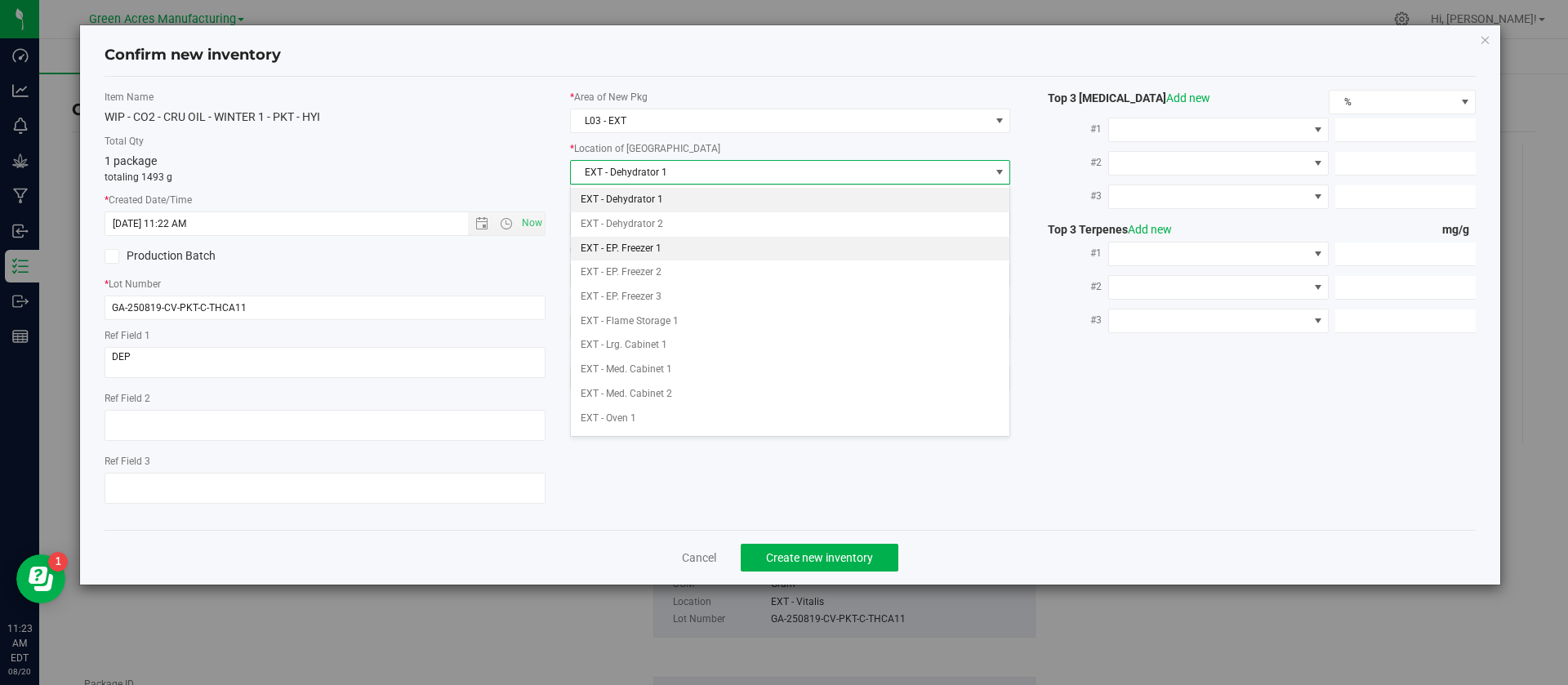
click at [677, 242] on li "EXT - EP. Freezer 1" at bounding box center [790, 249] width 439 height 25
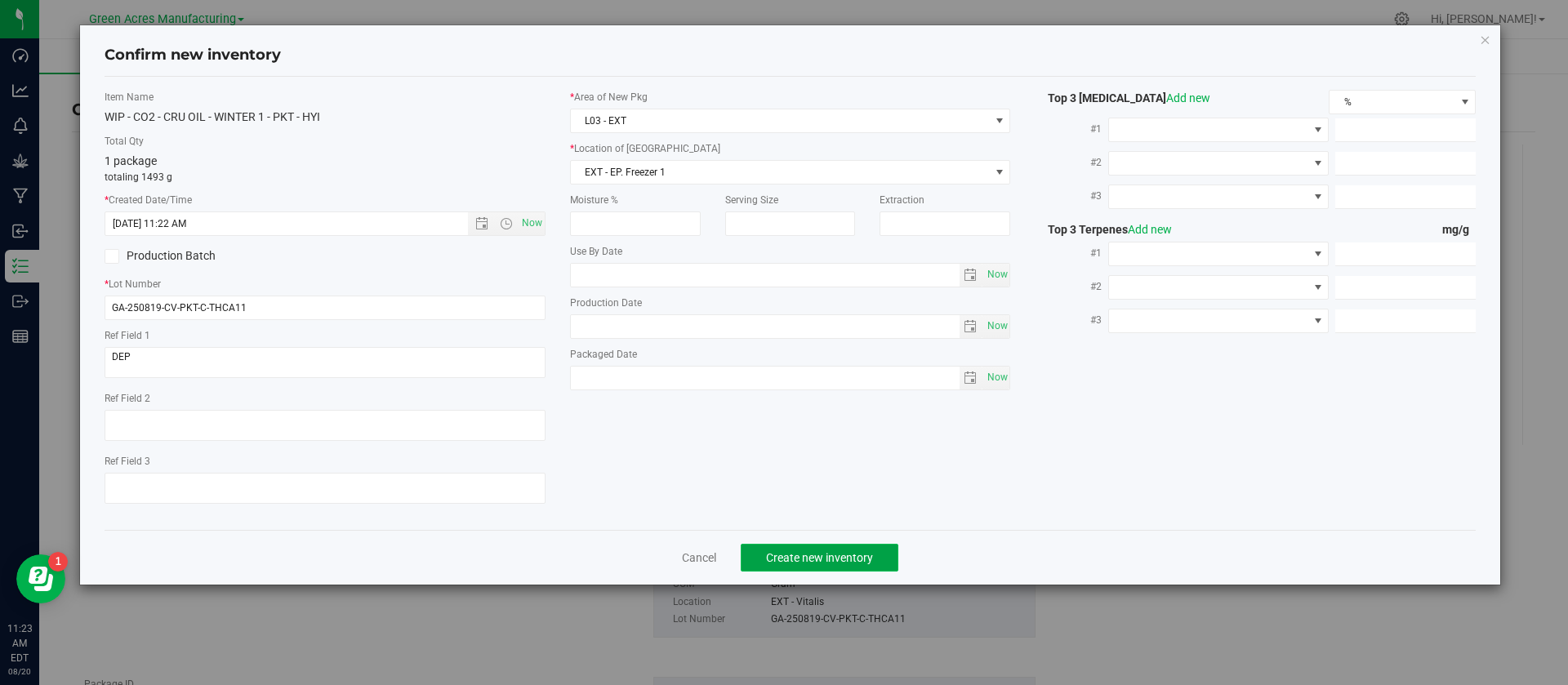
click at [776, 555] on span "Create new inventory" at bounding box center [819, 558] width 107 height 13
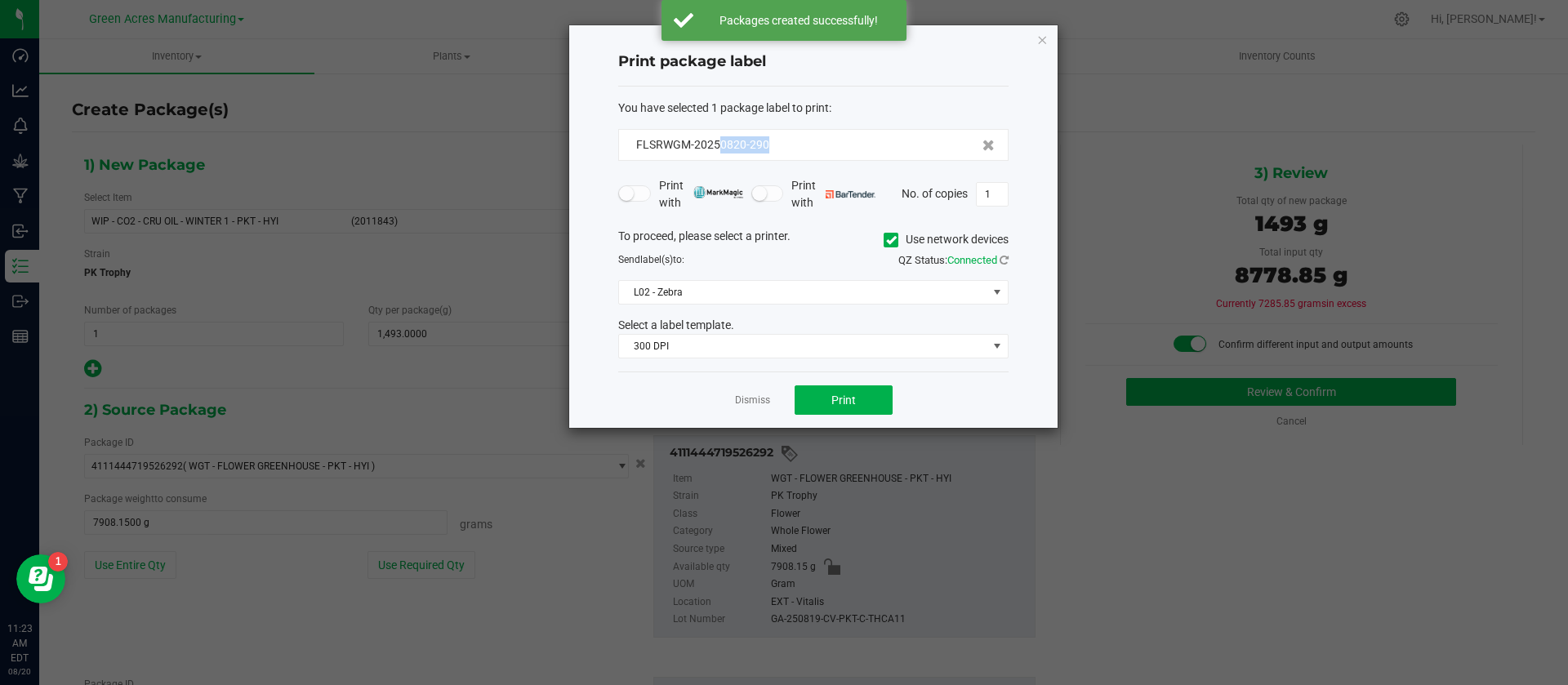
drag, startPoint x: 811, startPoint y: 152, endPoint x: 721, endPoint y: 154, distance: 90.0
click at [721, 154] on div "FLSRWGM-20250820-290" at bounding box center [813, 144] width 391 height 32
copy span "0820-290"
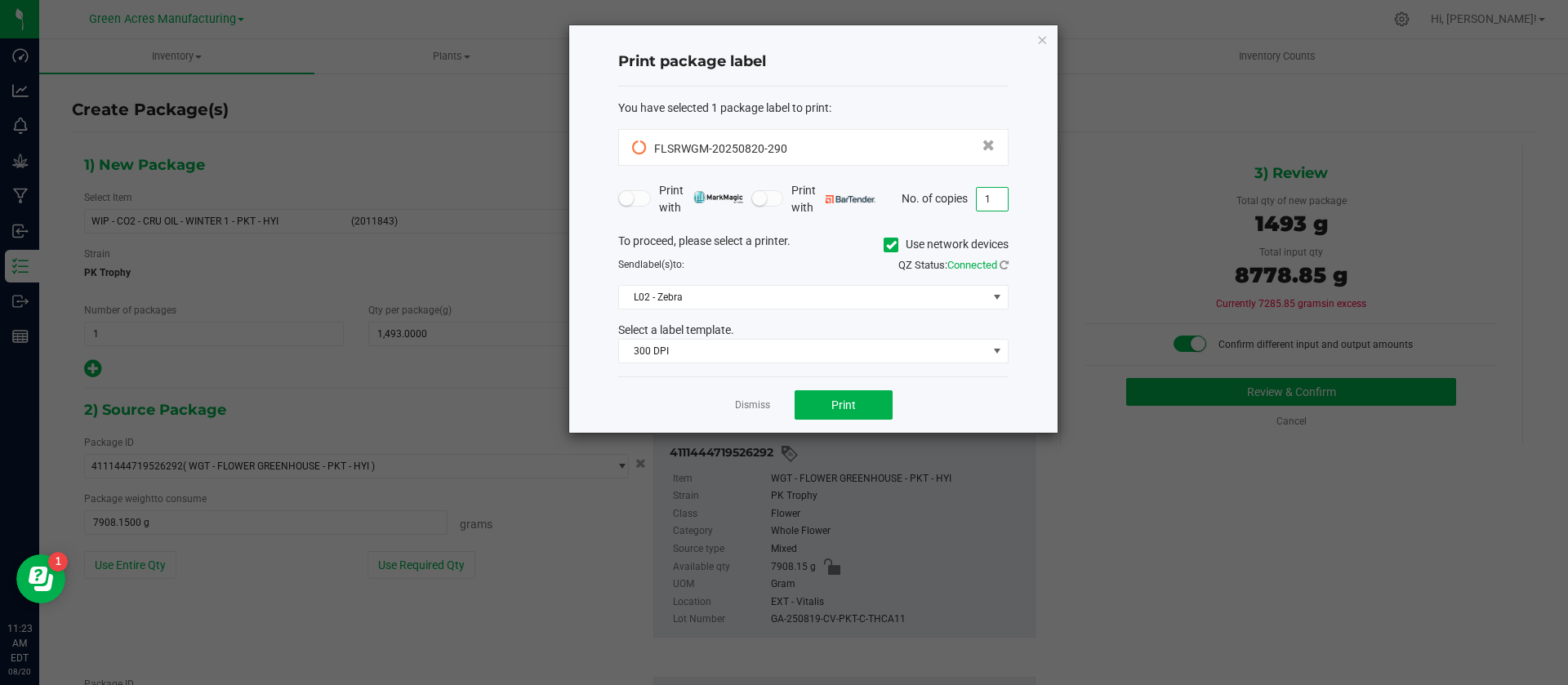
click at [988, 202] on input "1" at bounding box center [993, 198] width 31 height 23
type input "5"
click at [1043, 390] on div "Print package label You have selected 1 package label to print : FLSRWGM-202508…" at bounding box center [813, 230] width 489 height 408
click at [819, 400] on button "Print" at bounding box center [843, 405] width 98 height 29
click at [746, 401] on link "Dismiss" at bounding box center [753, 405] width 35 height 14
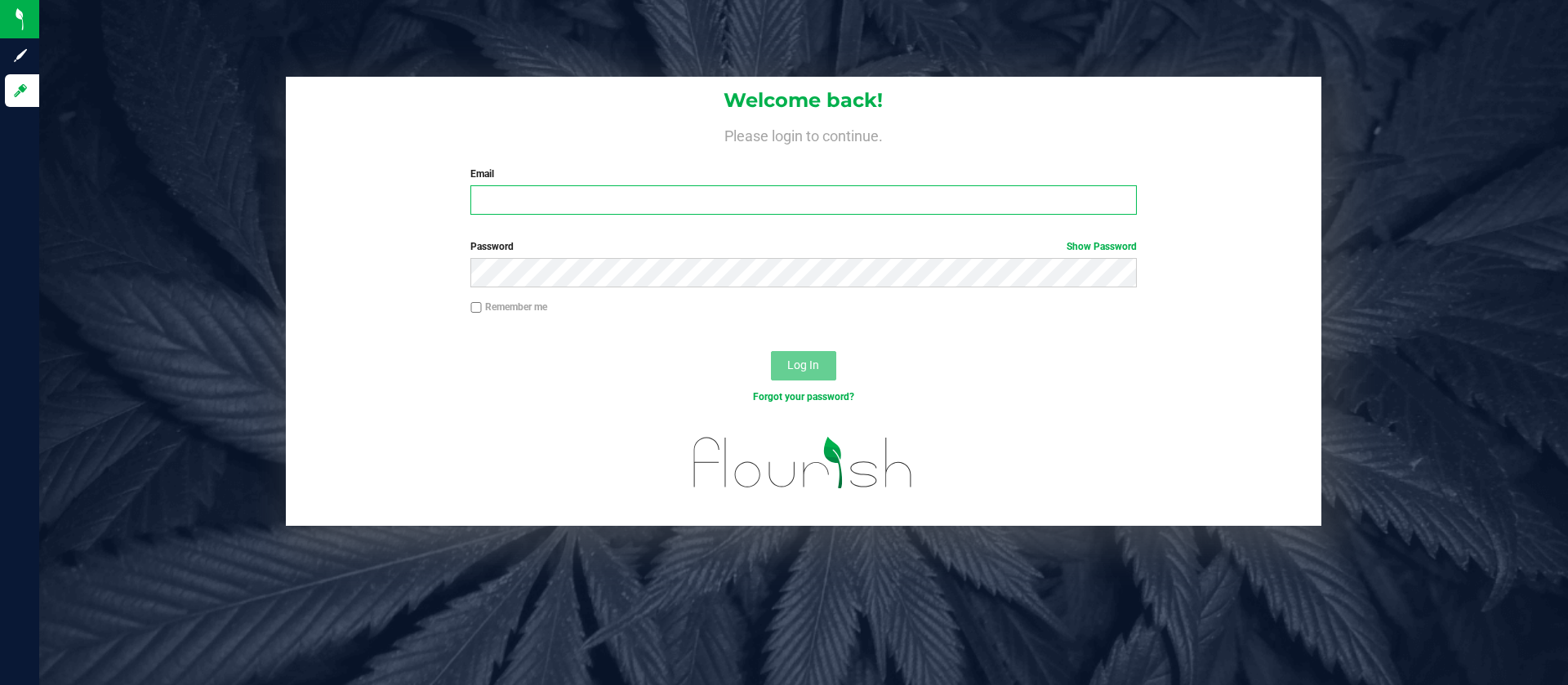
click at [572, 197] on input "Email" at bounding box center [803, 200] width 666 height 29
type input "[EMAIL_ADDRESS][DOMAIN_NAME]"
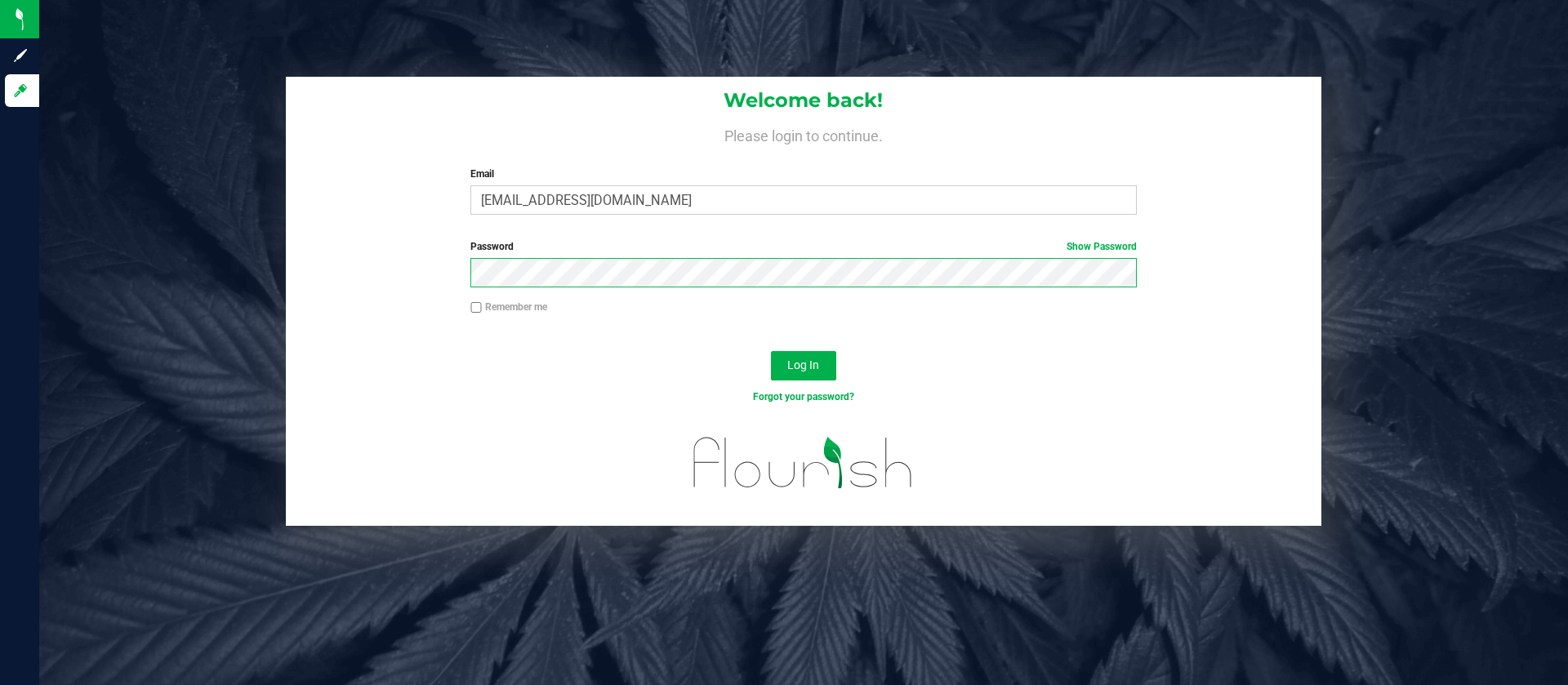
click at [771, 351] on button "Log In" at bounding box center [803, 366] width 65 height 29
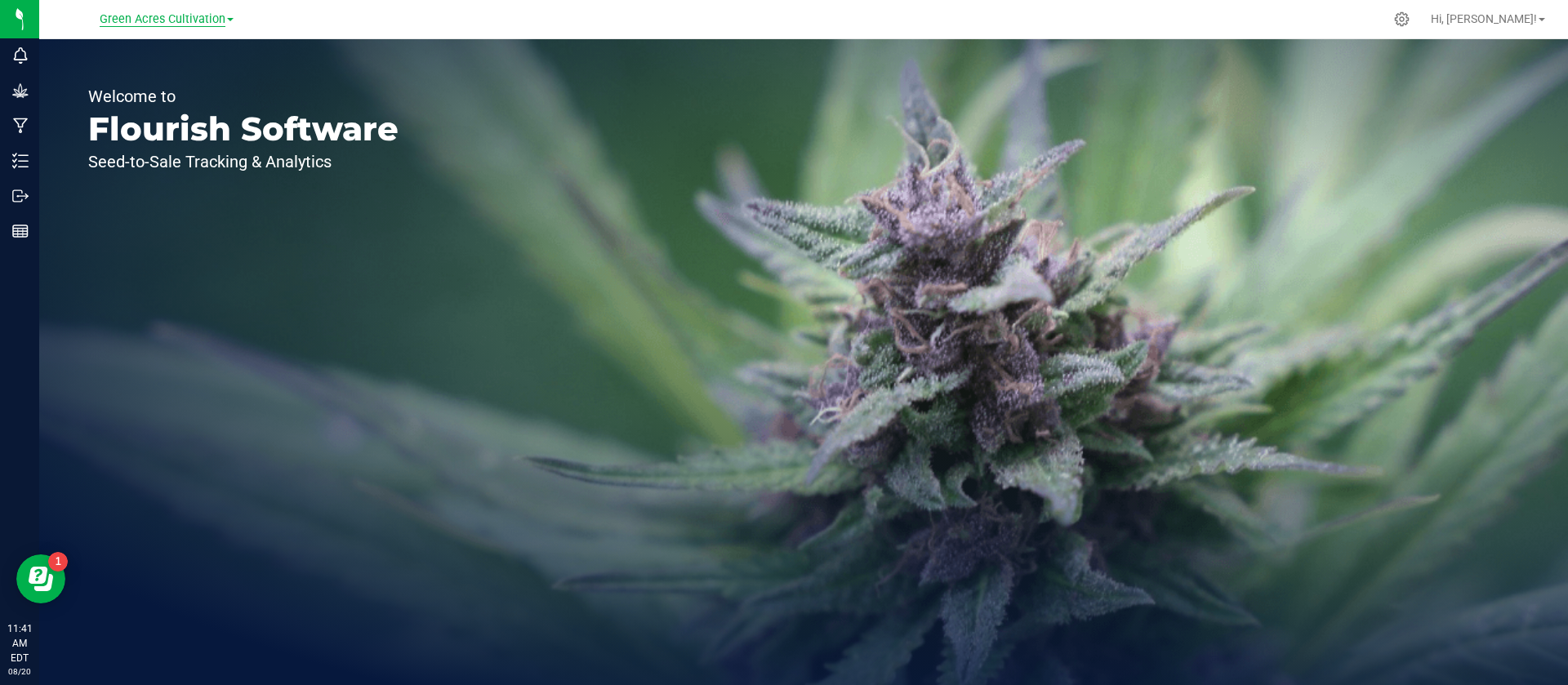
click at [166, 19] on span "Green Acres Cultivation" at bounding box center [162, 19] width 125 height 15
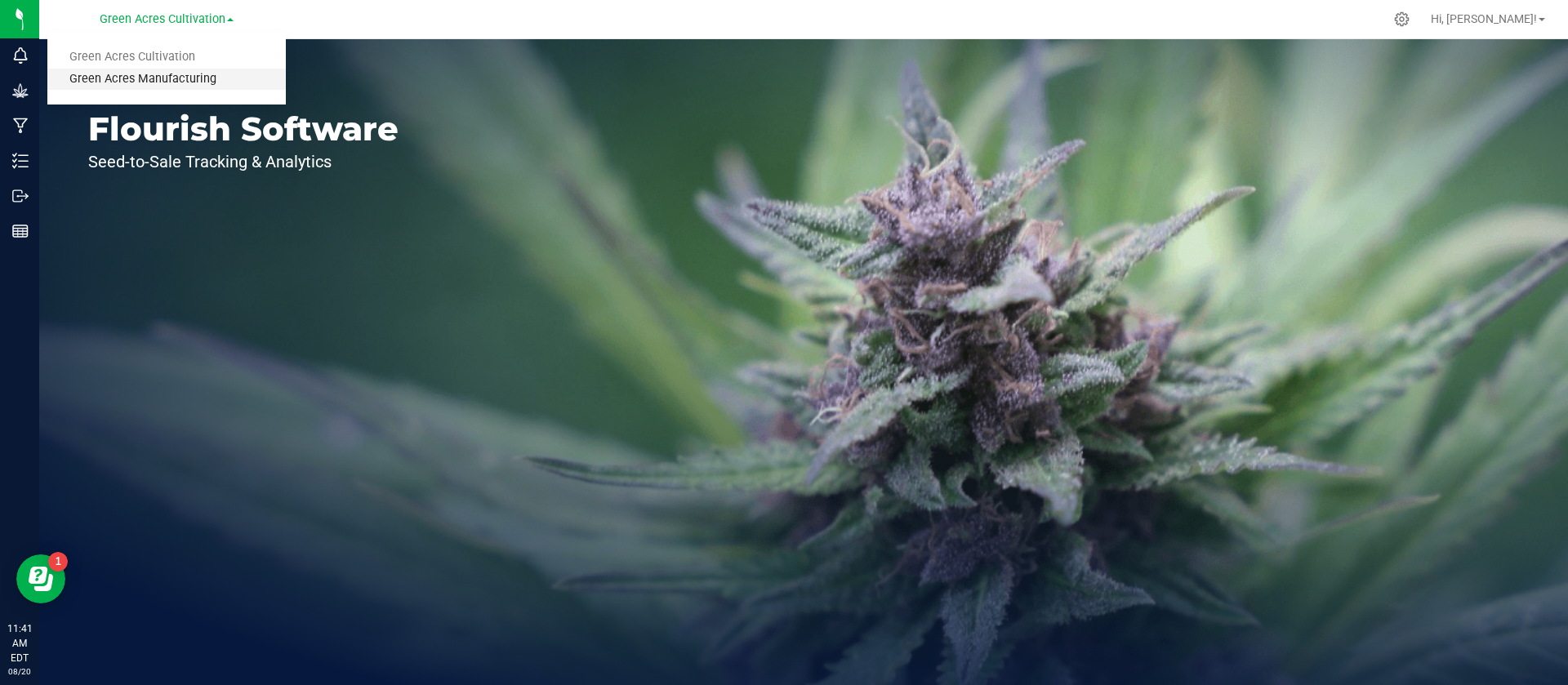
click at [166, 79] on link "Green Acres Manufacturing" at bounding box center [166, 80] width 239 height 22
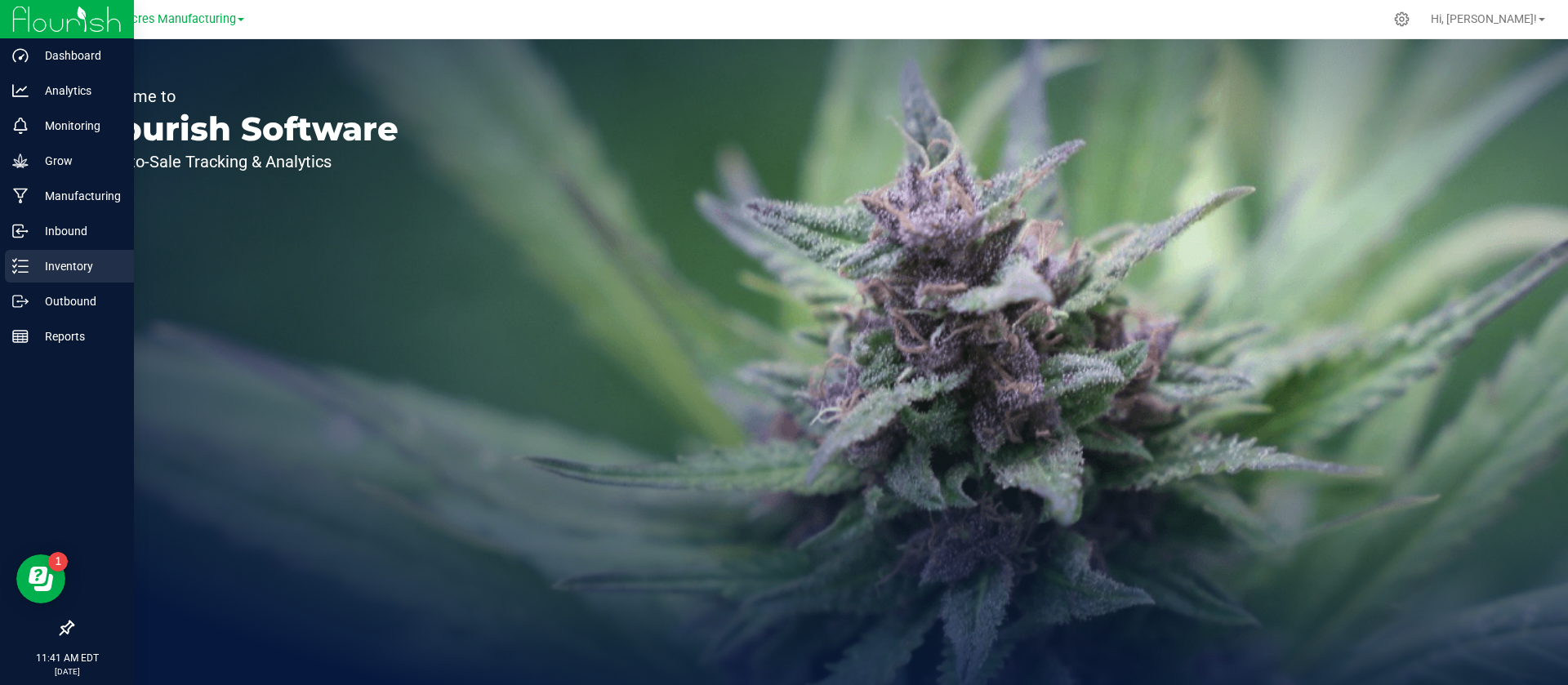
click at [89, 262] on p "Inventory" at bounding box center [77, 265] width 98 height 19
